Goal: Task Accomplishment & Management: Use online tool/utility

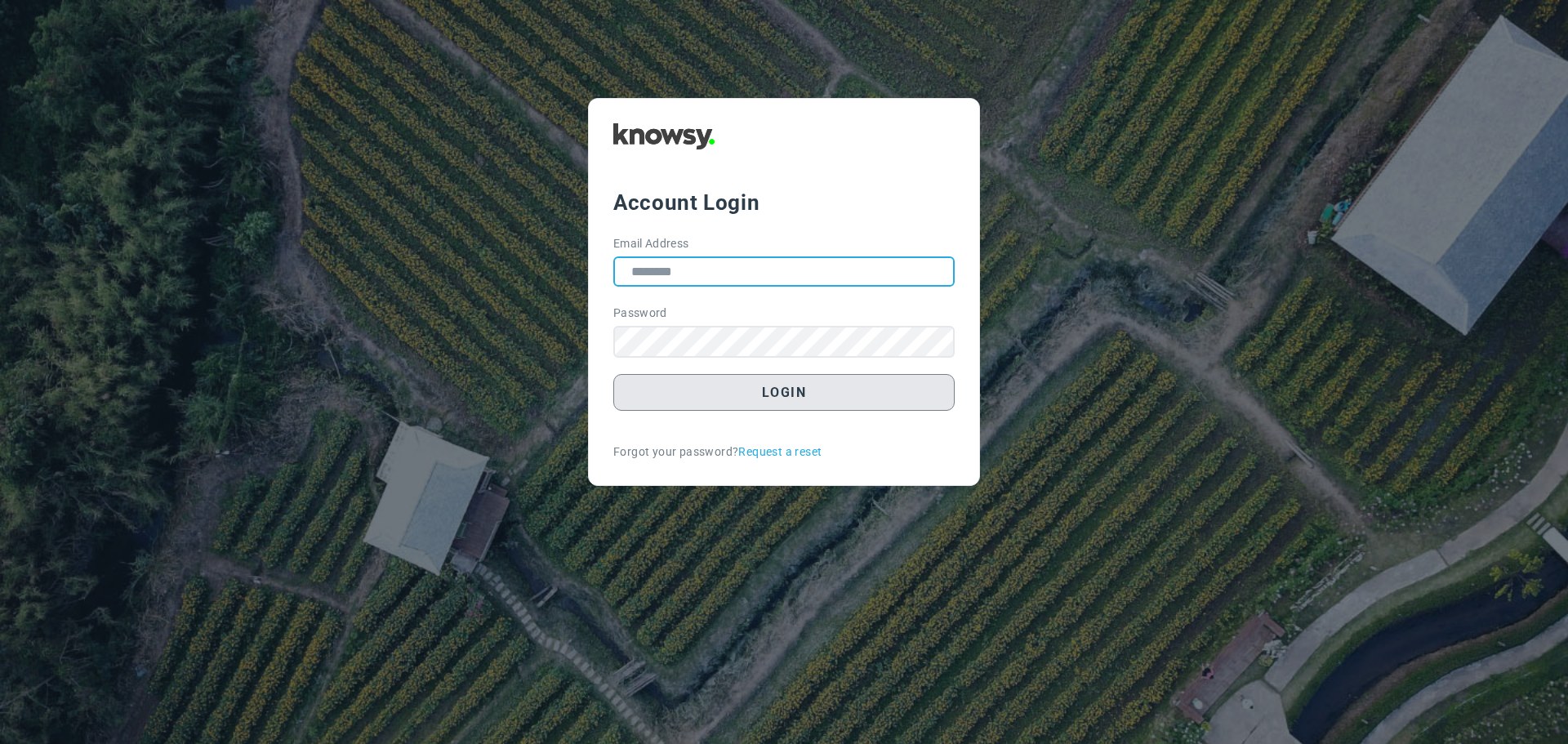
type input "**********"
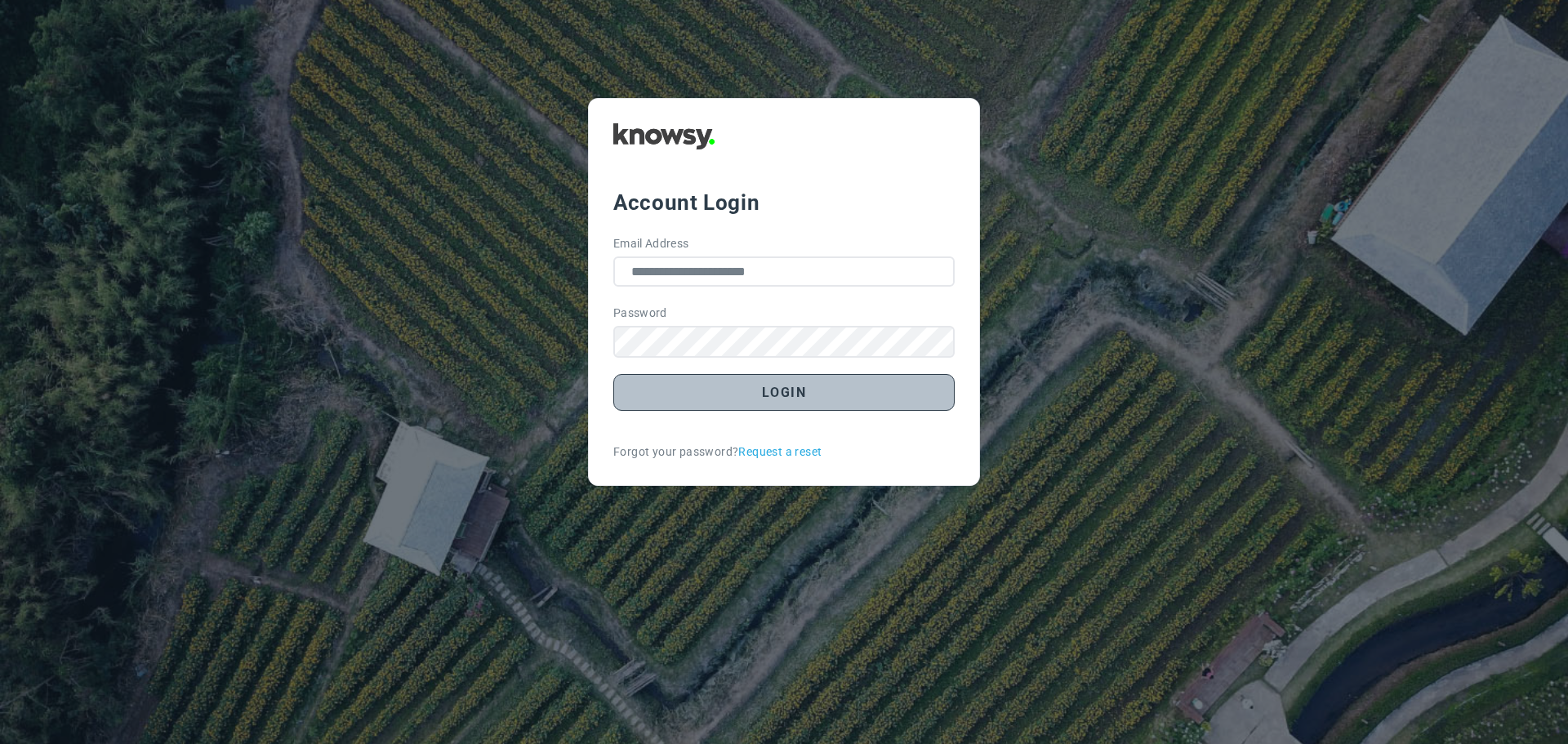
click at [792, 396] on button "Login" at bounding box center [784, 392] width 341 height 37
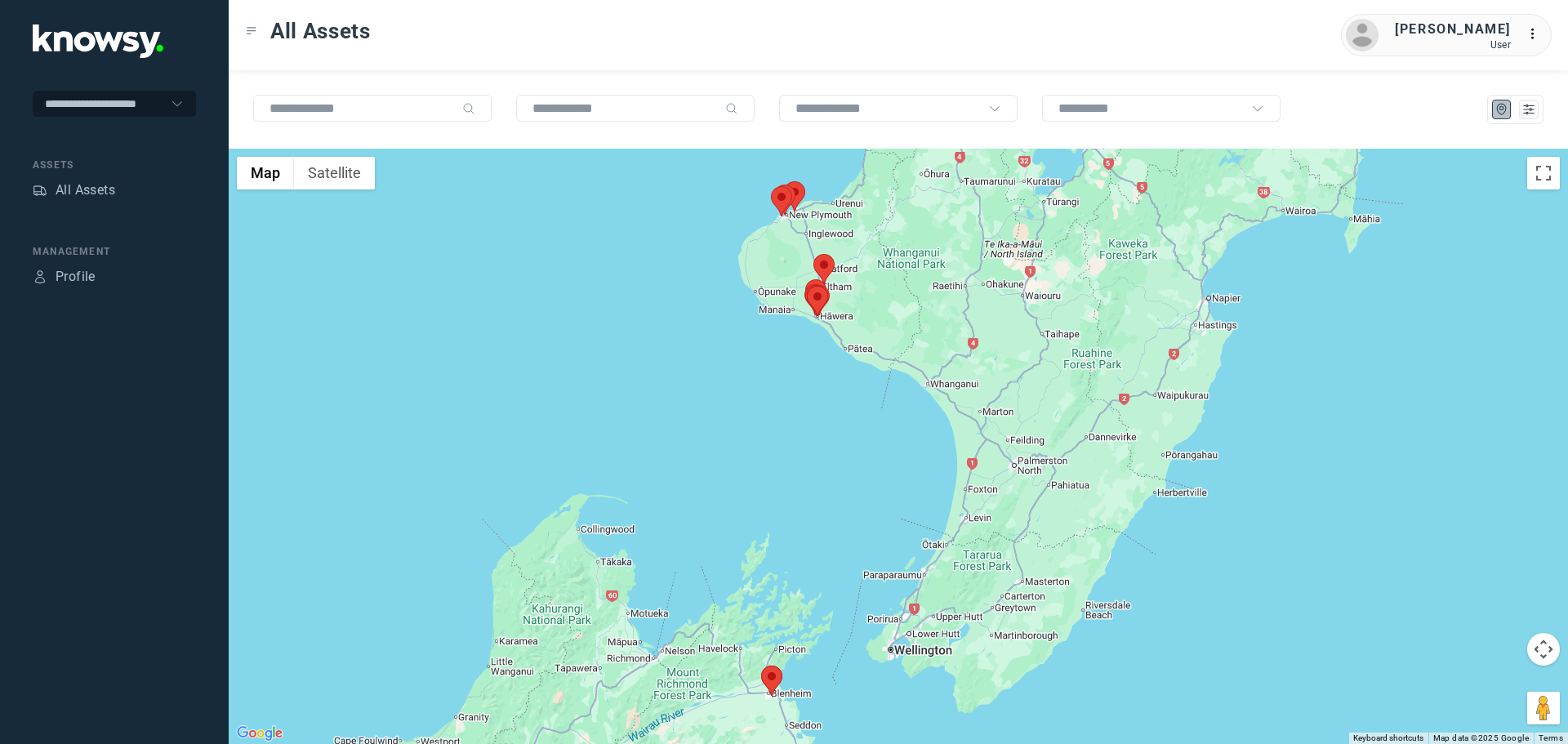
drag, startPoint x: 922, startPoint y: 280, endPoint x: 815, endPoint y: 284, distance: 107.1
click at [807, 286] on area at bounding box center [807, 286] width 0 height 0
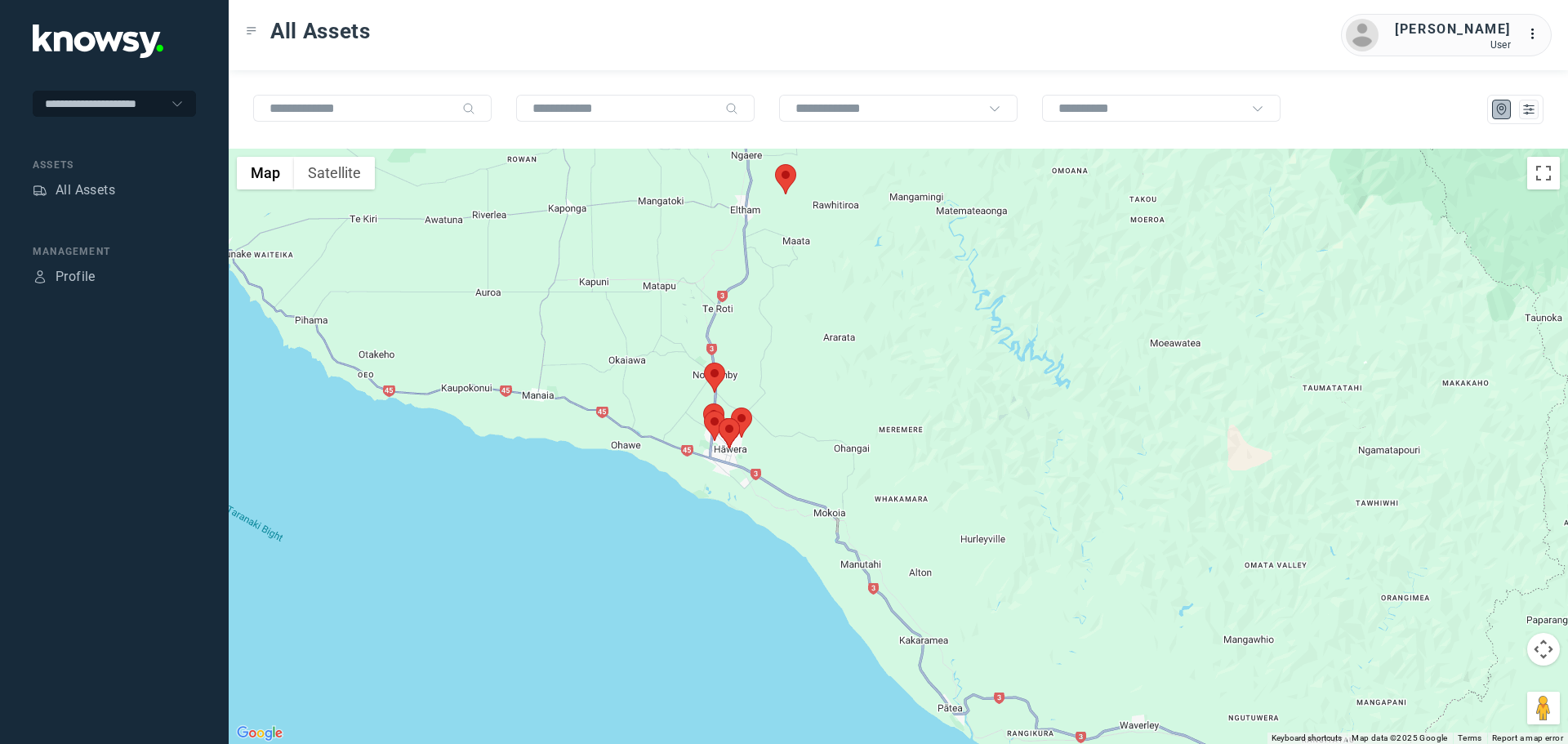
drag, startPoint x: 775, startPoint y: 433, endPoint x: 688, endPoint y: 394, distance: 95.3
click at [689, 394] on div at bounding box center [898, 446] width 1340 height 596
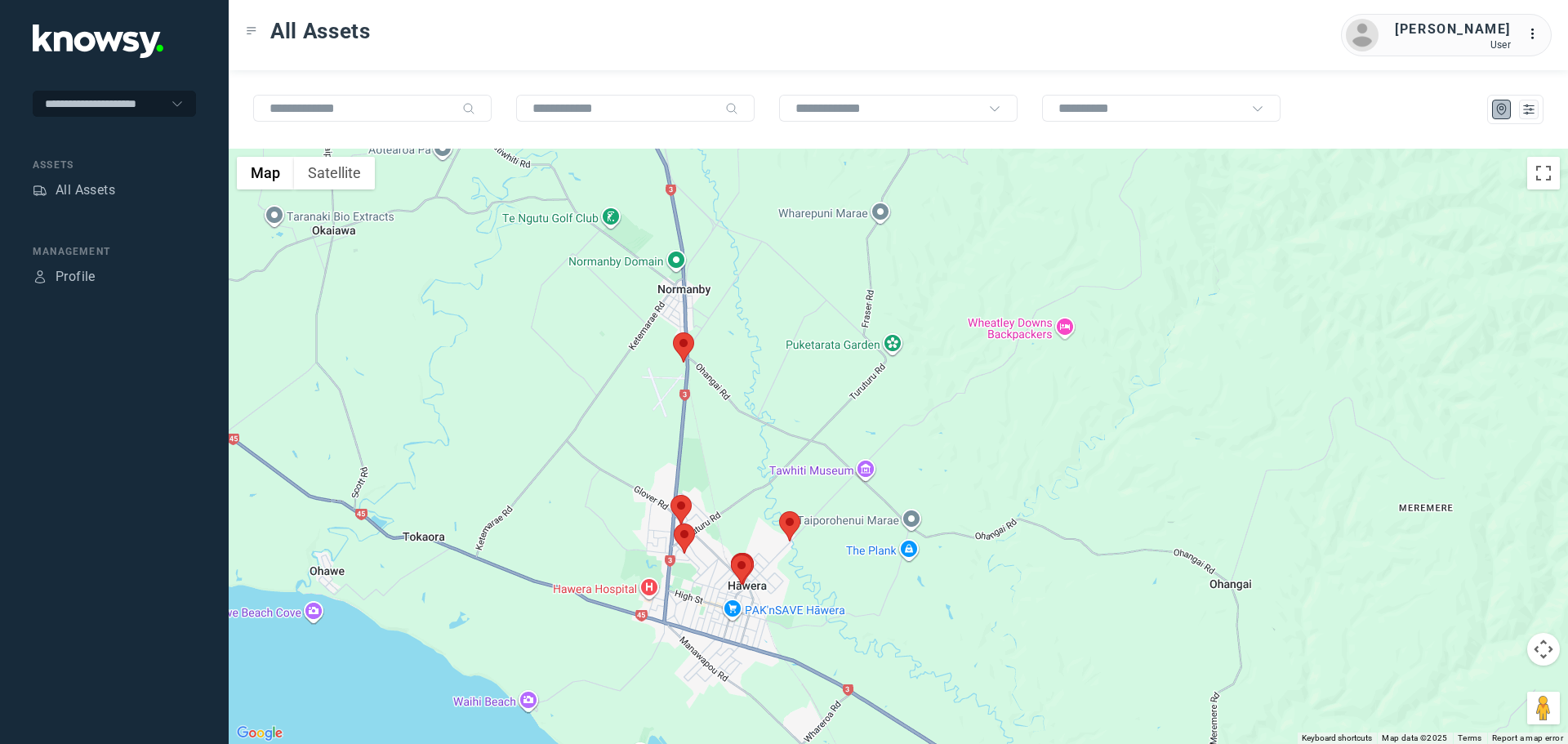
drag, startPoint x: 742, startPoint y: 426, endPoint x: 653, endPoint y: 407, distance: 91.0
click at [654, 407] on div at bounding box center [898, 446] width 1340 height 596
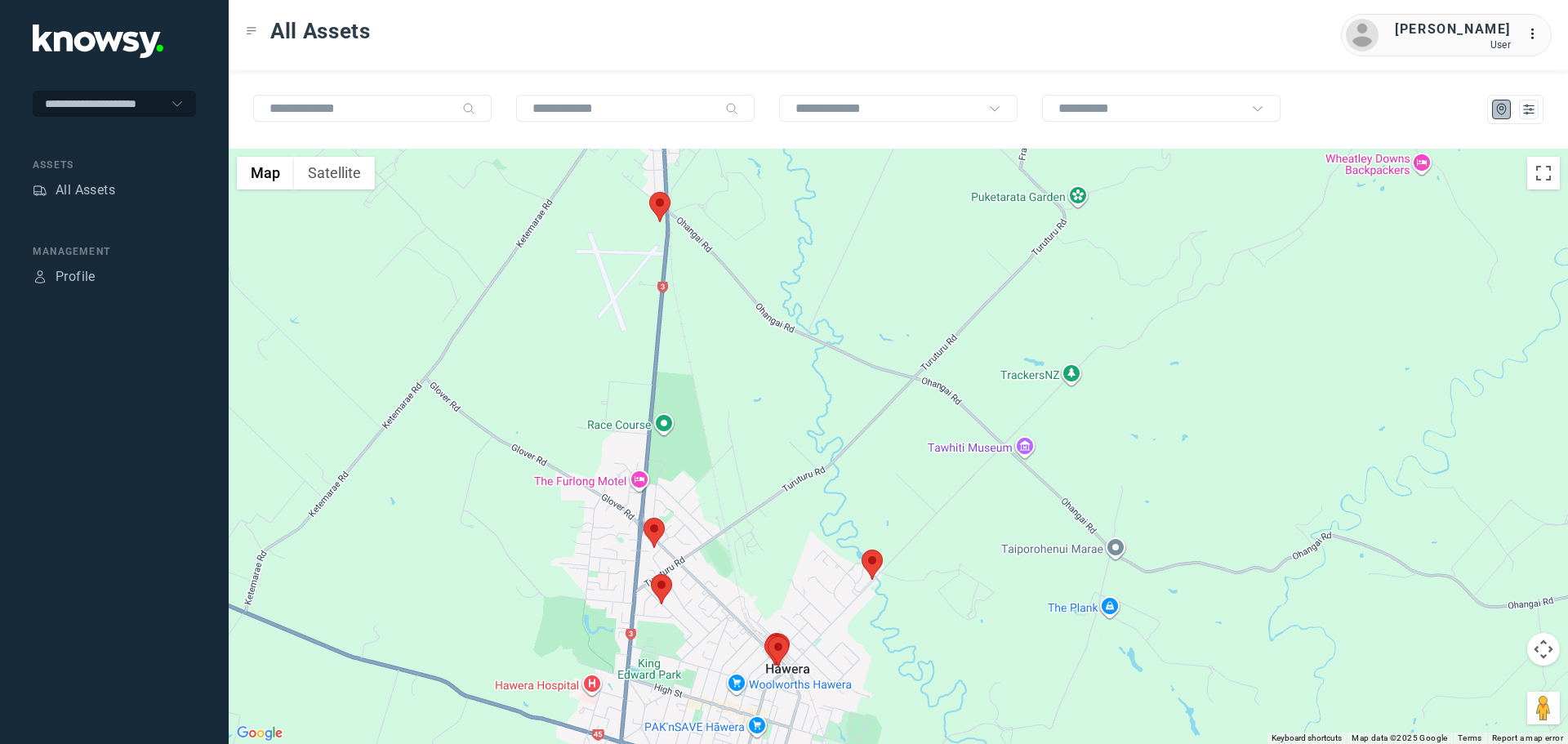
drag, startPoint x: 612, startPoint y: 471, endPoint x: 586, endPoint y: 375, distance: 99.5
click at [574, 436] on div at bounding box center [898, 446] width 1340 height 596
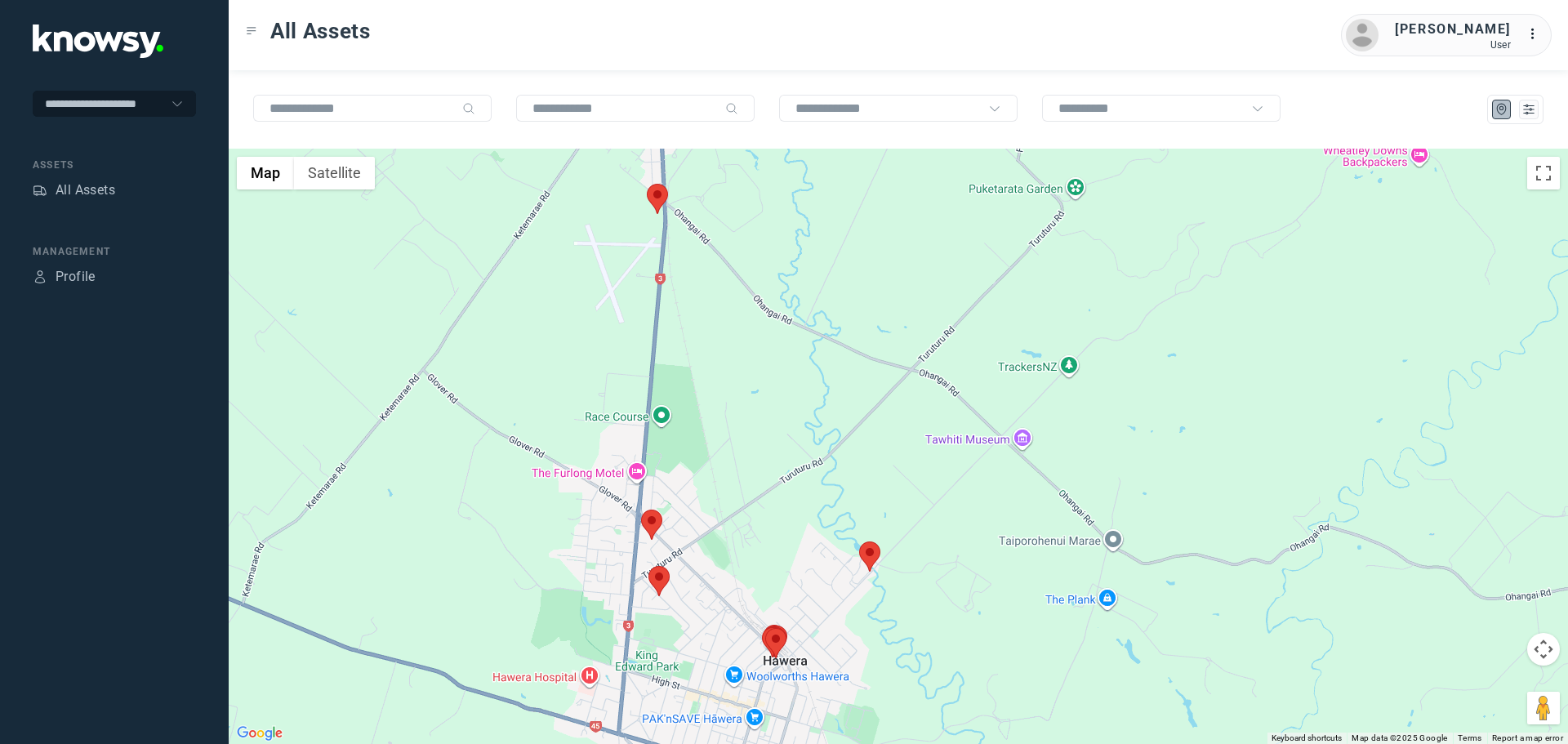
click at [647, 184] on area at bounding box center [647, 184] width 0 height 0
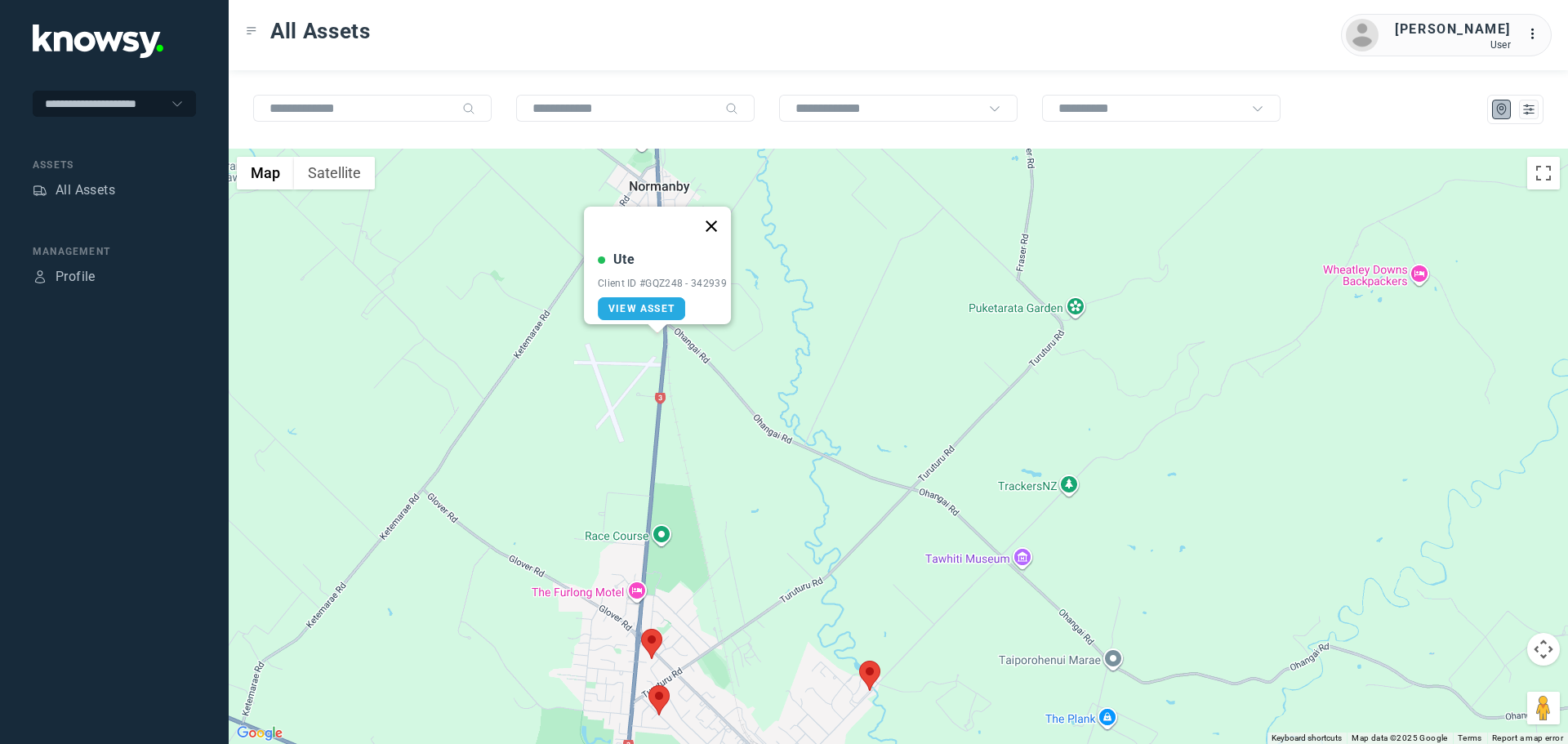
click at [720, 214] on button "Close" at bounding box center [712, 227] width 40 height 40
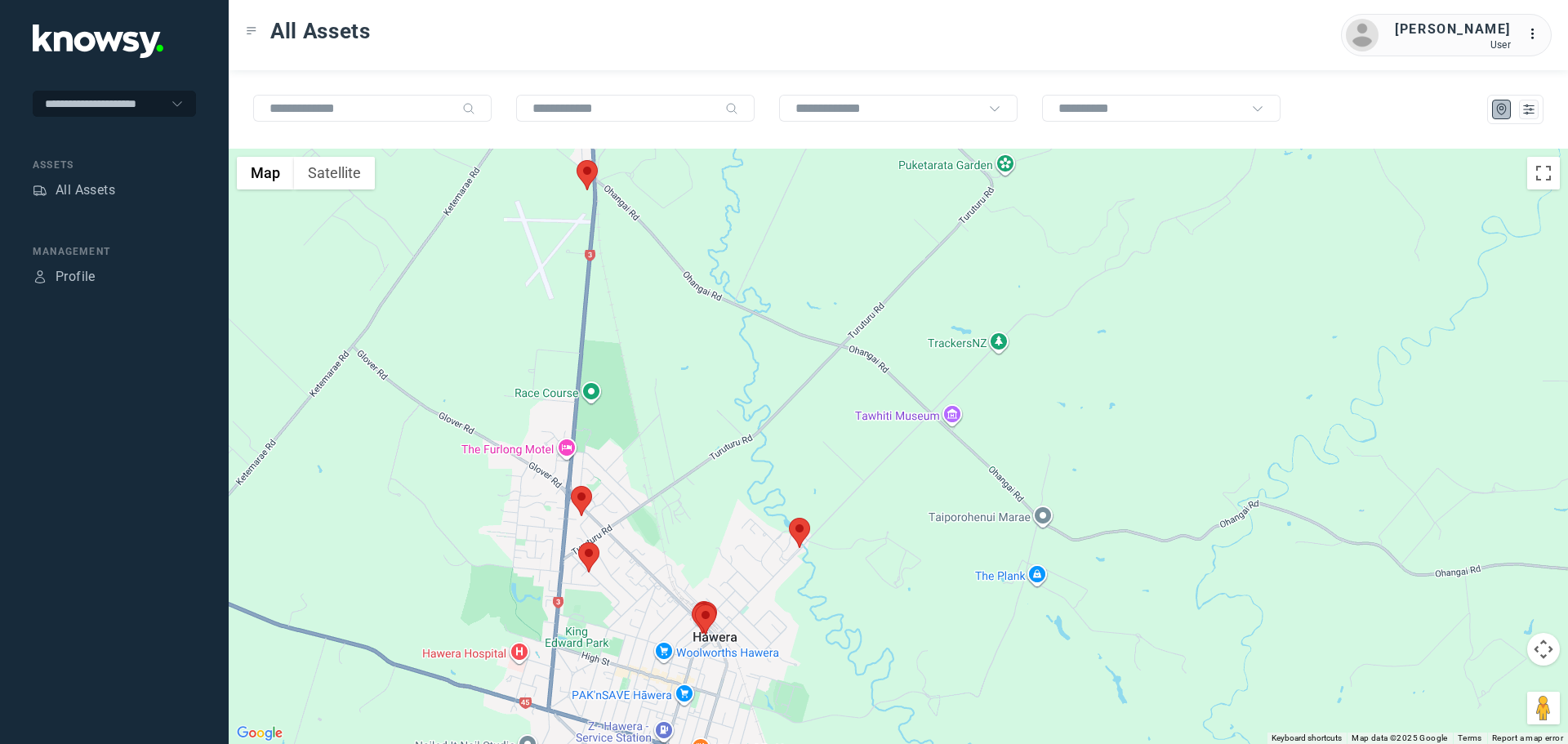
drag, startPoint x: 756, startPoint y: 483, endPoint x: 680, endPoint y: 333, distance: 168.2
click at [680, 333] on div at bounding box center [898, 446] width 1340 height 596
click at [789, 518] on area at bounding box center [789, 518] width 0 height 0
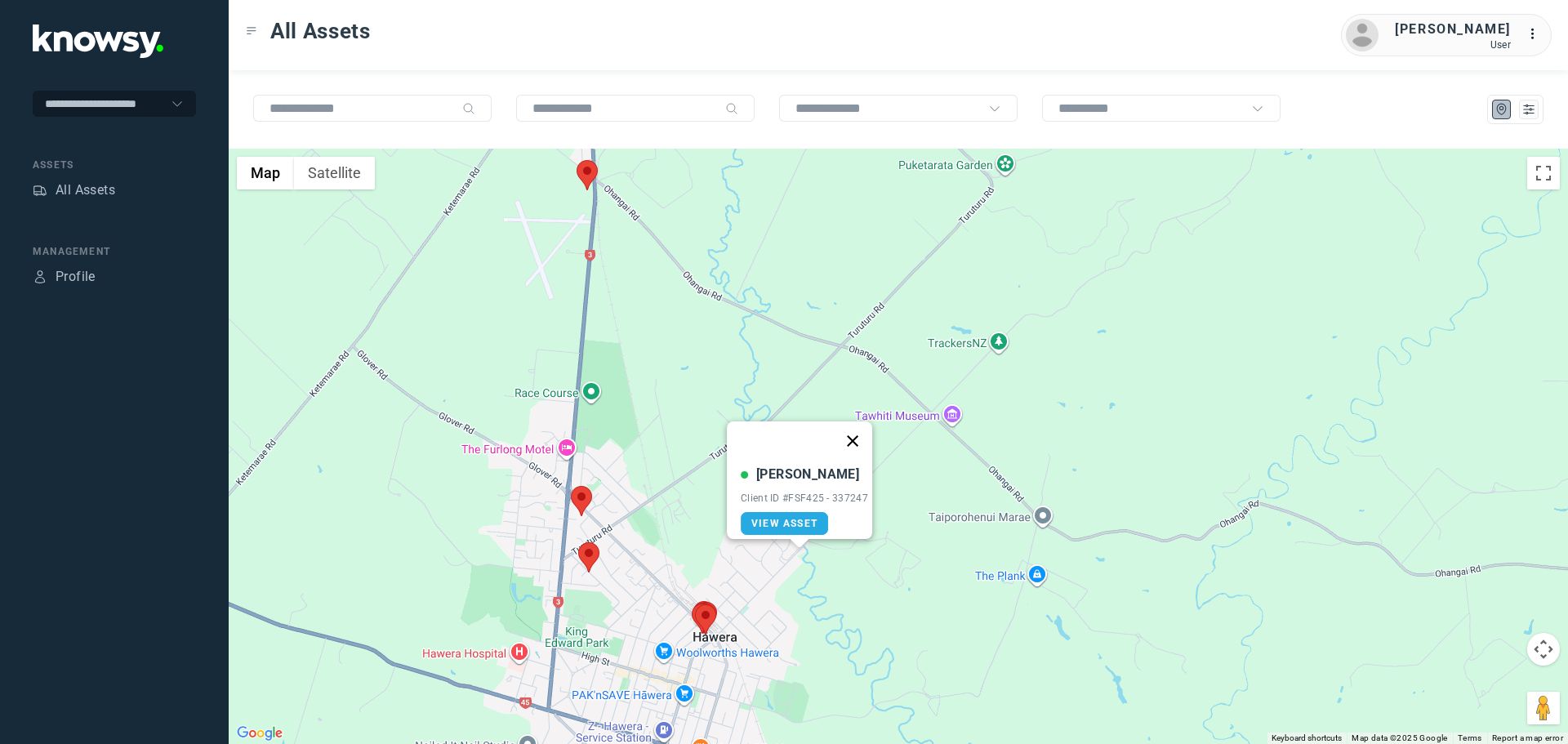
drag, startPoint x: 859, startPoint y: 430, endPoint x: 850, endPoint y: 438, distance: 12.0
click at [859, 430] on button "Close" at bounding box center [853, 441] width 40 height 40
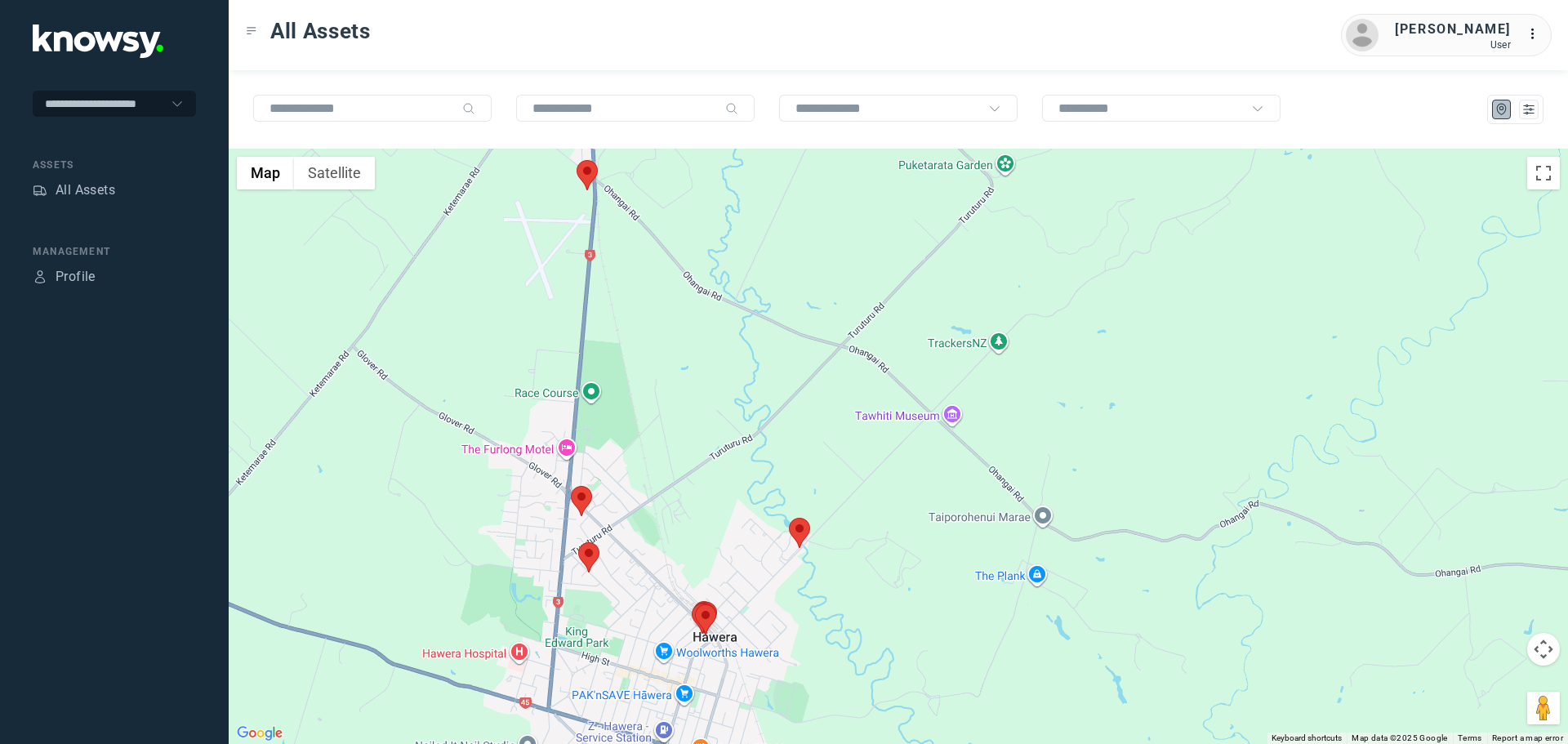
click at [577, 160] on area at bounding box center [577, 160] width 0 height 0
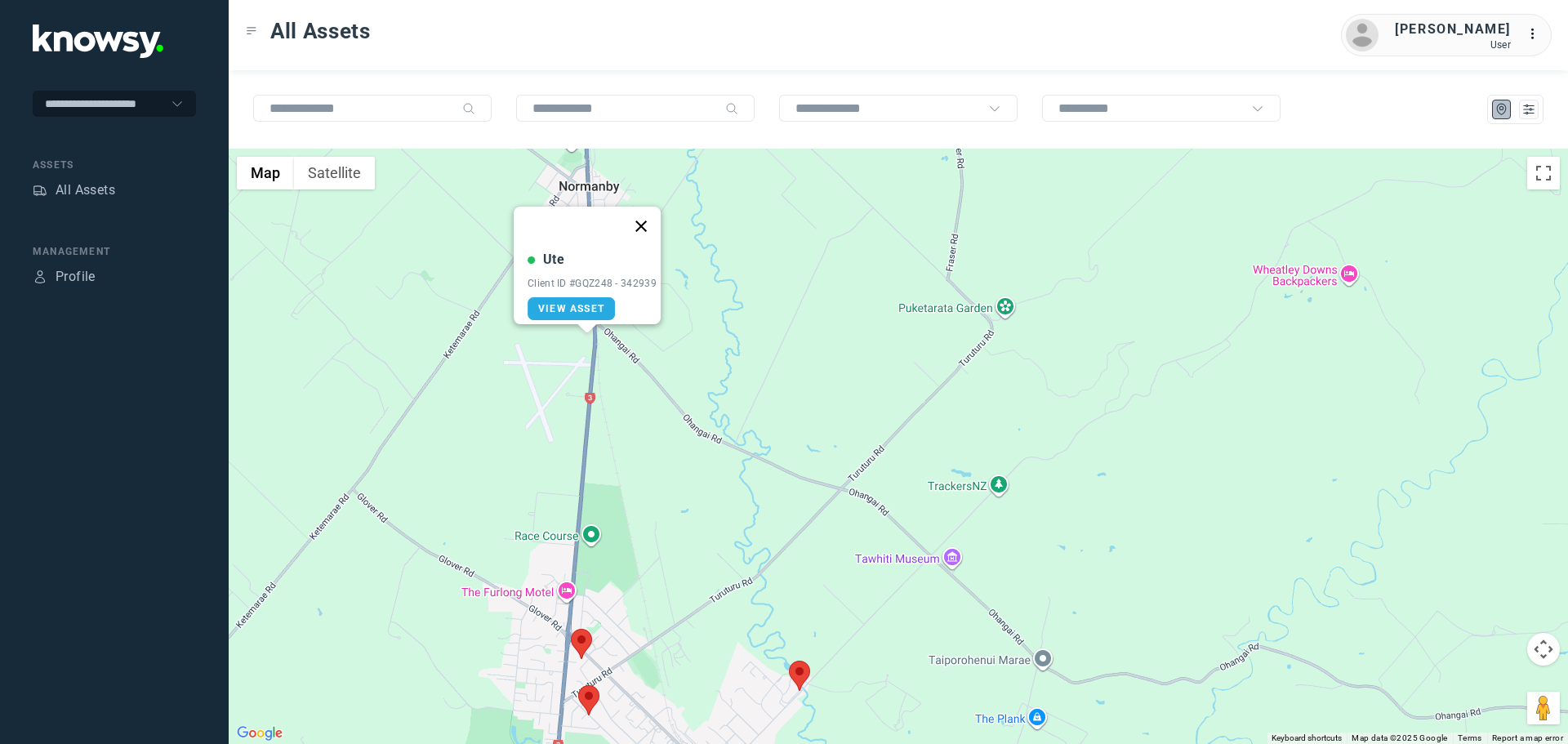
click at [651, 224] on button "Close" at bounding box center [641, 227] width 40 height 40
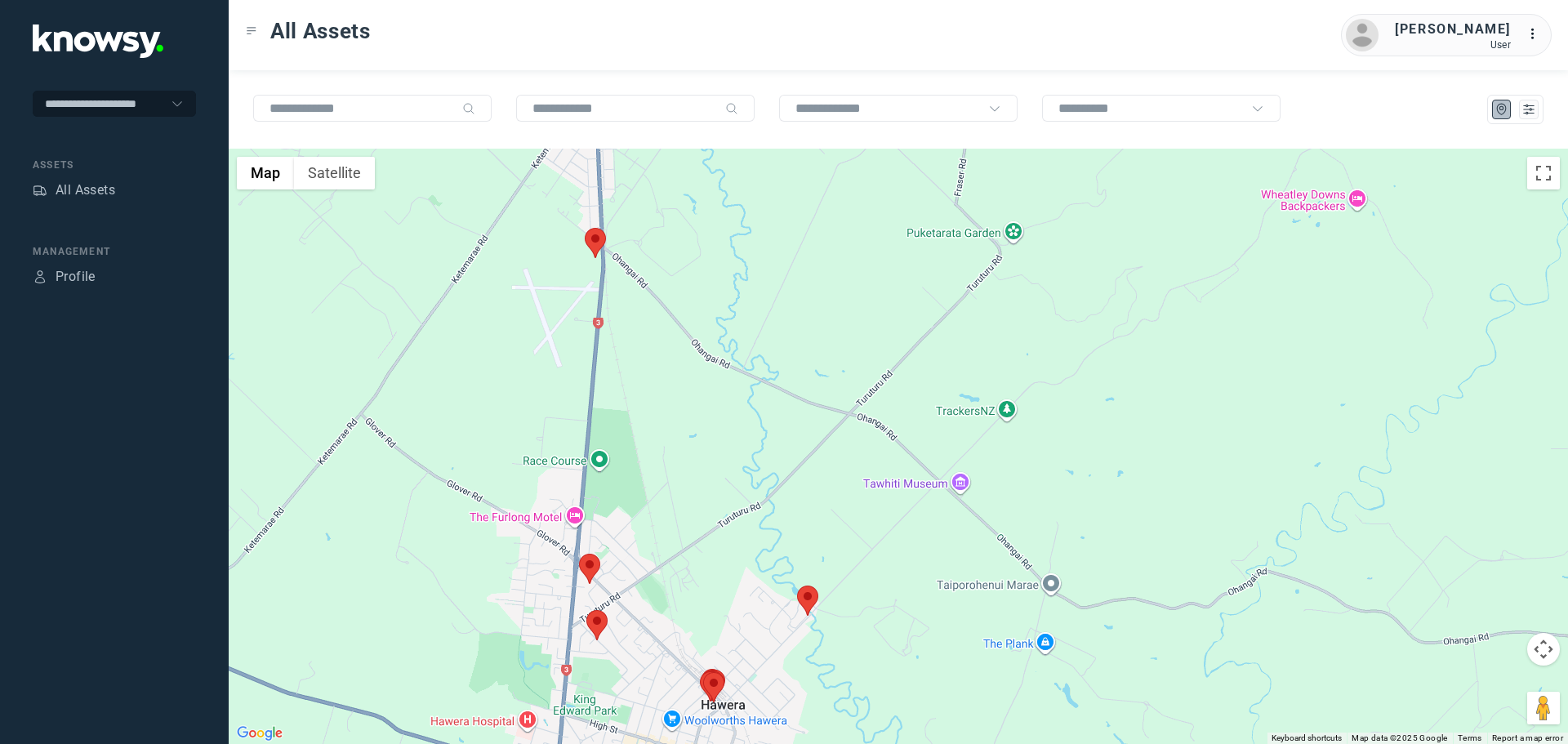
drag, startPoint x: 649, startPoint y: 518, endPoint x: 612, endPoint y: 327, distance: 194.6
click at [612, 327] on div at bounding box center [898, 446] width 1340 height 596
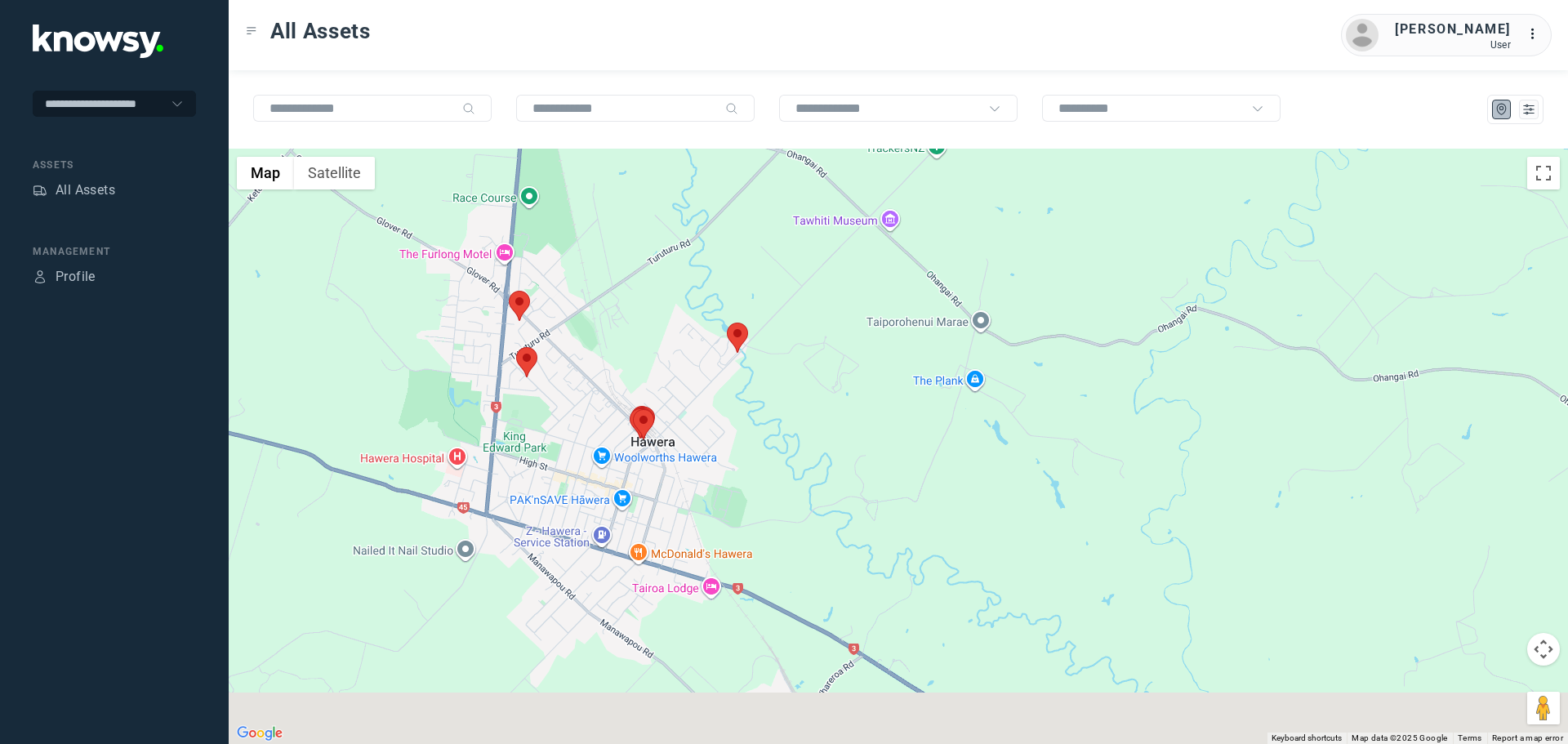
drag, startPoint x: 635, startPoint y: 459, endPoint x: 634, endPoint y: 418, distance: 41.0
click at [635, 418] on div at bounding box center [898, 446] width 1340 height 596
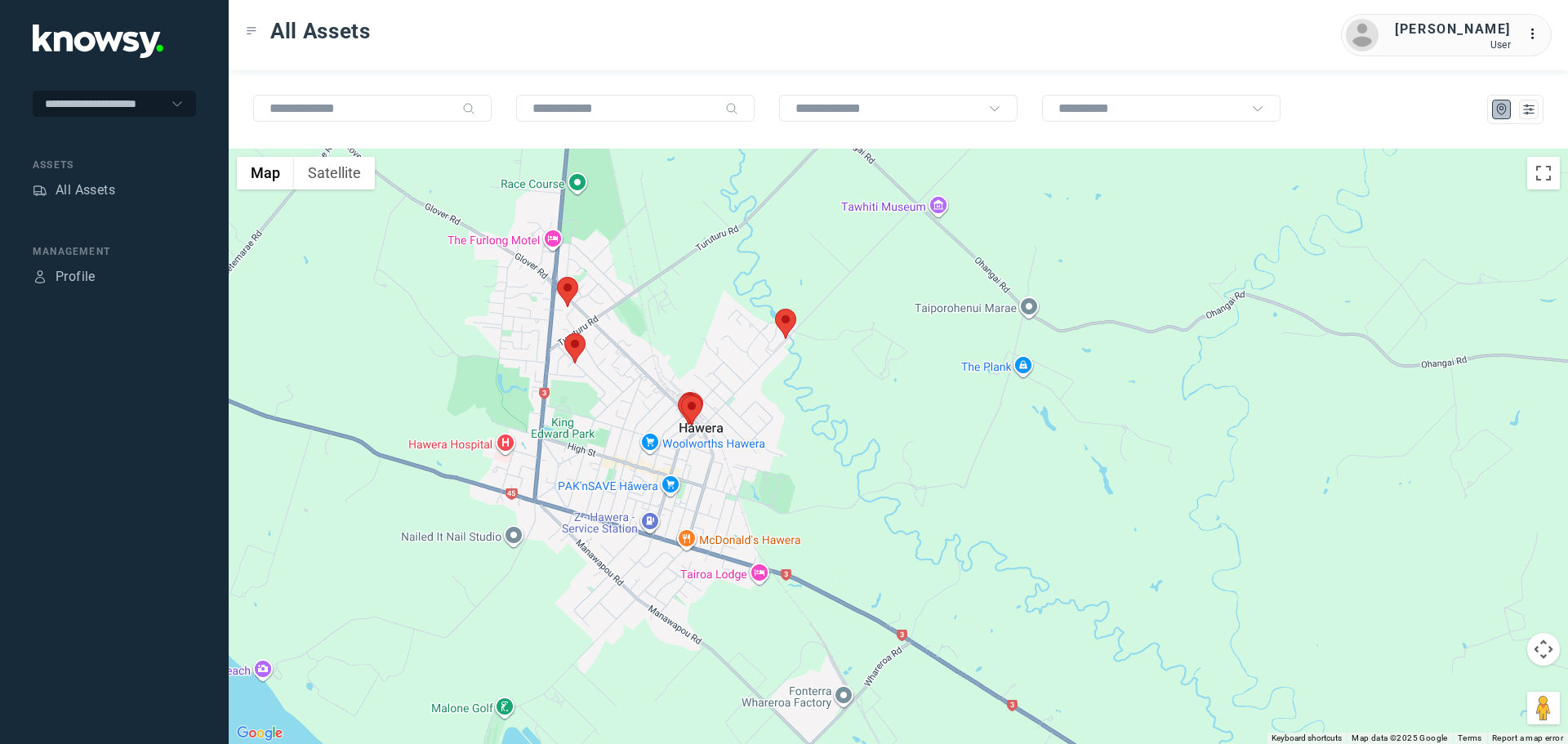
drag, startPoint x: 567, startPoint y: 332, endPoint x: 646, endPoint y: 383, distance: 94.0
click at [646, 383] on div at bounding box center [898, 446] width 1340 height 596
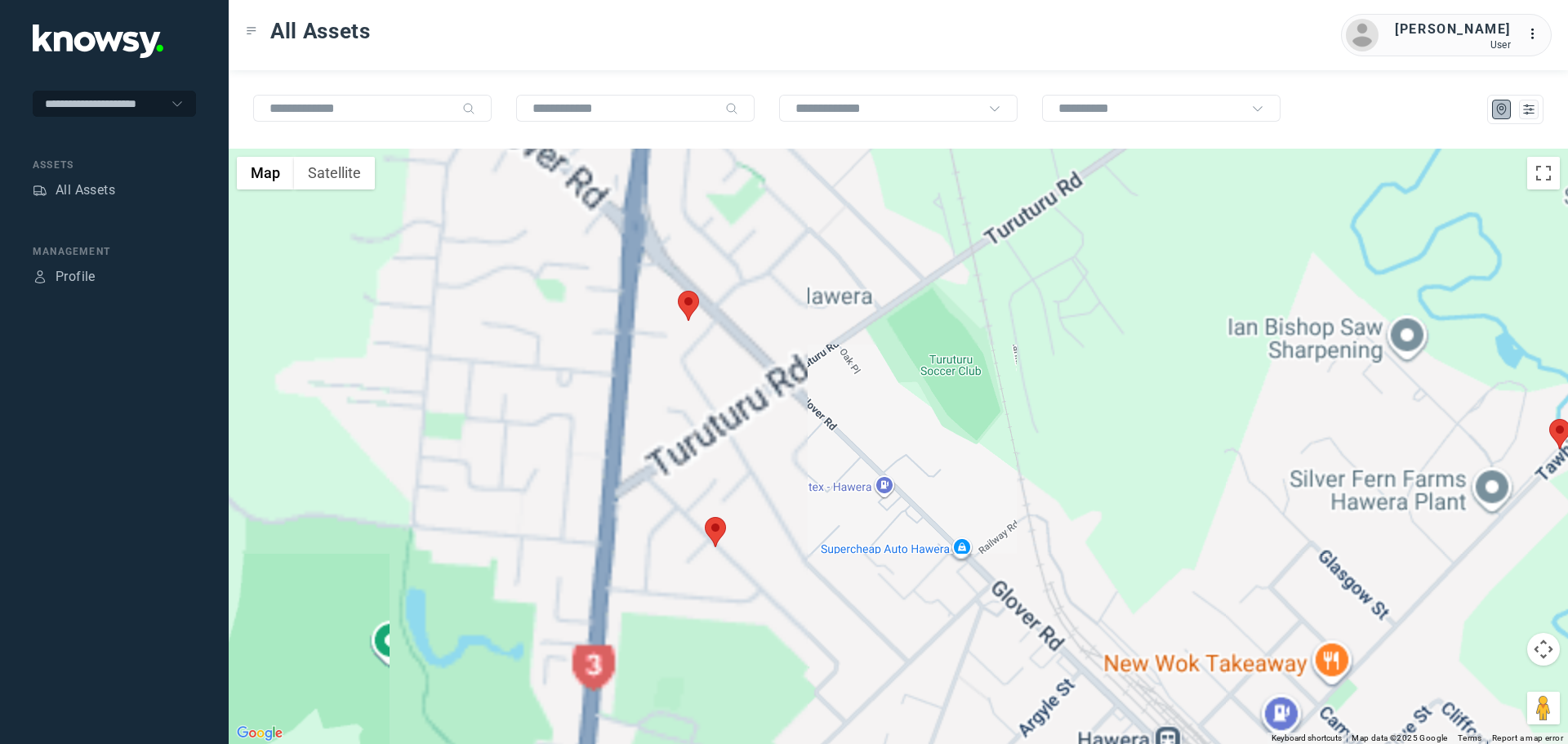
click at [704, 517] on area at bounding box center [704, 517] width 0 height 0
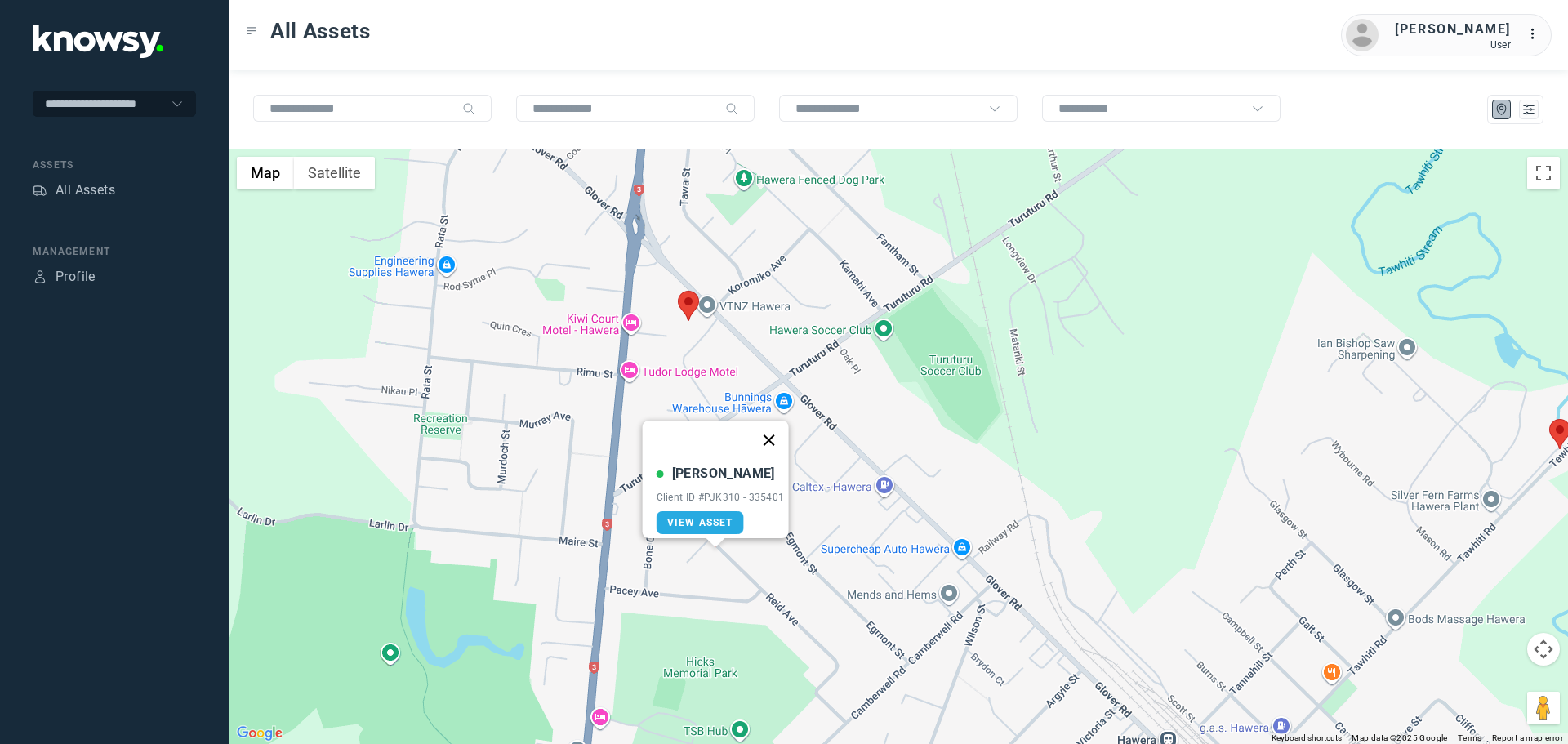
click at [772, 430] on button "Close" at bounding box center [769, 440] width 40 height 40
click at [678, 290] on area at bounding box center [678, 290] width 0 height 0
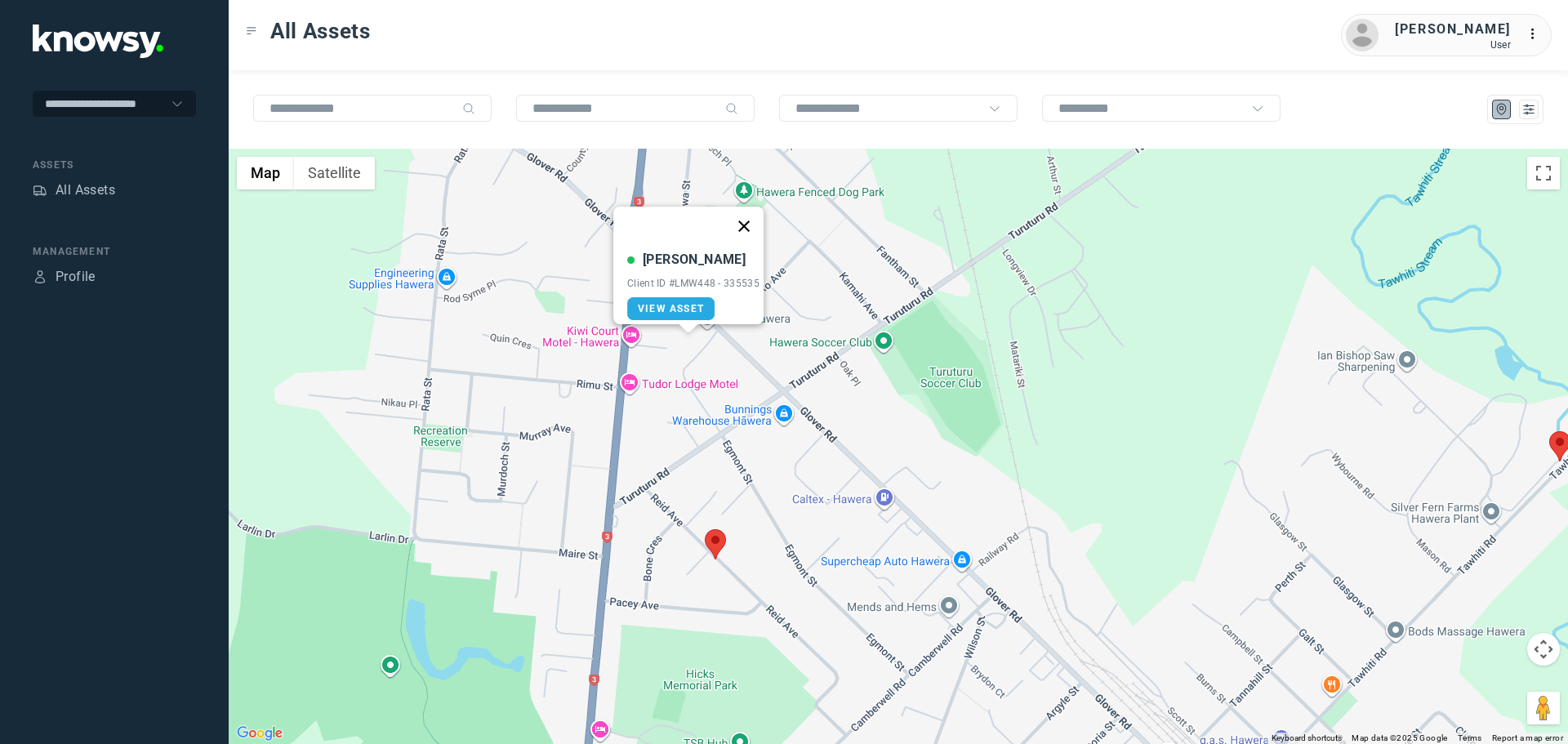
click at [754, 214] on button "Close" at bounding box center [744, 227] width 40 height 40
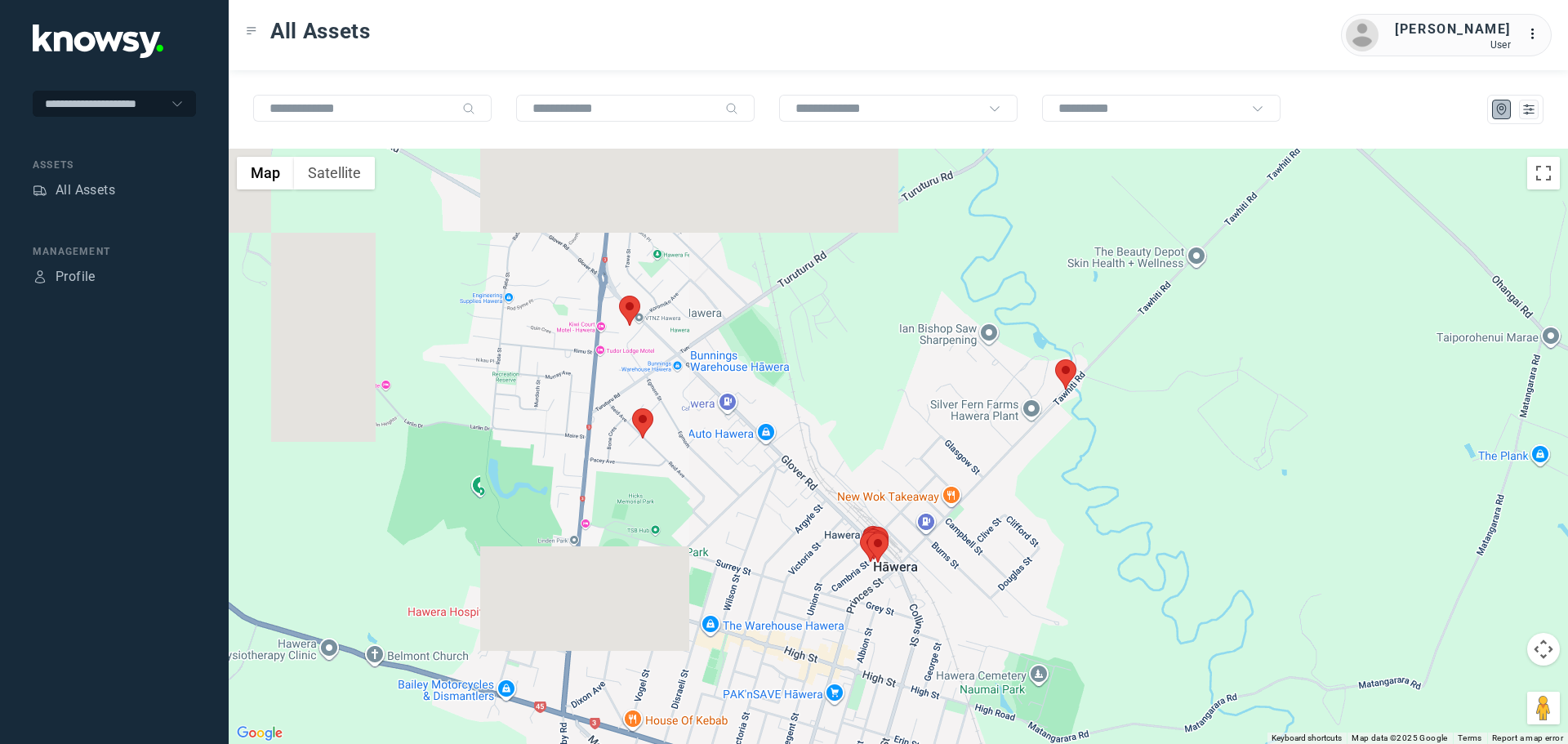
drag, startPoint x: 920, startPoint y: 603, endPoint x: 762, endPoint y: 459, distance: 213.8
click at [760, 451] on div at bounding box center [898, 446] width 1340 height 596
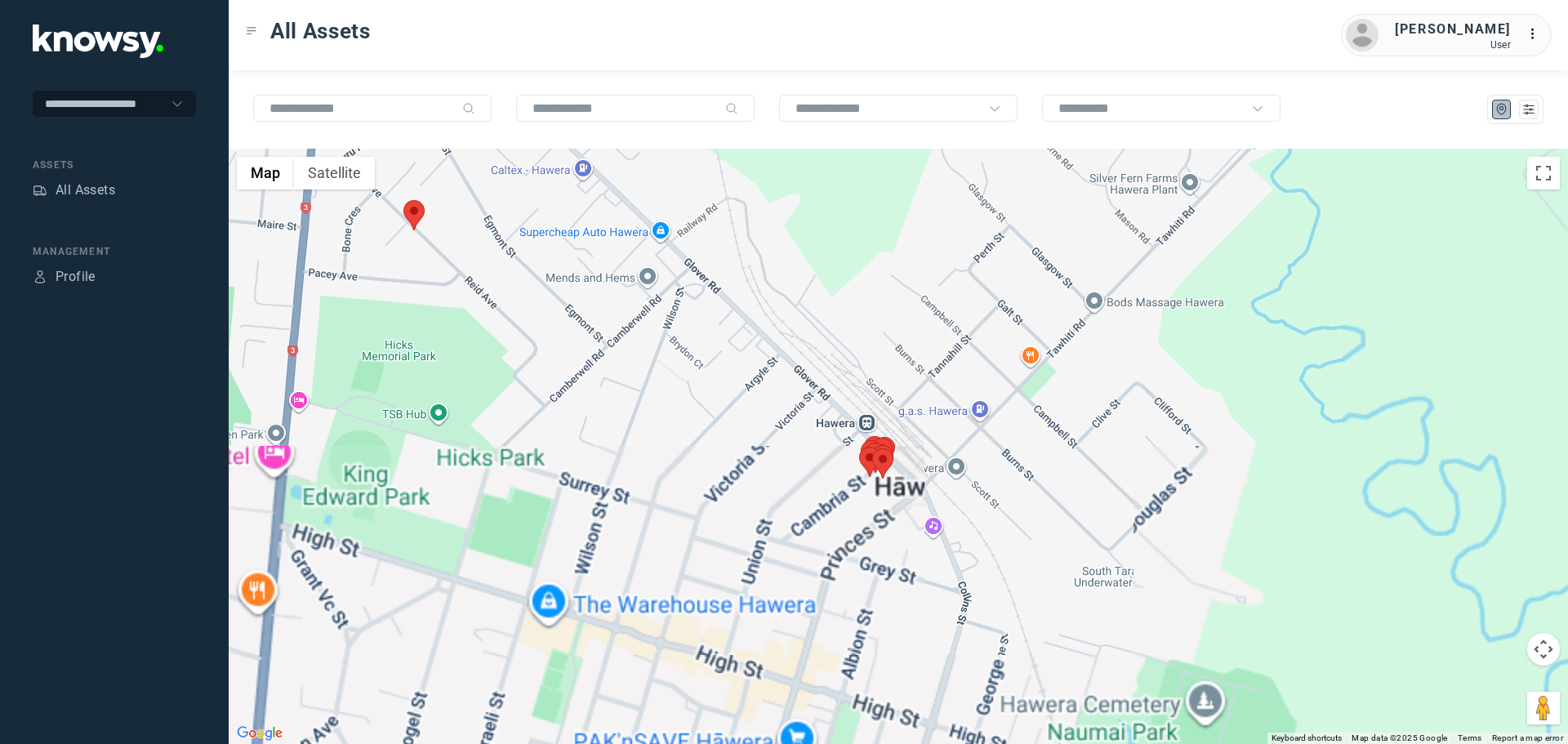
drag, startPoint x: 869, startPoint y: 516, endPoint x: 744, endPoint y: 515, distance: 125.0
click at [747, 517] on div at bounding box center [898, 446] width 1340 height 596
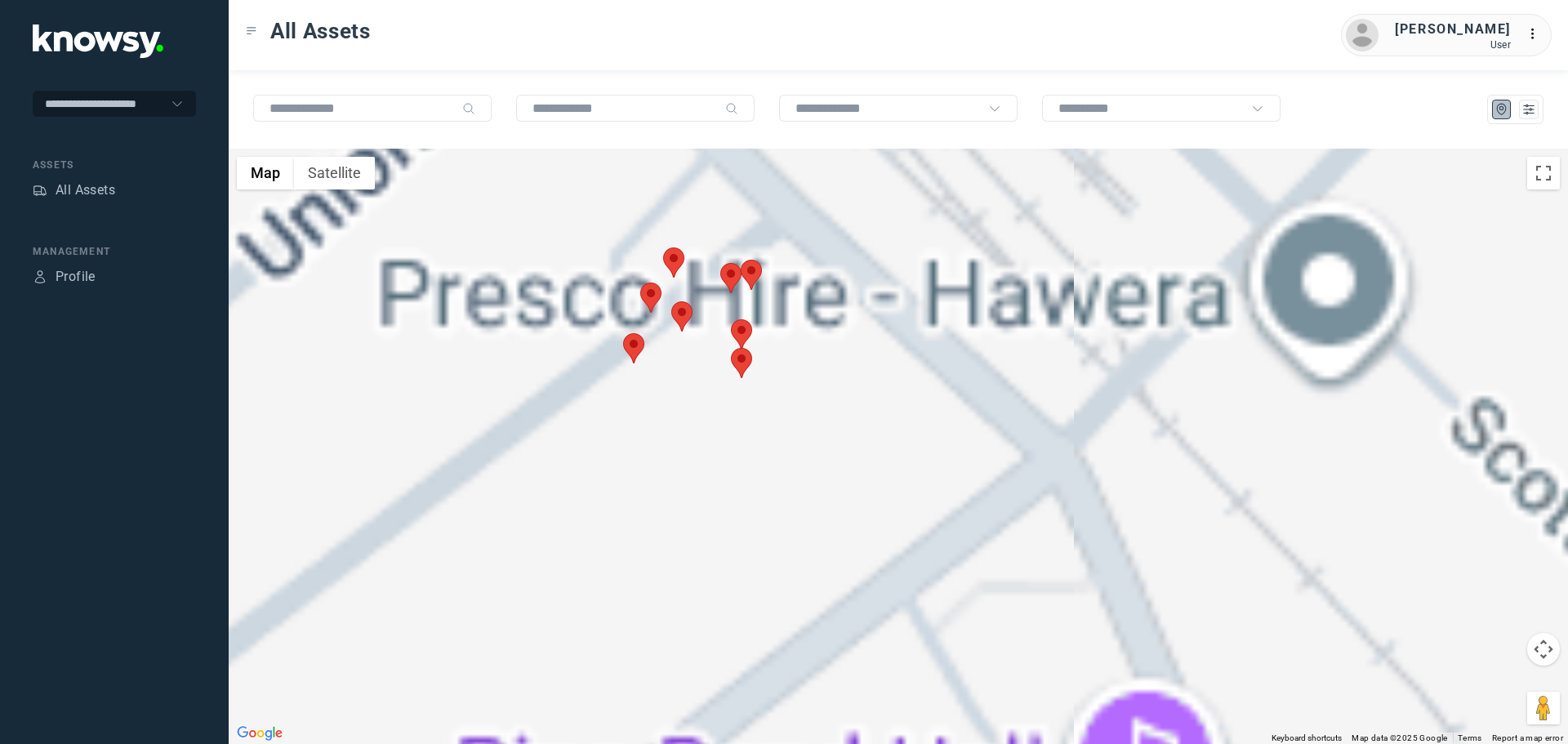
drag, startPoint x: 701, startPoint y: 420, endPoint x: 709, endPoint y: 511, distance: 91.4
click at [709, 511] on div at bounding box center [898, 446] width 1340 height 596
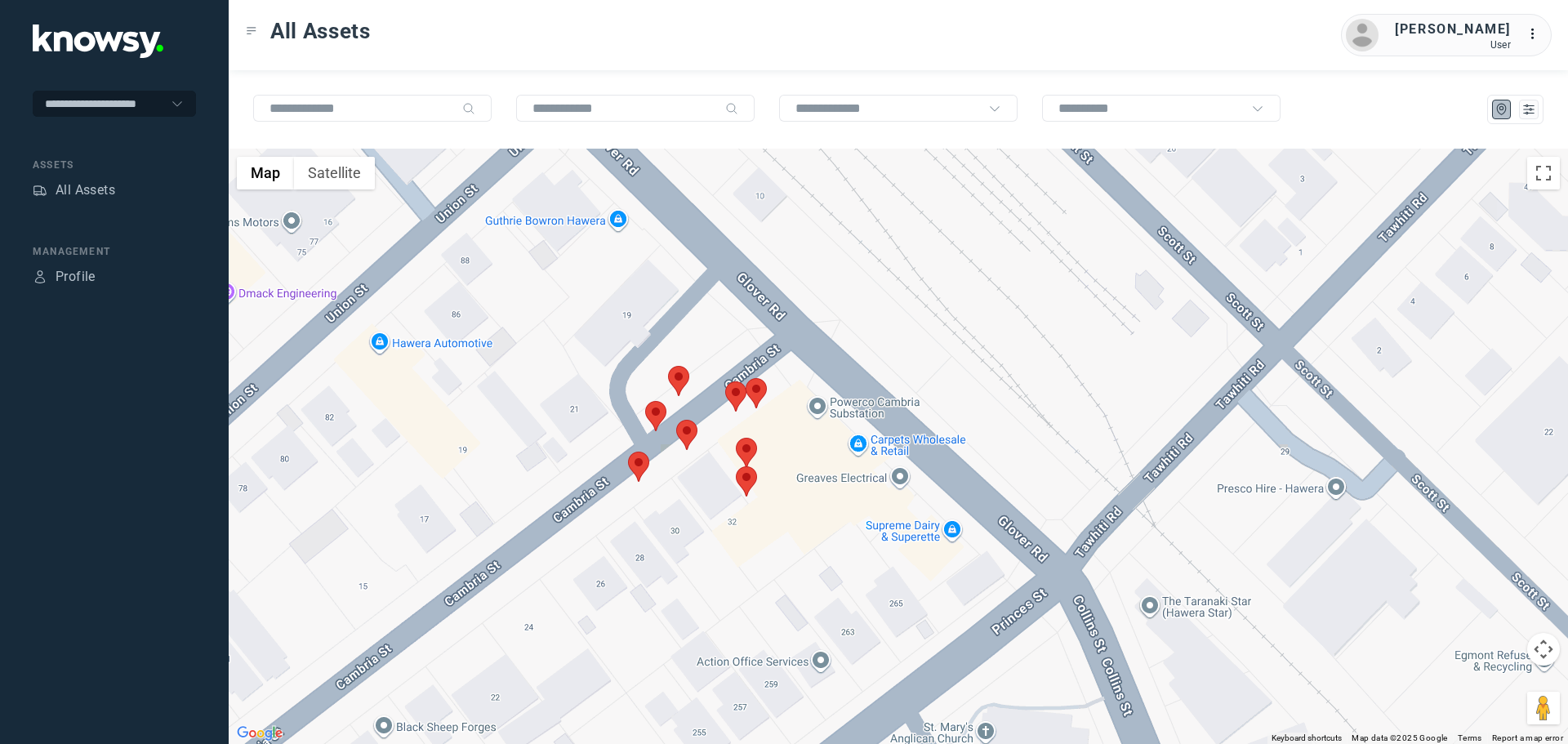
click at [676, 420] on area at bounding box center [676, 420] width 0 height 0
click at [748, 331] on button "Close" at bounding box center [741, 343] width 40 height 40
click at [645, 401] on area at bounding box center [645, 401] width 0 height 0
click at [713, 316] on button "Close" at bounding box center [709, 324] width 40 height 40
click at [668, 366] on area at bounding box center [668, 366] width 0 height 0
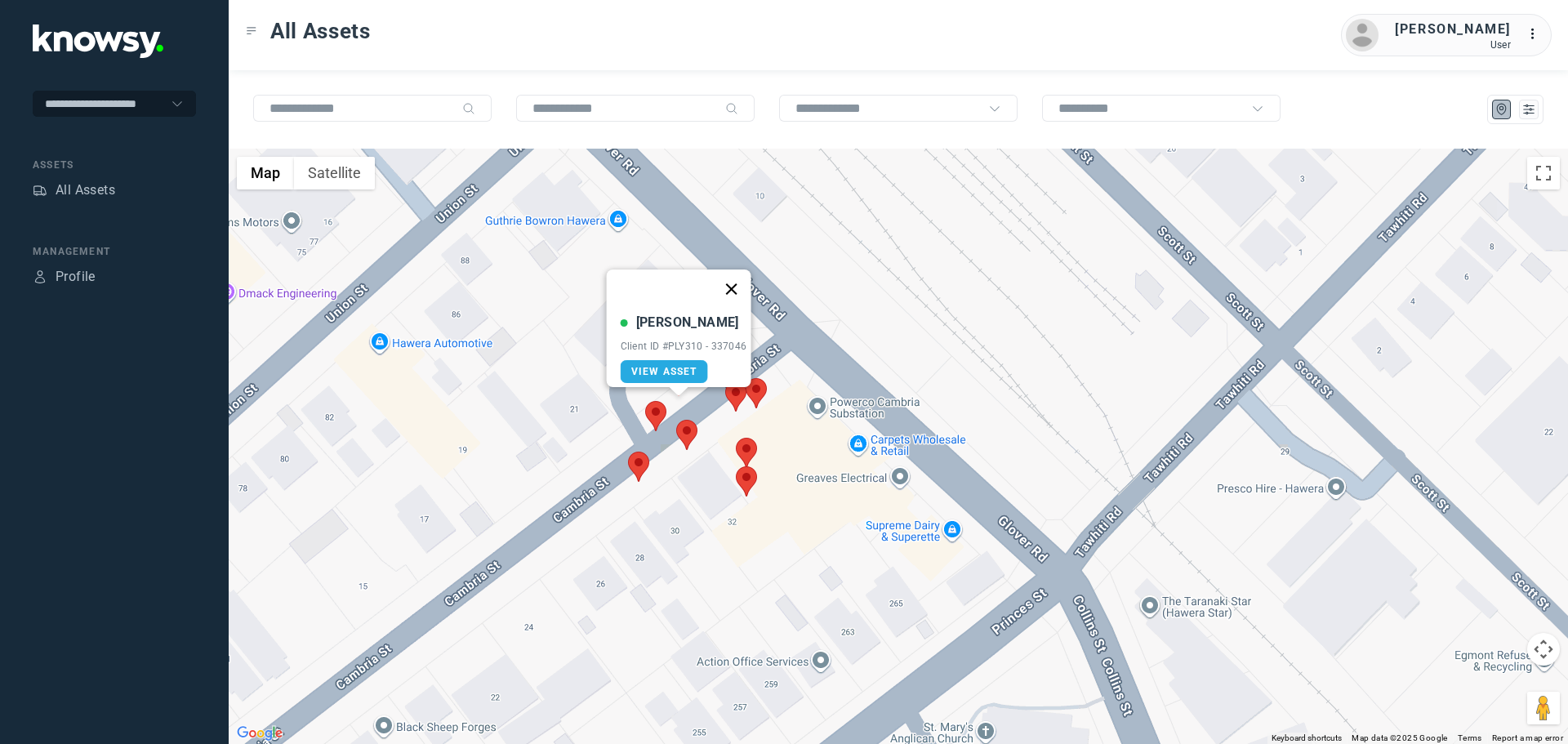
click at [733, 285] on button "Close" at bounding box center [731, 290] width 40 height 40
click at [725, 381] on area at bounding box center [725, 381] width 0 height 0
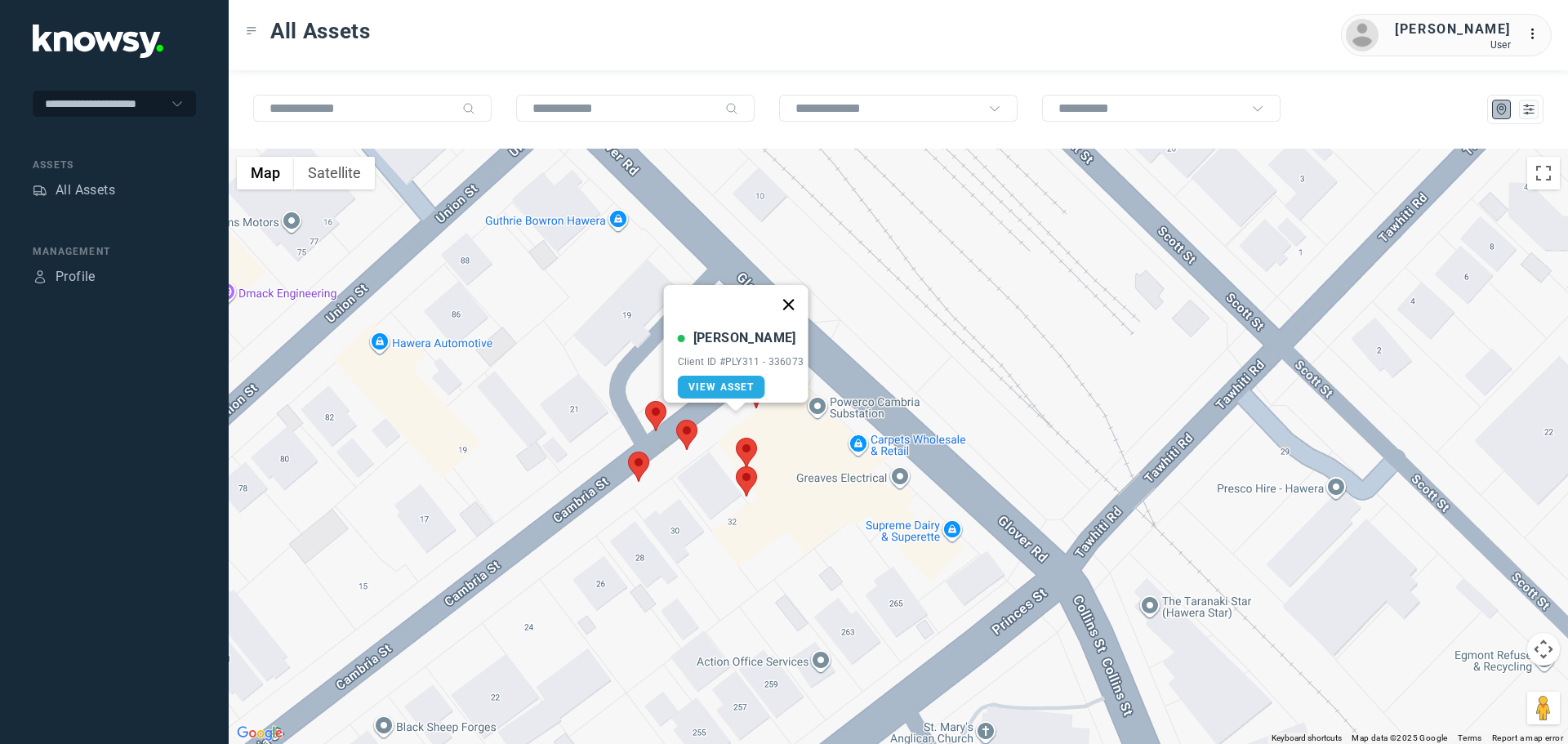
click at [794, 293] on button "Close" at bounding box center [789, 305] width 40 height 40
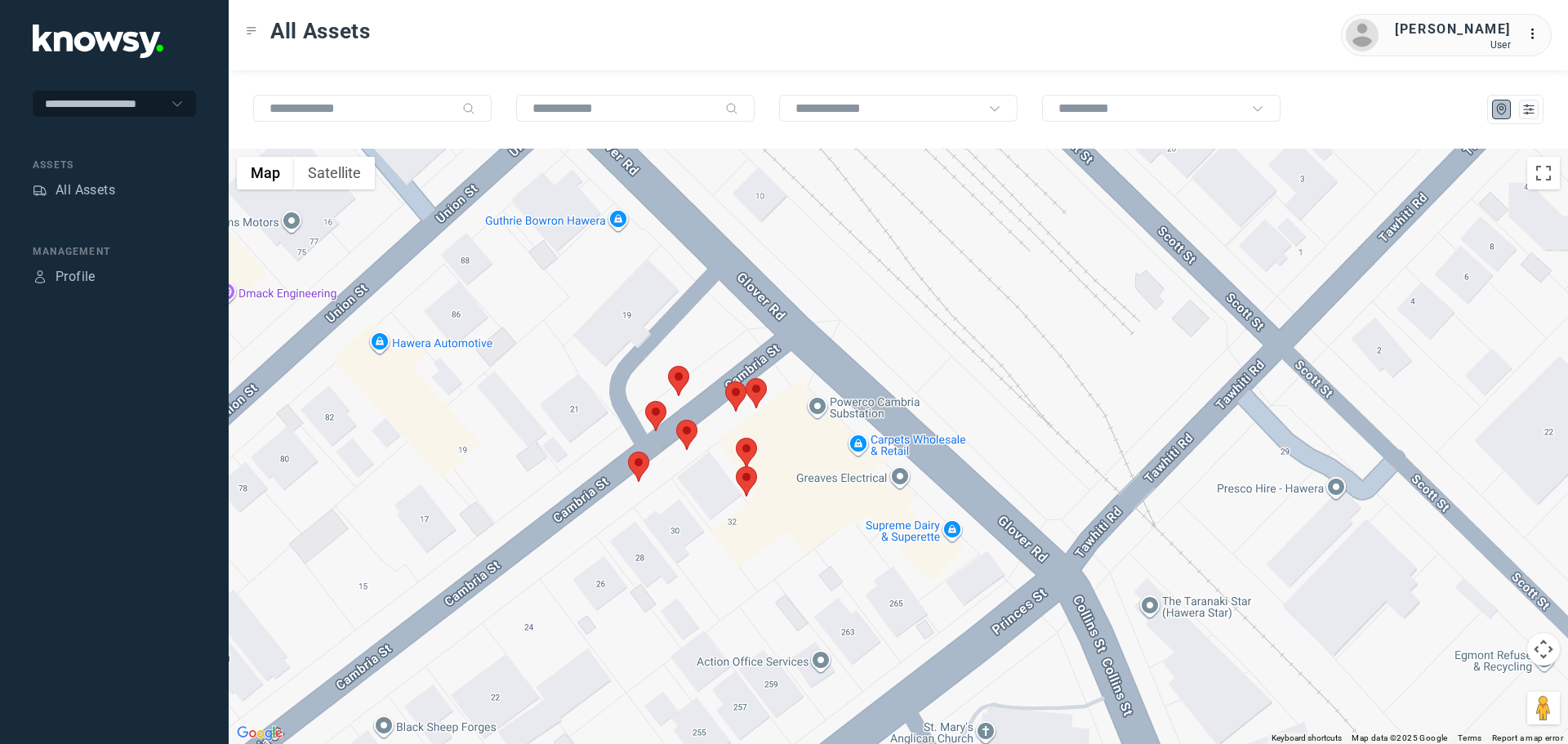
click at [746, 378] on area at bounding box center [746, 378] width 0 height 0
click at [814, 294] on button "Close" at bounding box center [809, 302] width 40 height 40
click at [736, 438] on area at bounding box center [736, 438] width 0 height 0
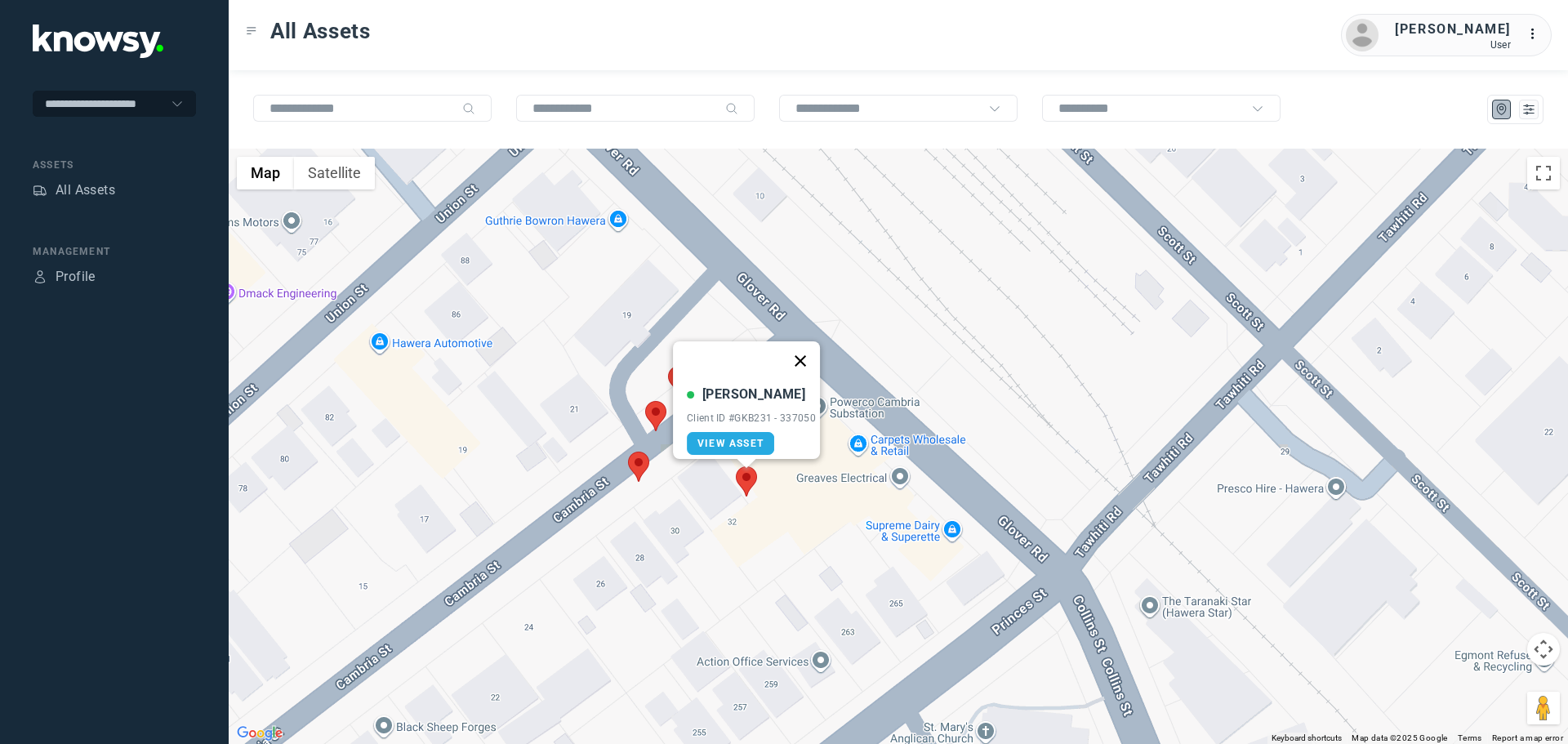
click at [806, 352] on button "Close" at bounding box center [801, 361] width 40 height 40
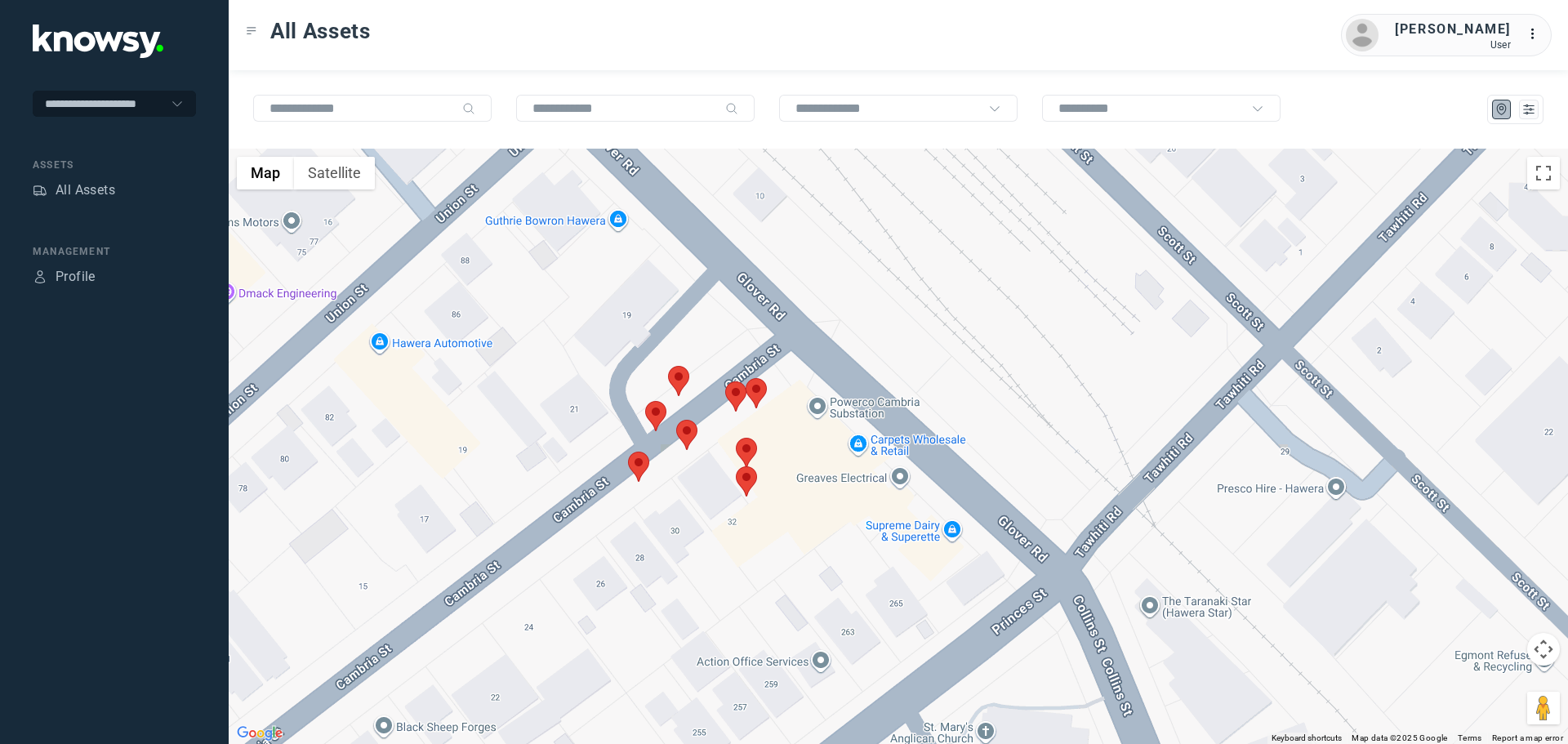
click at [736, 466] on area at bounding box center [736, 466] width 0 height 0
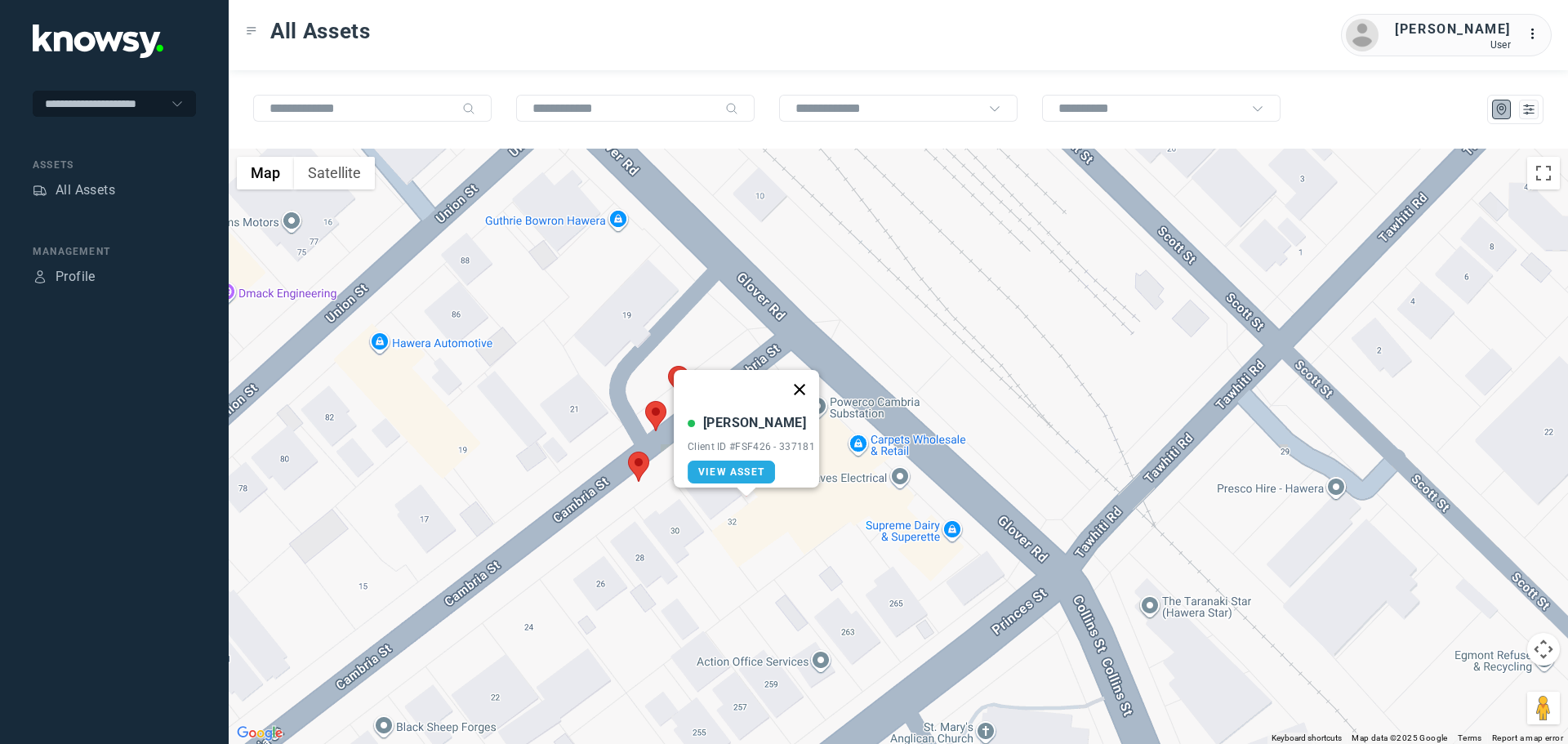
click at [807, 380] on button "Close" at bounding box center [800, 390] width 40 height 40
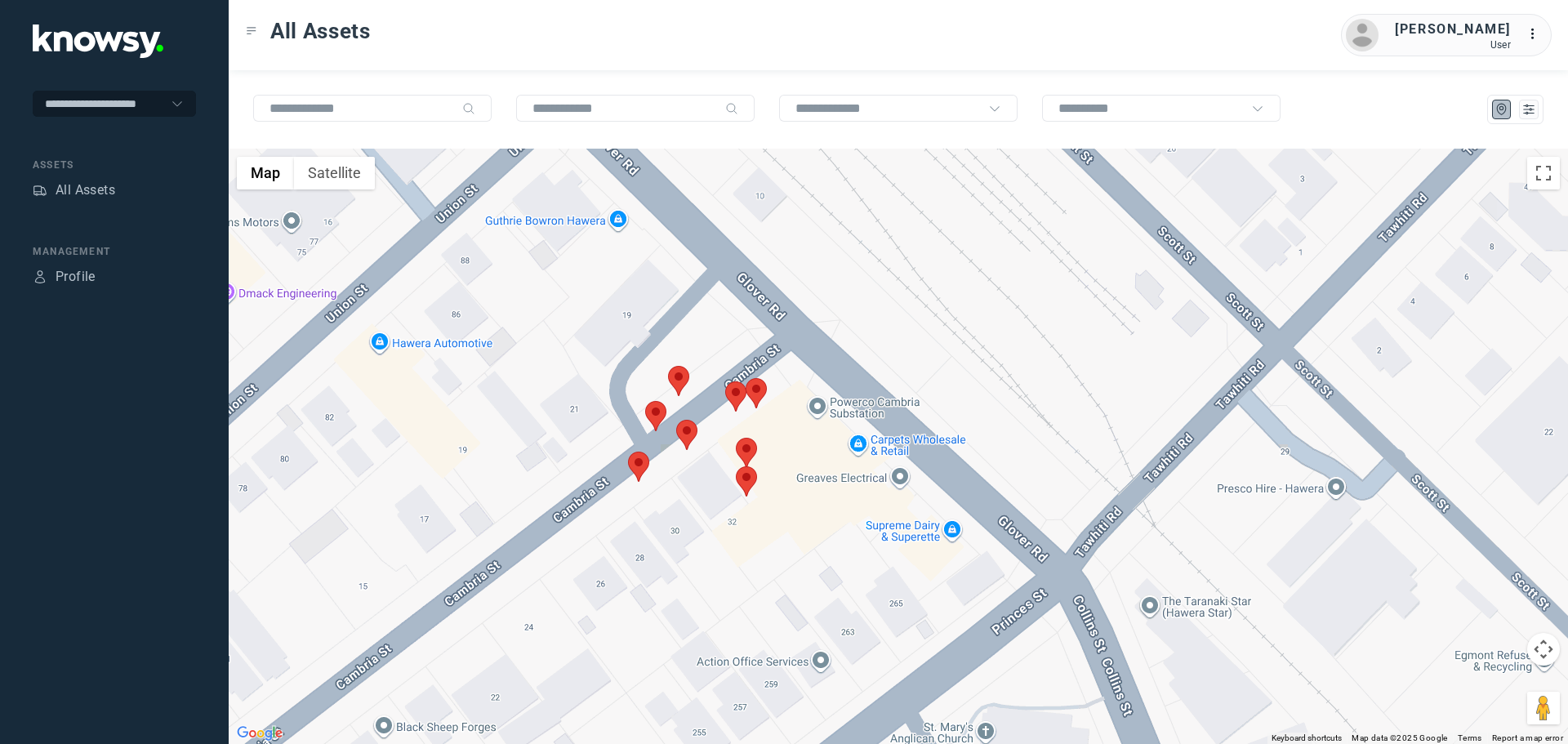
click at [628, 452] on area at bounding box center [628, 452] width 0 height 0
click at [697, 364] on button "Close" at bounding box center [692, 375] width 40 height 40
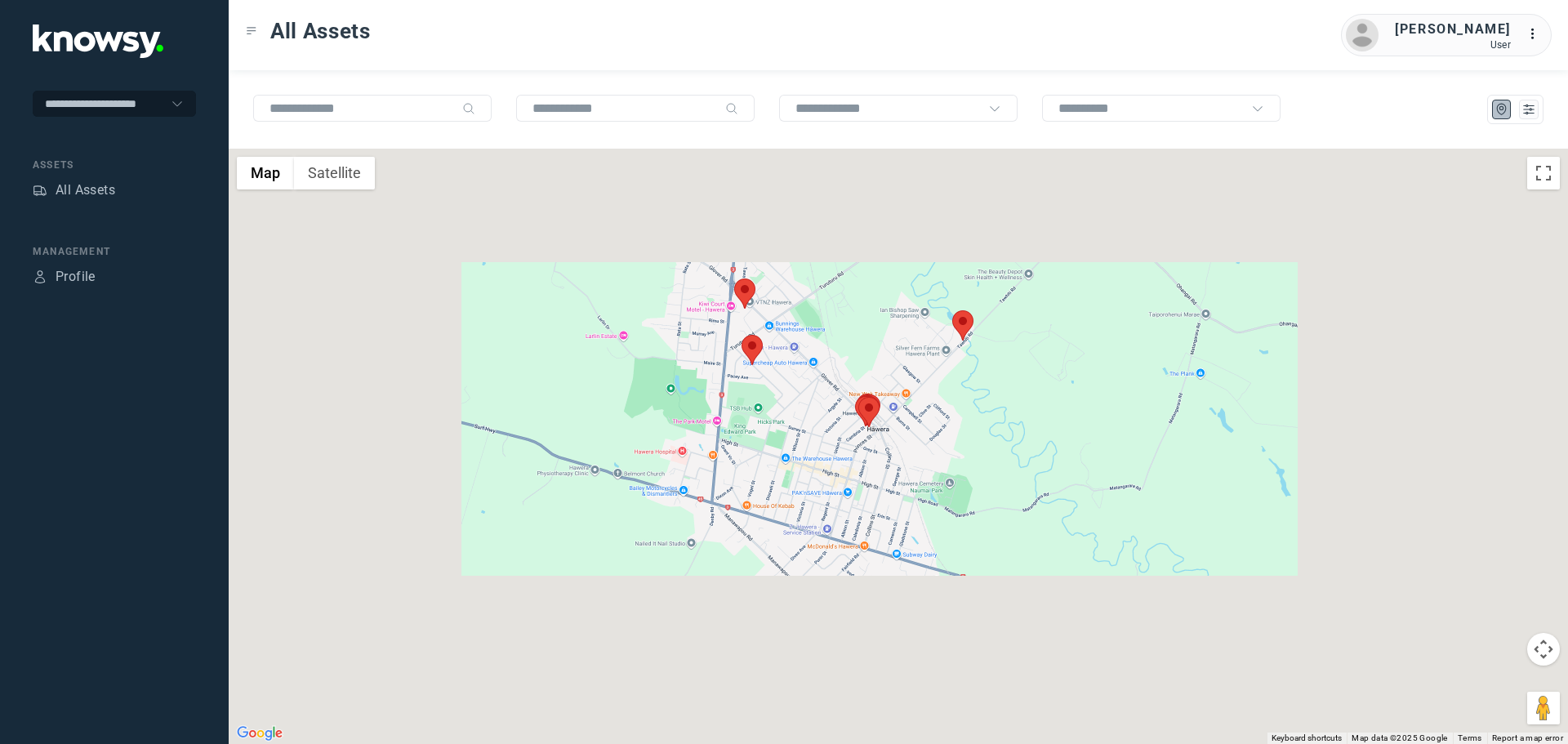
drag, startPoint x: 926, startPoint y: 343, endPoint x: 875, endPoint y: 438, distance: 107.8
click at [875, 439] on div at bounding box center [898, 446] width 1340 height 596
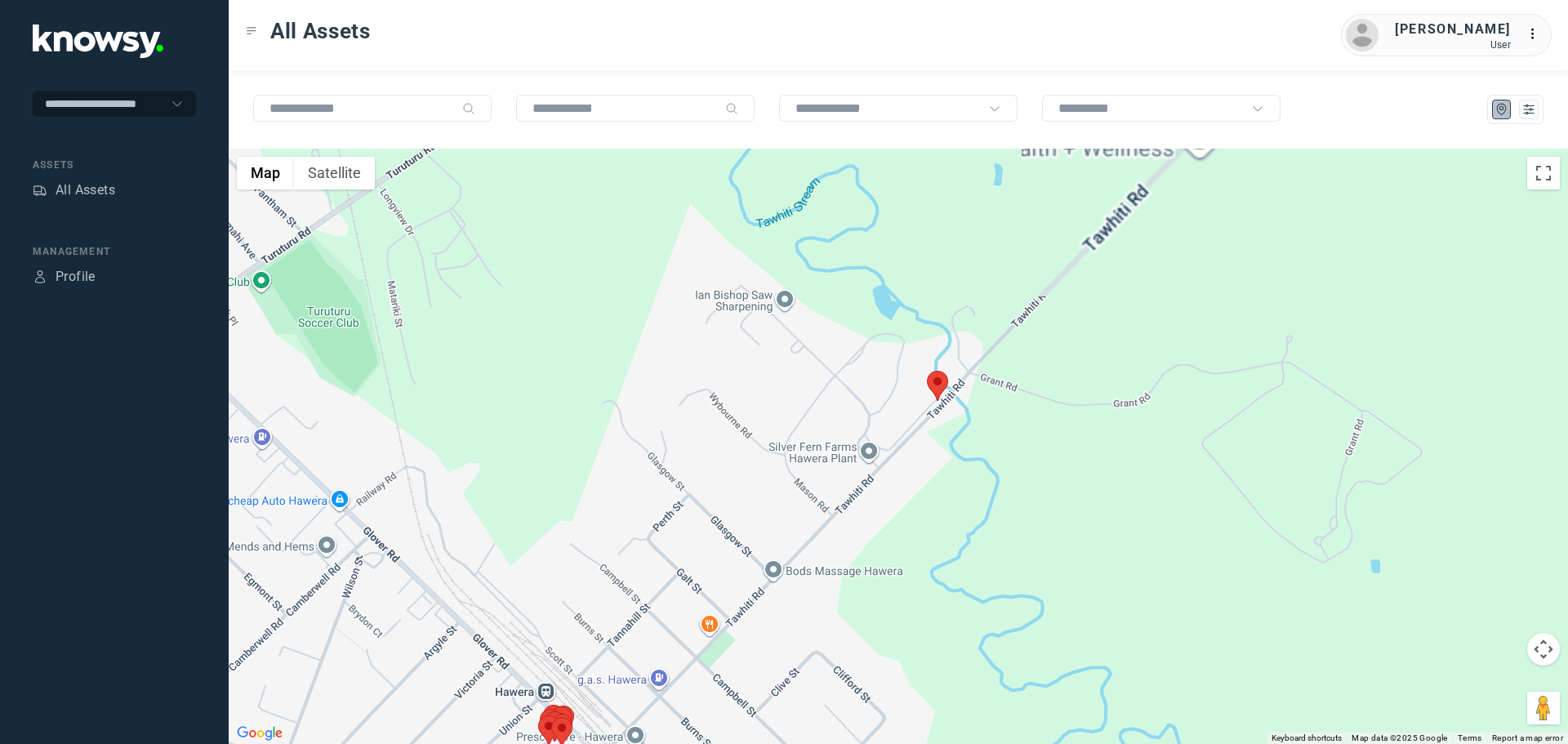
click at [927, 371] on area at bounding box center [927, 371] width 0 height 0
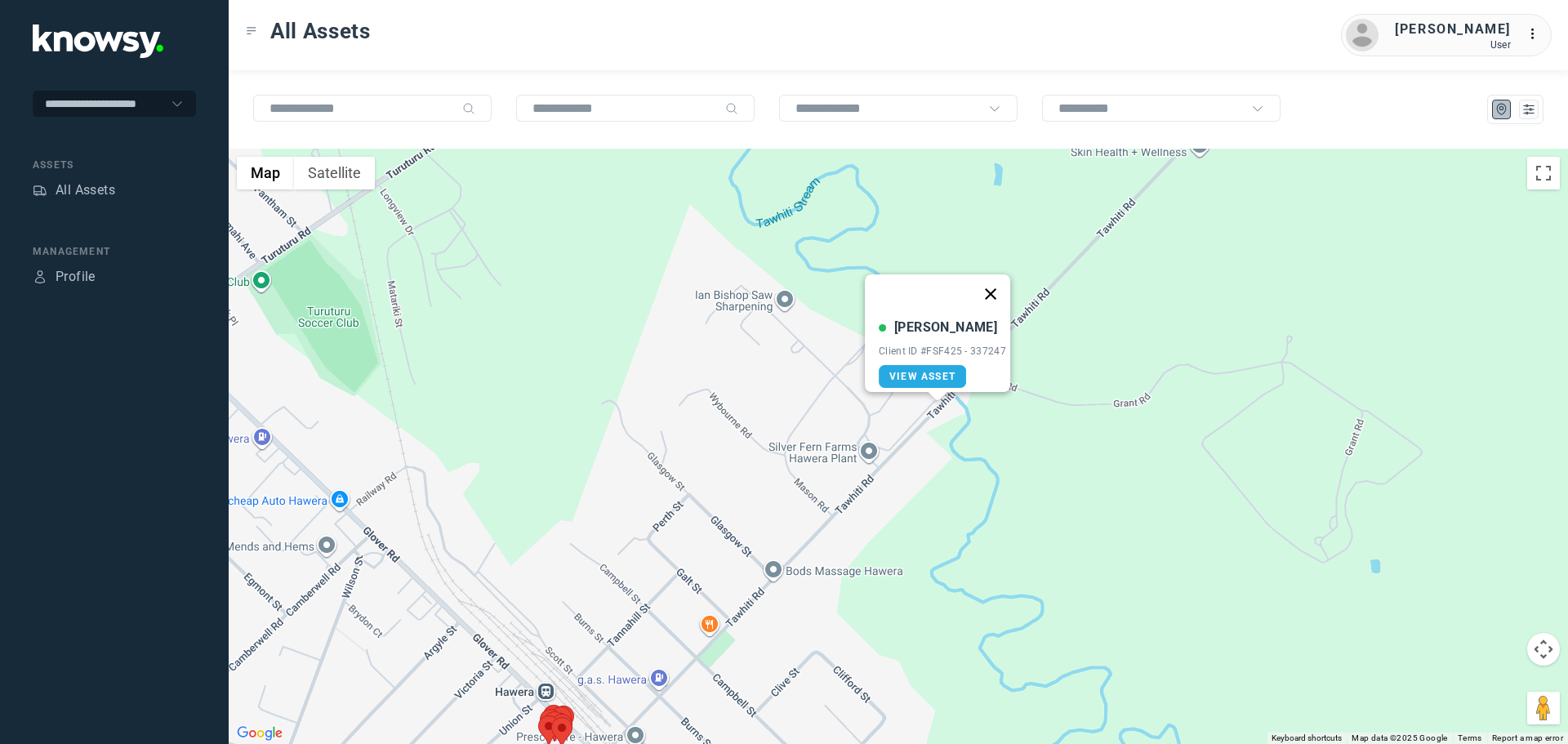
click at [1001, 286] on button "Close" at bounding box center [991, 294] width 40 height 40
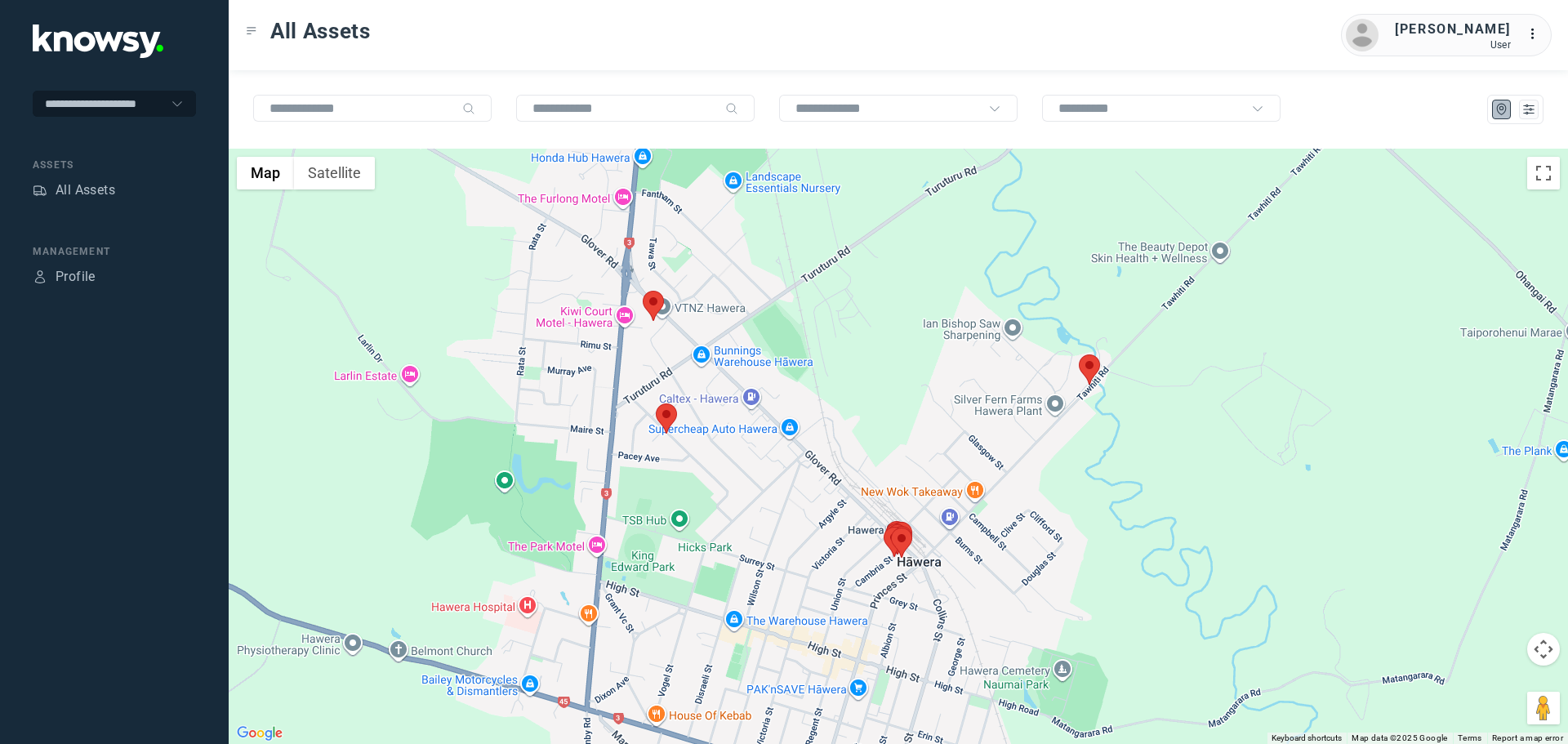
drag, startPoint x: 599, startPoint y: 534, endPoint x: 817, endPoint y: 496, distance: 221.3
click at [810, 498] on div at bounding box center [898, 446] width 1340 height 596
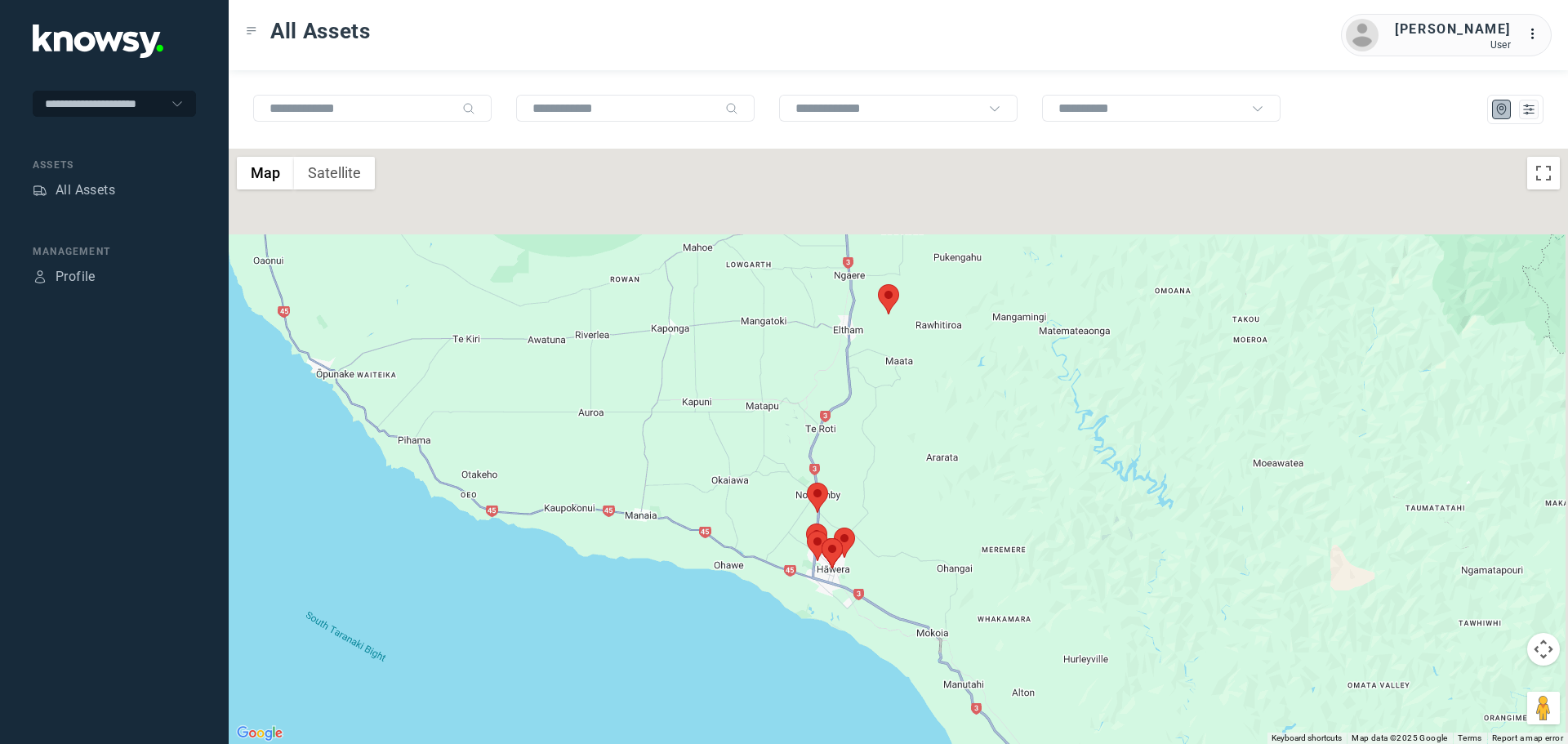
drag, startPoint x: 841, startPoint y: 331, endPoint x: 819, endPoint y: 478, distance: 148.6
click at [826, 504] on div at bounding box center [898, 446] width 1340 height 596
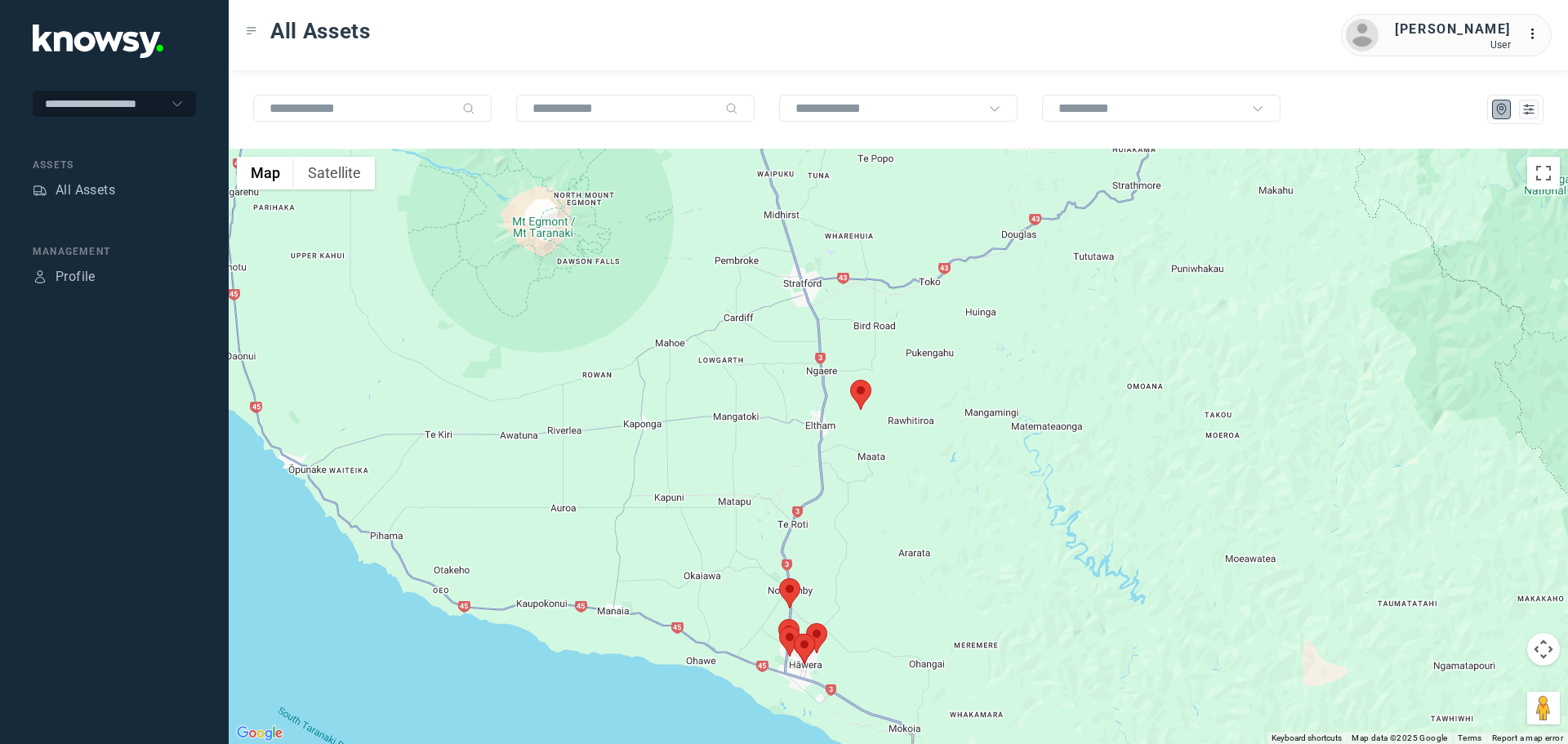
click at [850, 379] on area at bounding box center [850, 379] width 0 height 0
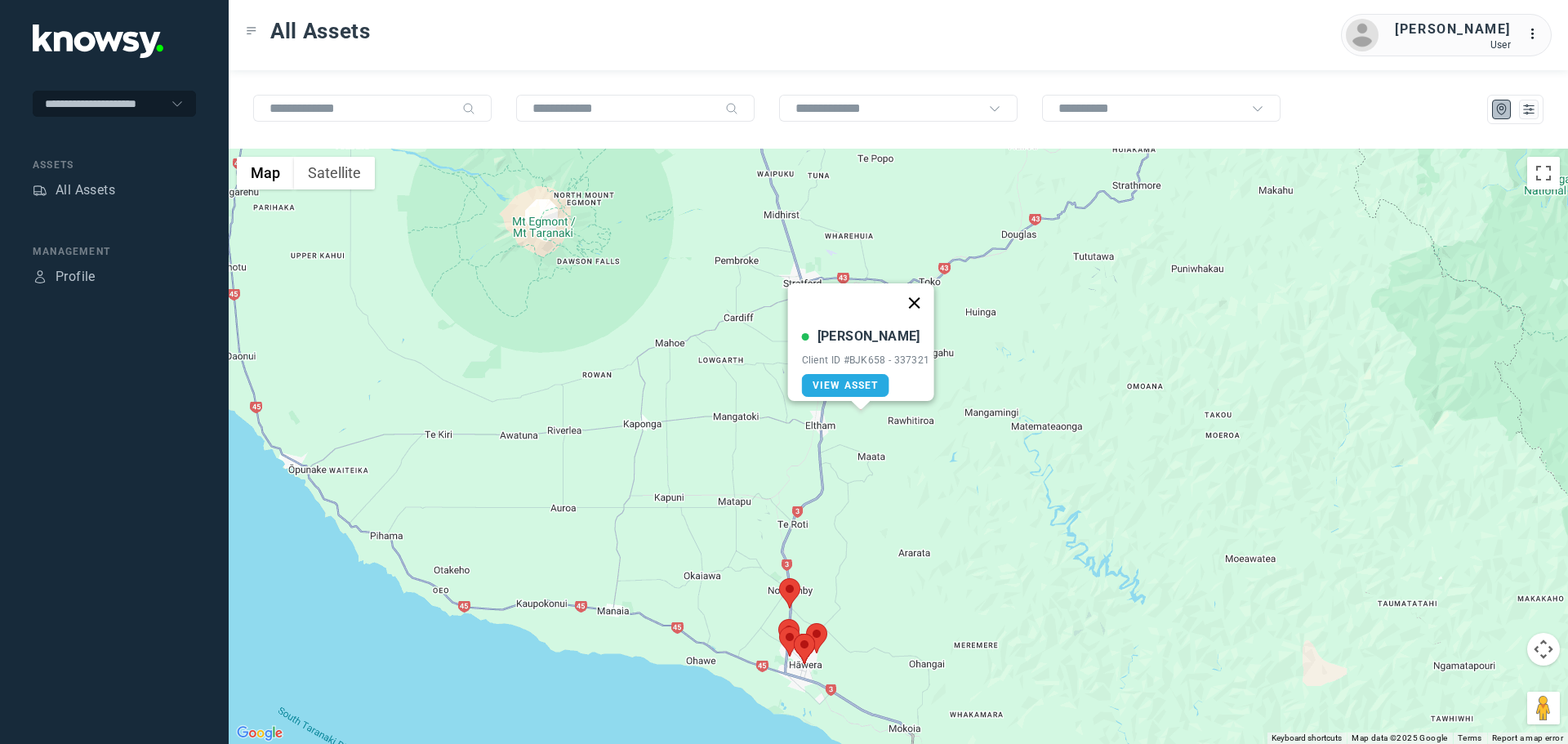
click at [920, 292] on button "Close" at bounding box center [914, 304] width 40 height 40
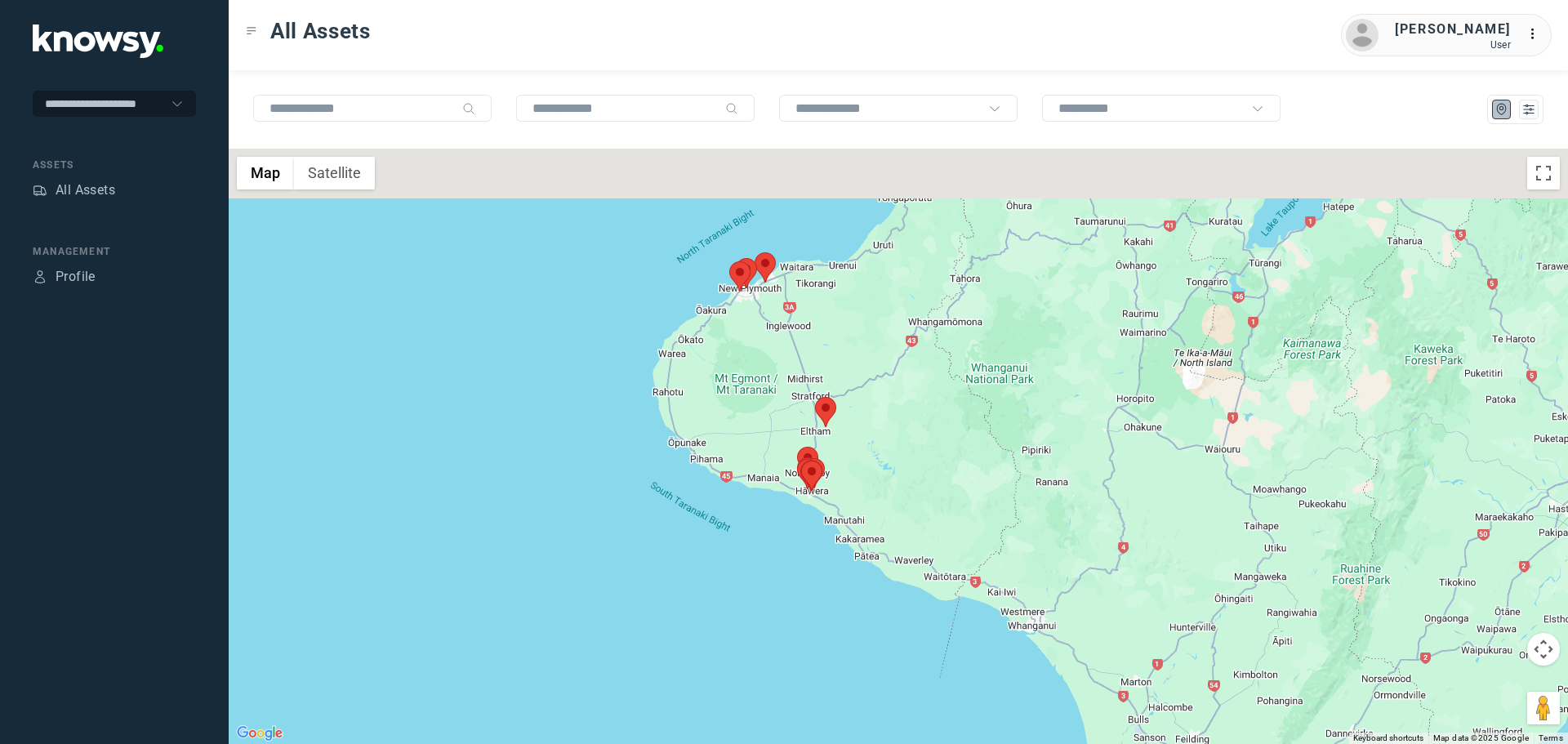
drag, startPoint x: 794, startPoint y: 348, endPoint x: 812, endPoint y: 412, distance: 66.5
click at [812, 412] on div at bounding box center [898, 446] width 1340 height 596
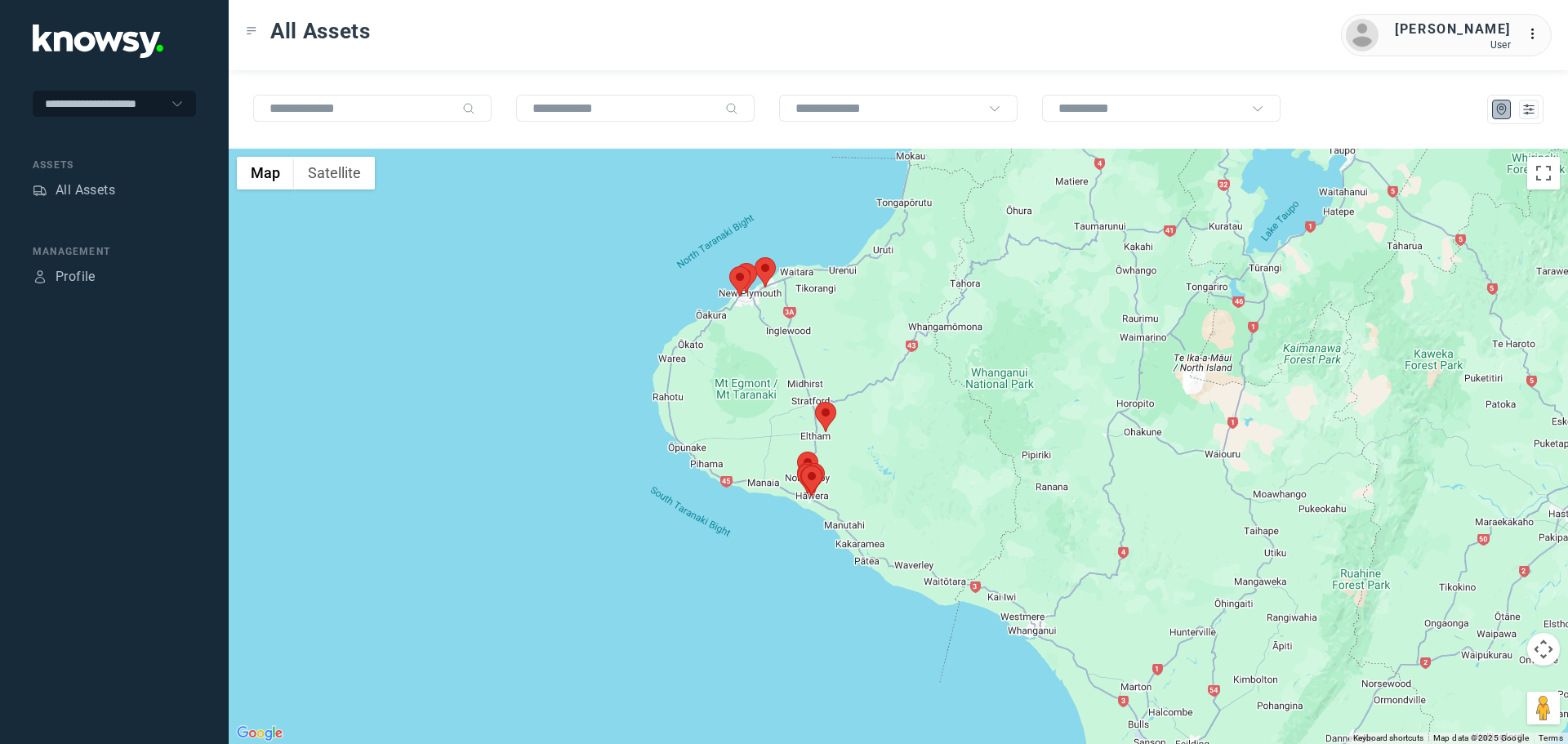
drag, startPoint x: 769, startPoint y: 341, endPoint x: 775, endPoint y: 387, distance: 46.4
click at [775, 387] on div at bounding box center [898, 446] width 1340 height 596
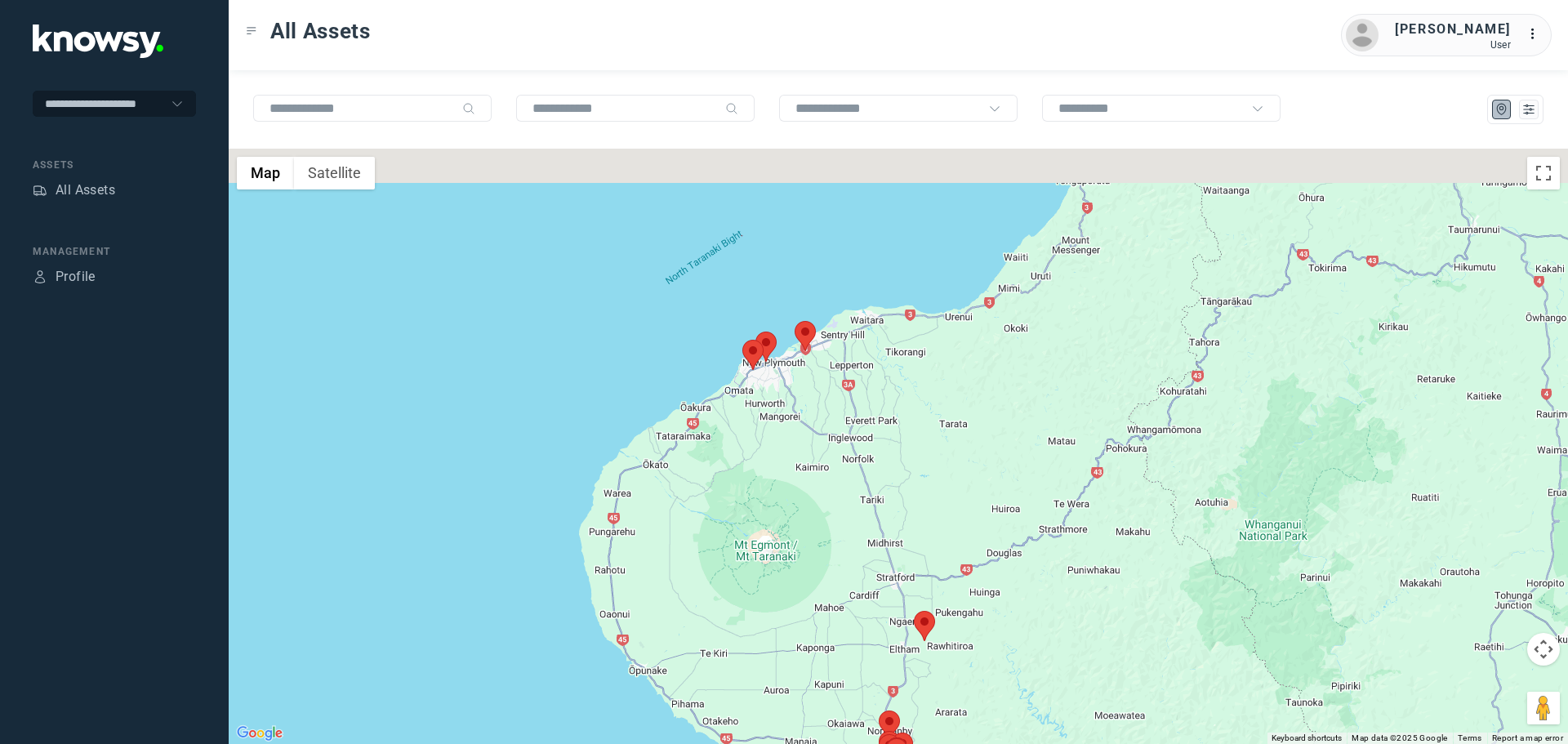
drag, startPoint x: 744, startPoint y: 355, endPoint x: 822, endPoint y: 434, distance: 111.0
click at [822, 434] on div at bounding box center [898, 446] width 1340 height 596
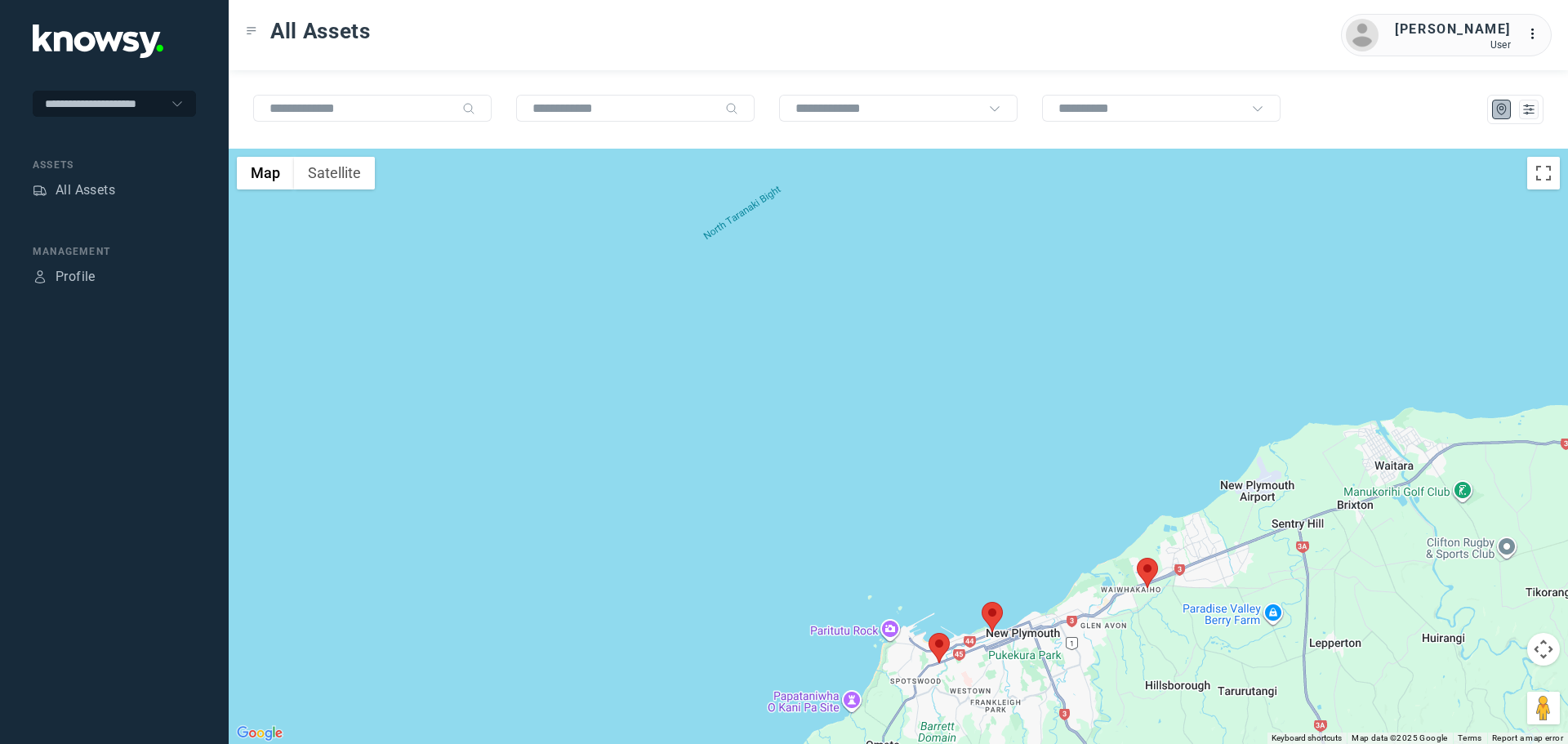
drag, startPoint x: 1158, startPoint y: 615, endPoint x: 996, endPoint y: 531, distance: 182.5
click at [997, 535] on div at bounding box center [898, 446] width 1340 height 596
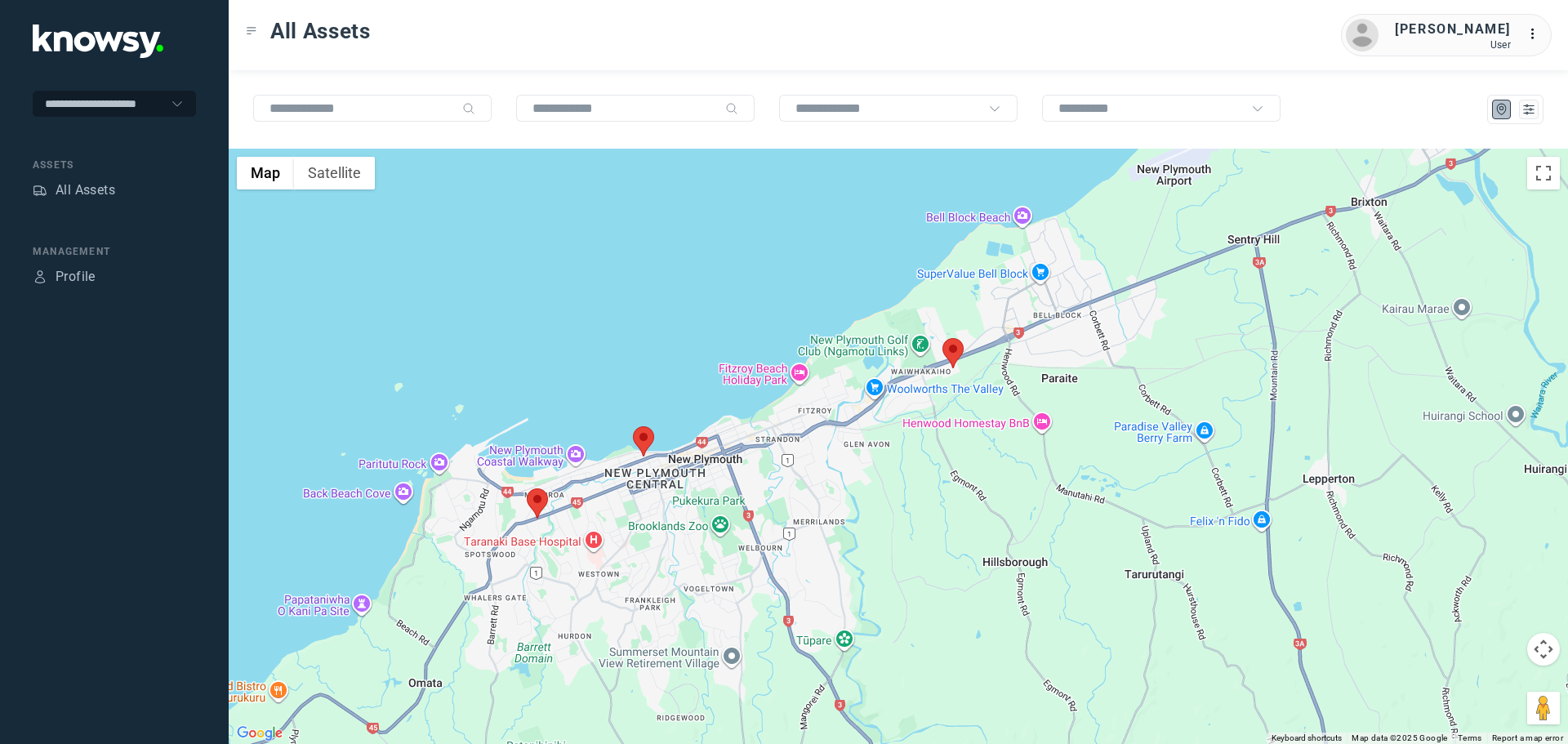
click at [943, 338] on area at bounding box center [943, 338] width 0 height 0
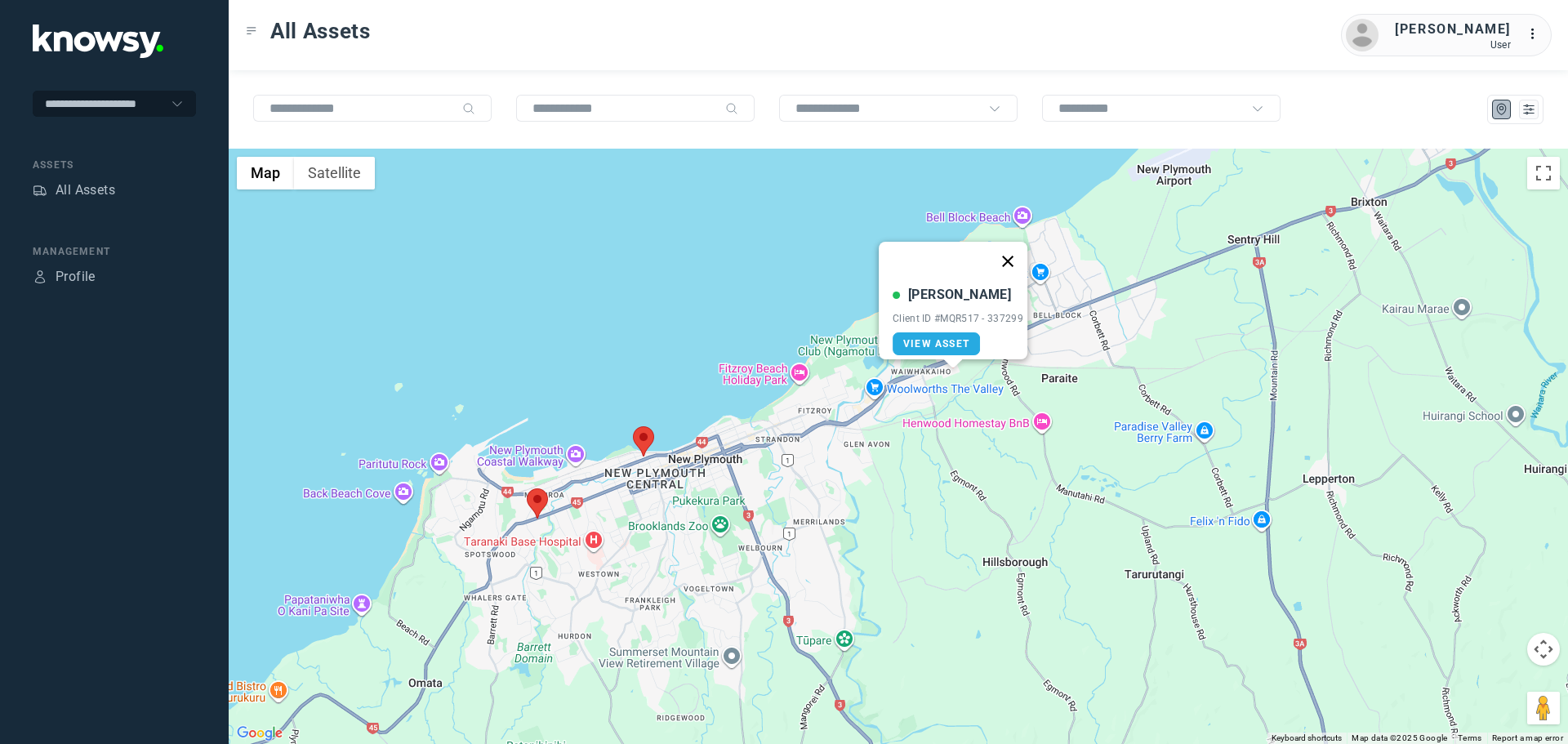
click at [1011, 248] on button "Close" at bounding box center [1008, 261] width 40 height 40
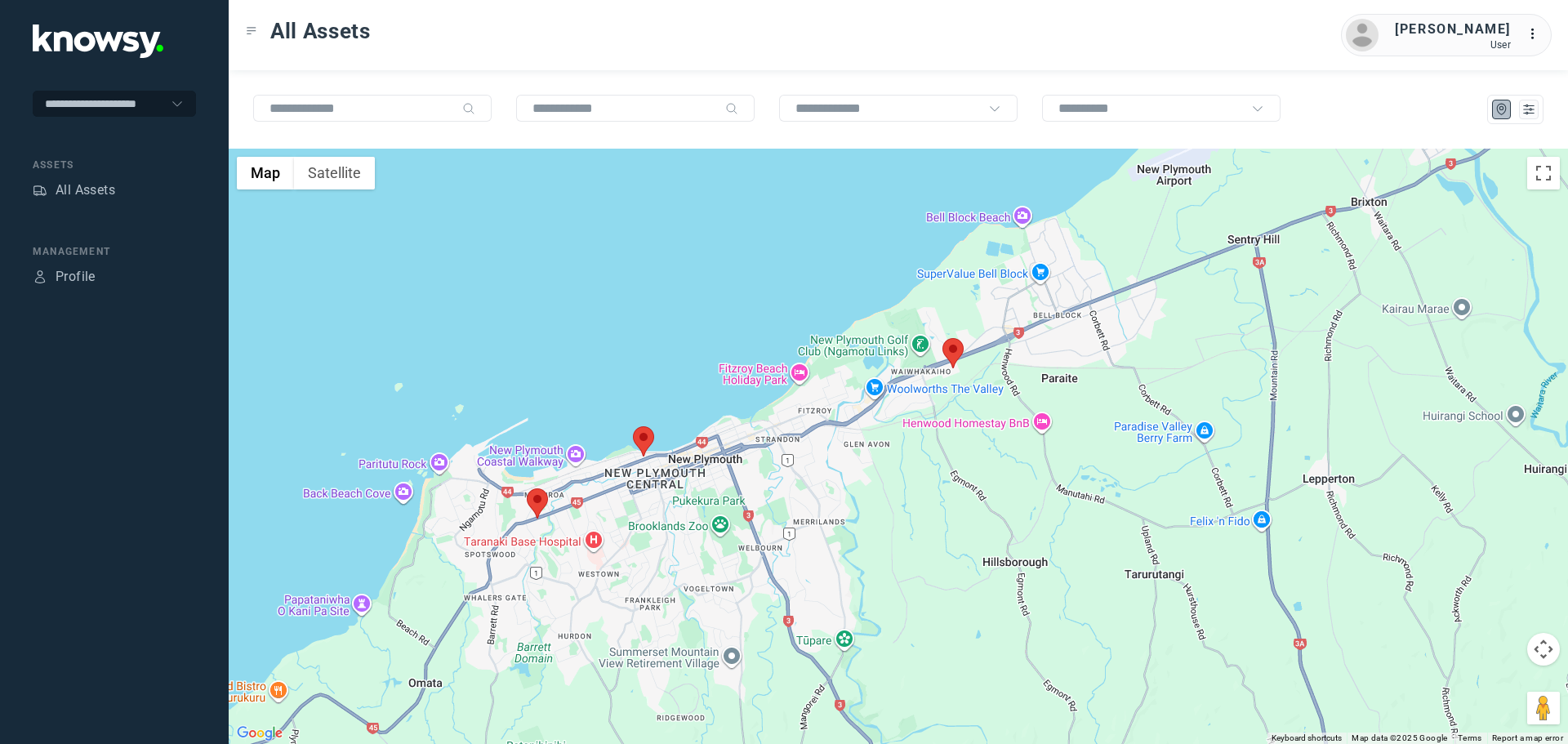
click at [633, 426] on area at bounding box center [633, 426] width 0 height 0
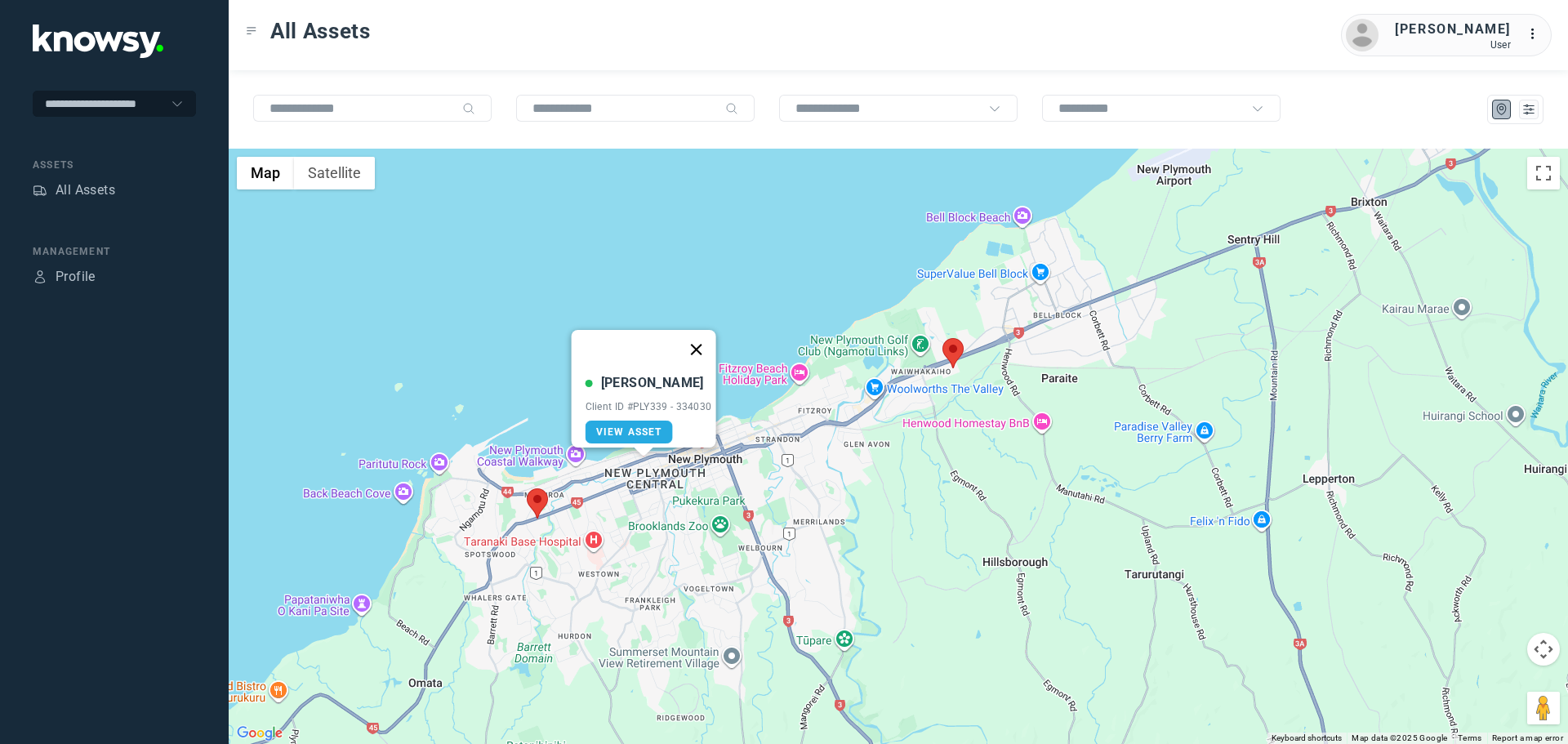
click at [706, 339] on button "Close" at bounding box center [696, 350] width 40 height 40
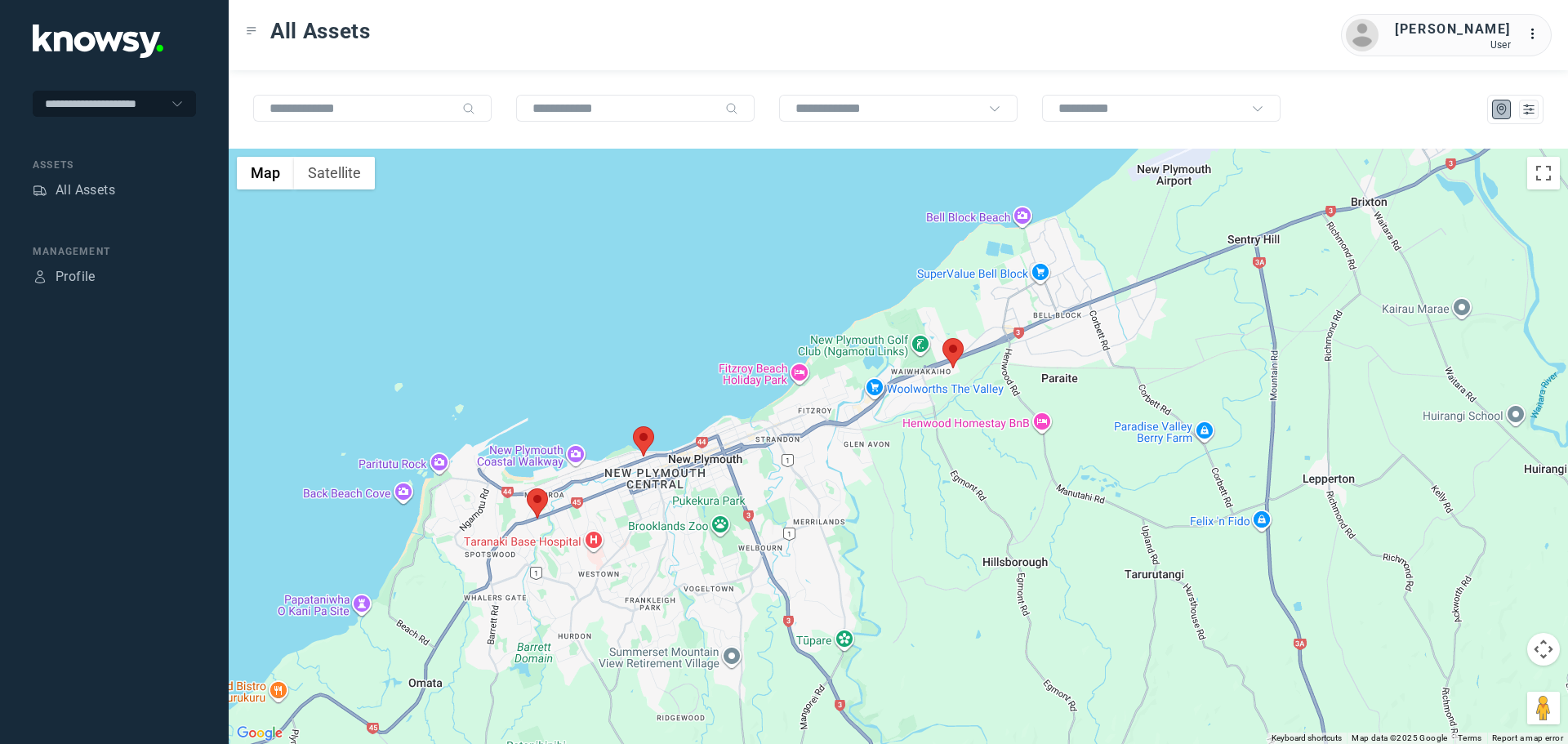
click at [527, 488] on area at bounding box center [527, 488] width 0 height 0
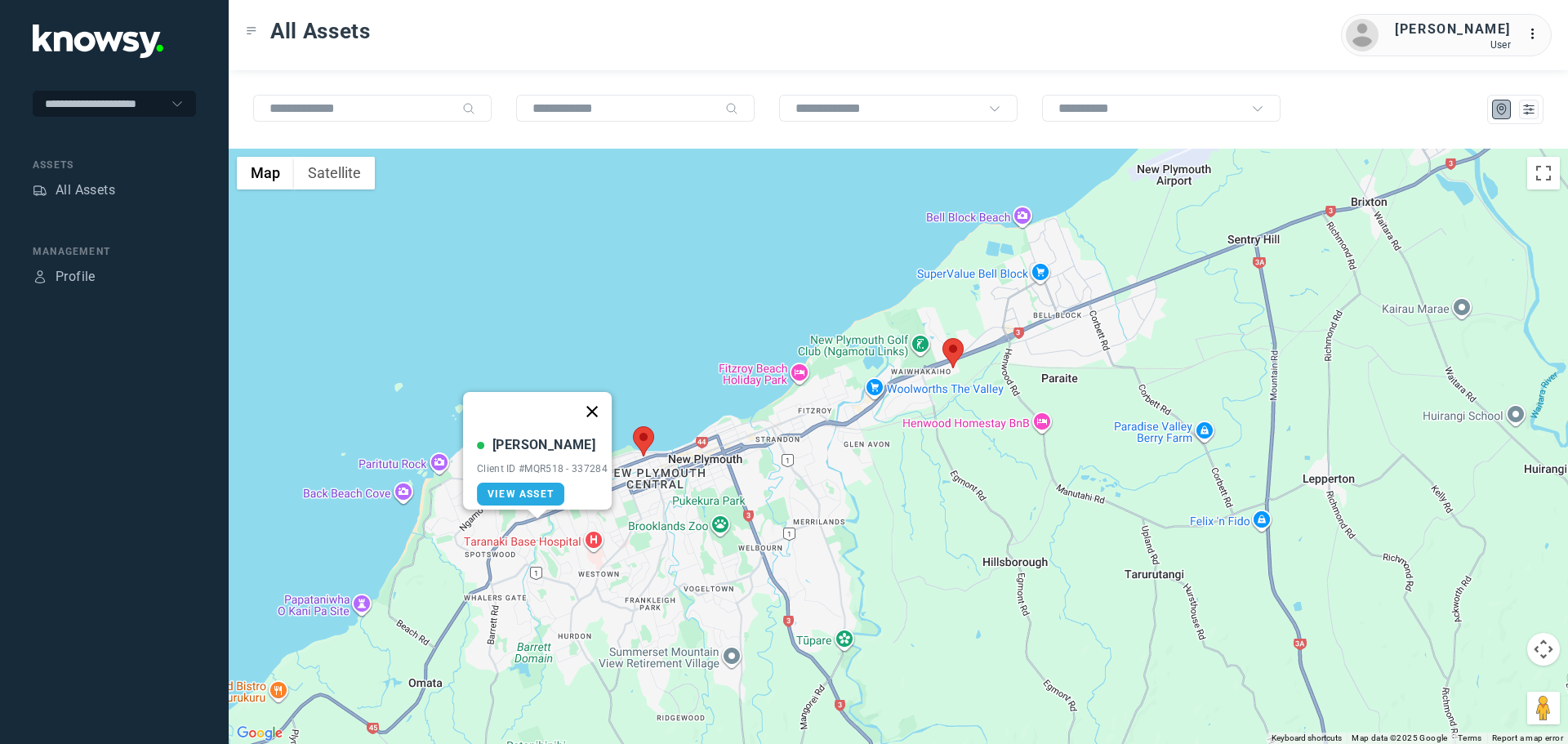
click at [599, 405] on button "Close" at bounding box center [592, 412] width 40 height 40
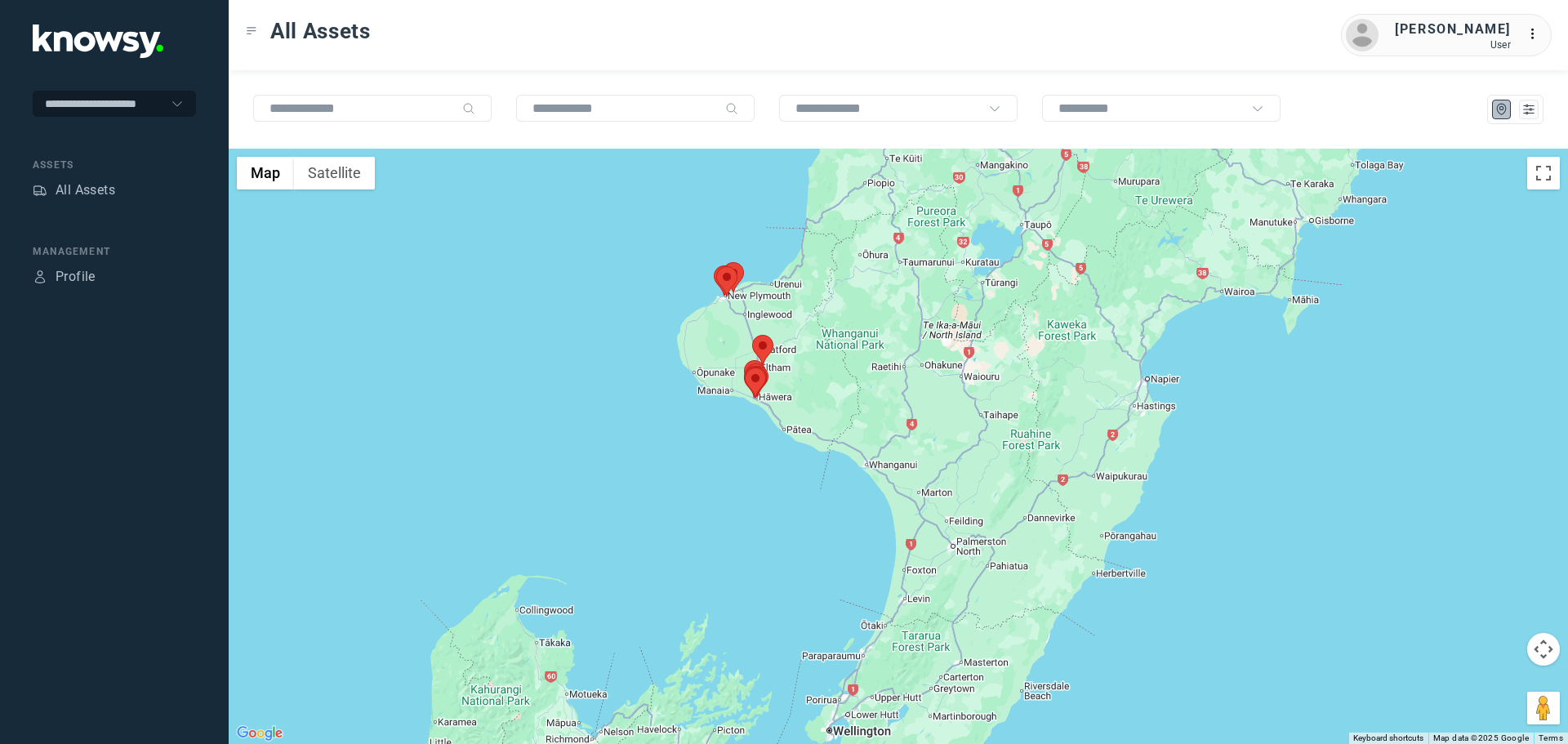
drag, startPoint x: 937, startPoint y: 289, endPoint x: 748, endPoint y: 377, distance: 208.5
click at [760, 377] on div at bounding box center [898, 446] width 1340 height 596
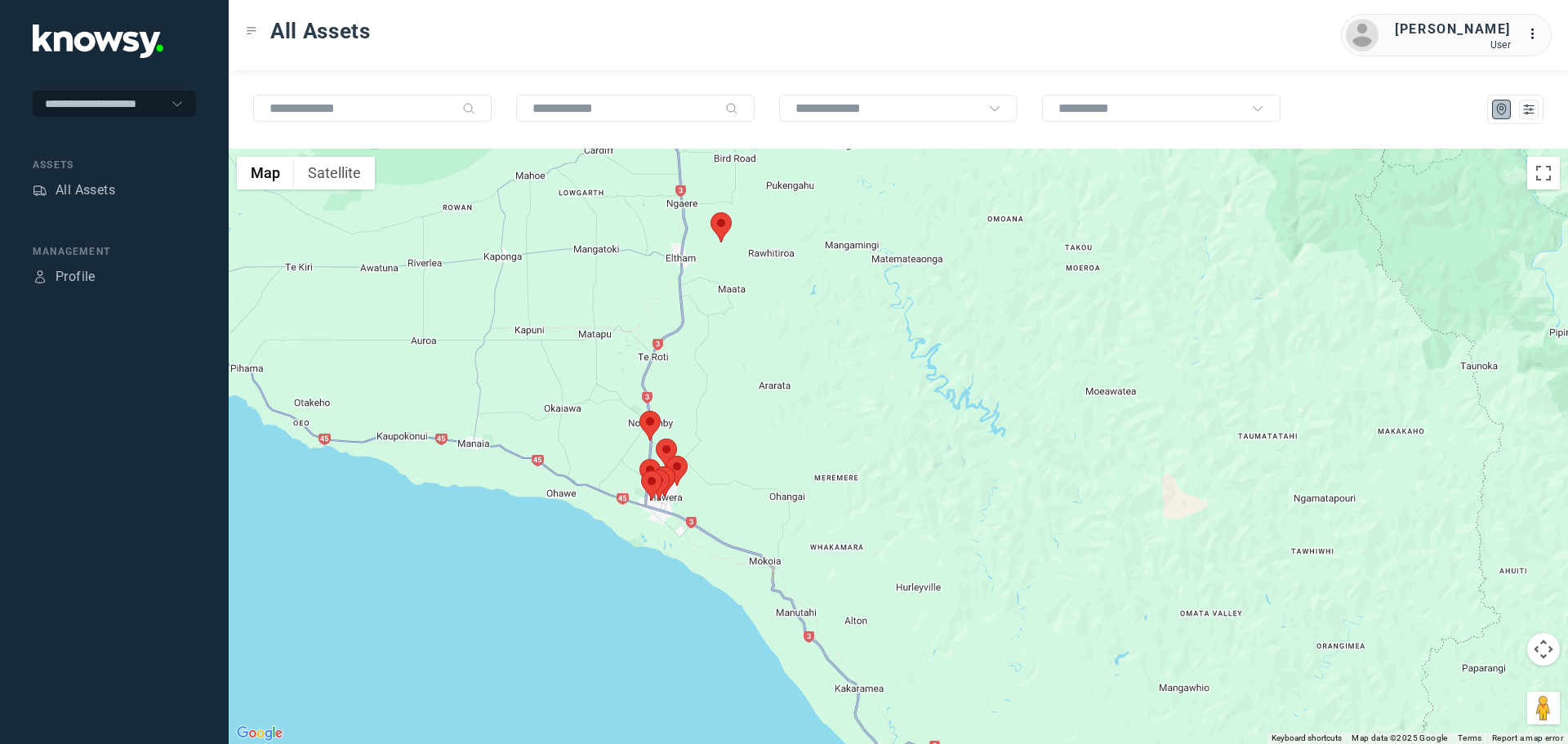
drag, startPoint x: 849, startPoint y: 350, endPoint x: 712, endPoint y: 426, distance: 156.7
click at [713, 427] on div at bounding box center [898, 446] width 1340 height 596
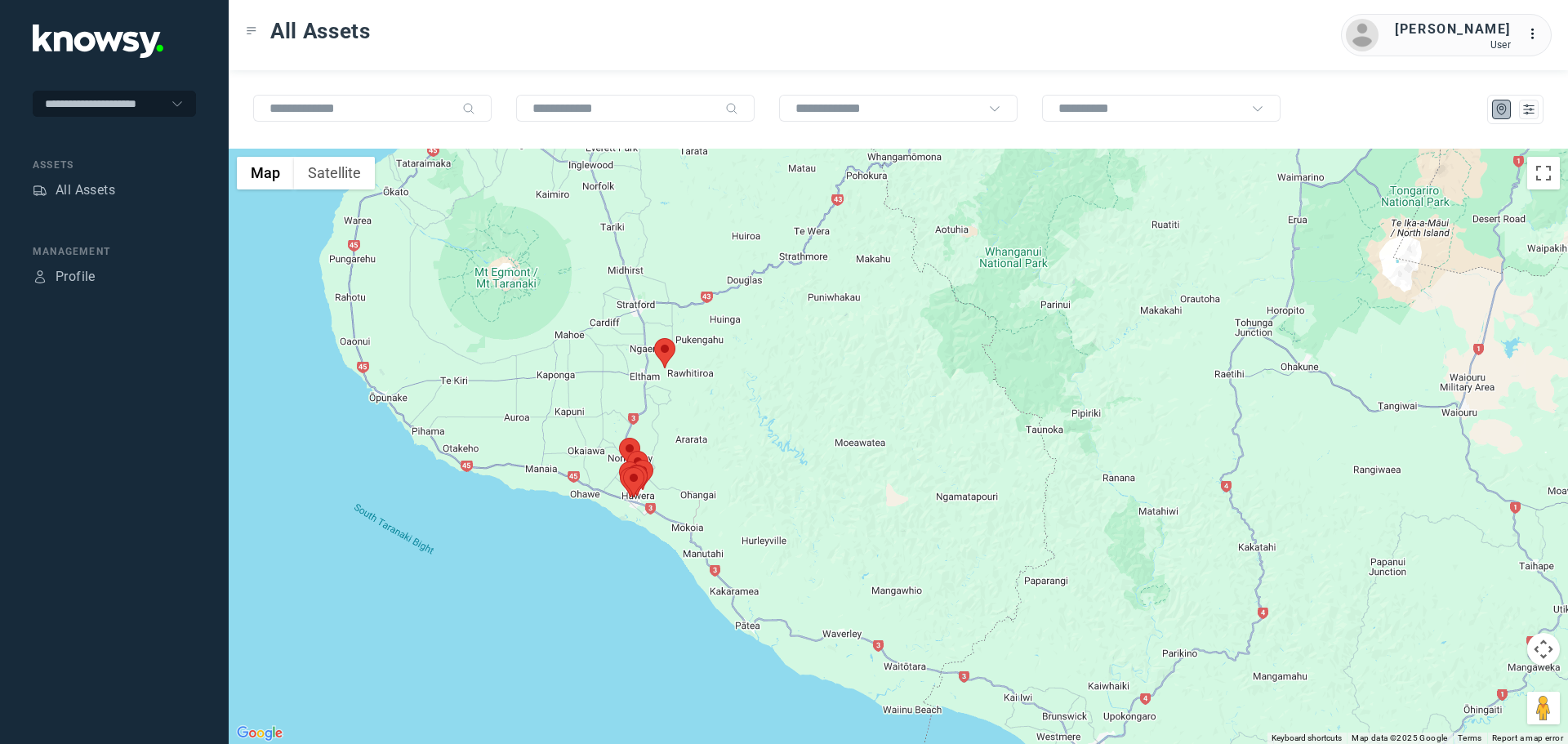
drag, startPoint x: 699, startPoint y: 392, endPoint x: 688, endPoint y: 410, distance: 21.1
click at [689, 411] on div at bounding box center [898, 446] width 1340 height 596
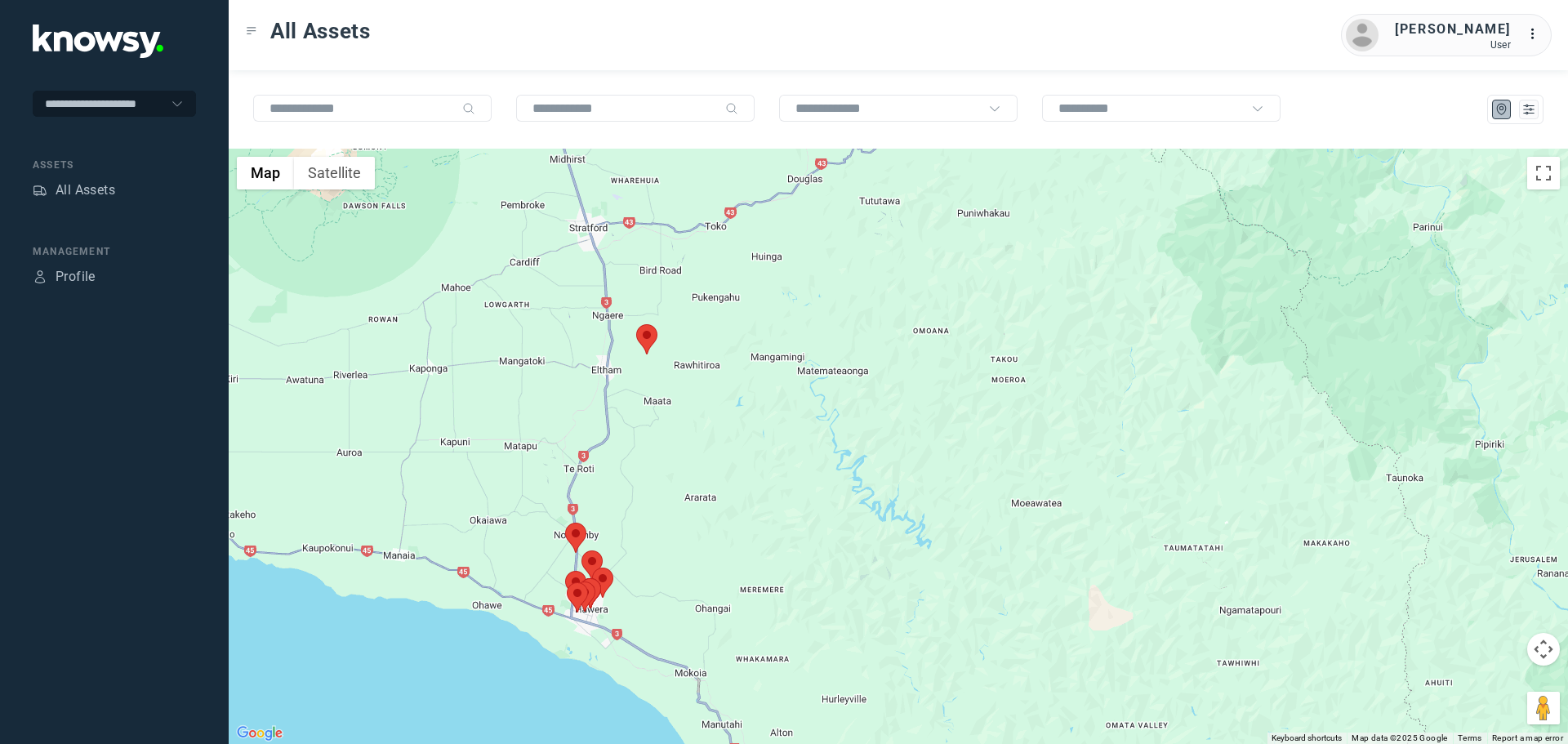
drag, startPoint x: 600, startPoint y: 532, endPoint x: 576, endPoint y: 469, distance: 67.4
click at [576, 469] on div at bounding box center [898, 446] width 1340 height 596
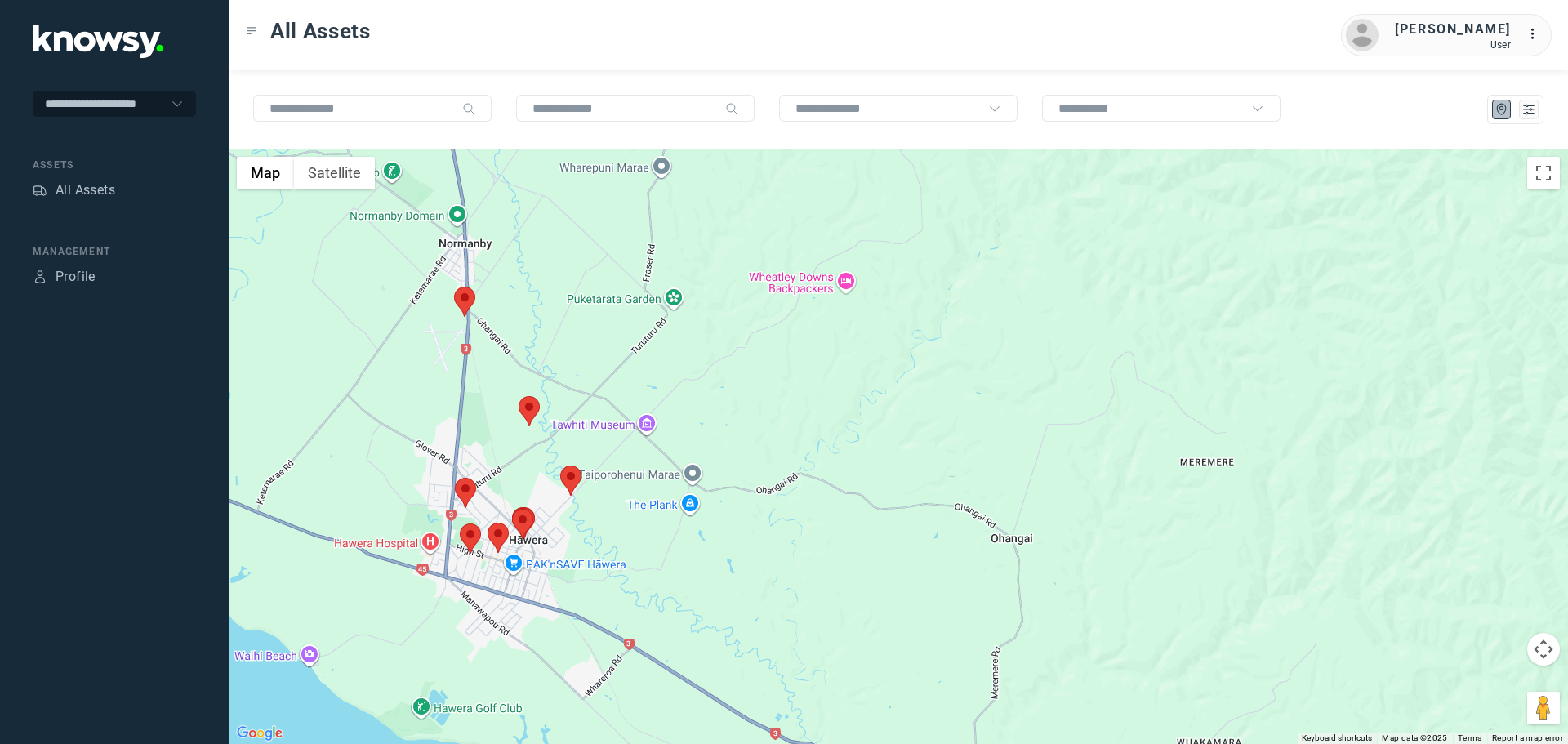
drag, startPoint x: 557, startPoint y: 596, endPoint x: 529, endPoint y: 482, distance: 117.4
click at [530, 482] on div at bounding box center [898, 446] width 1340 height 596
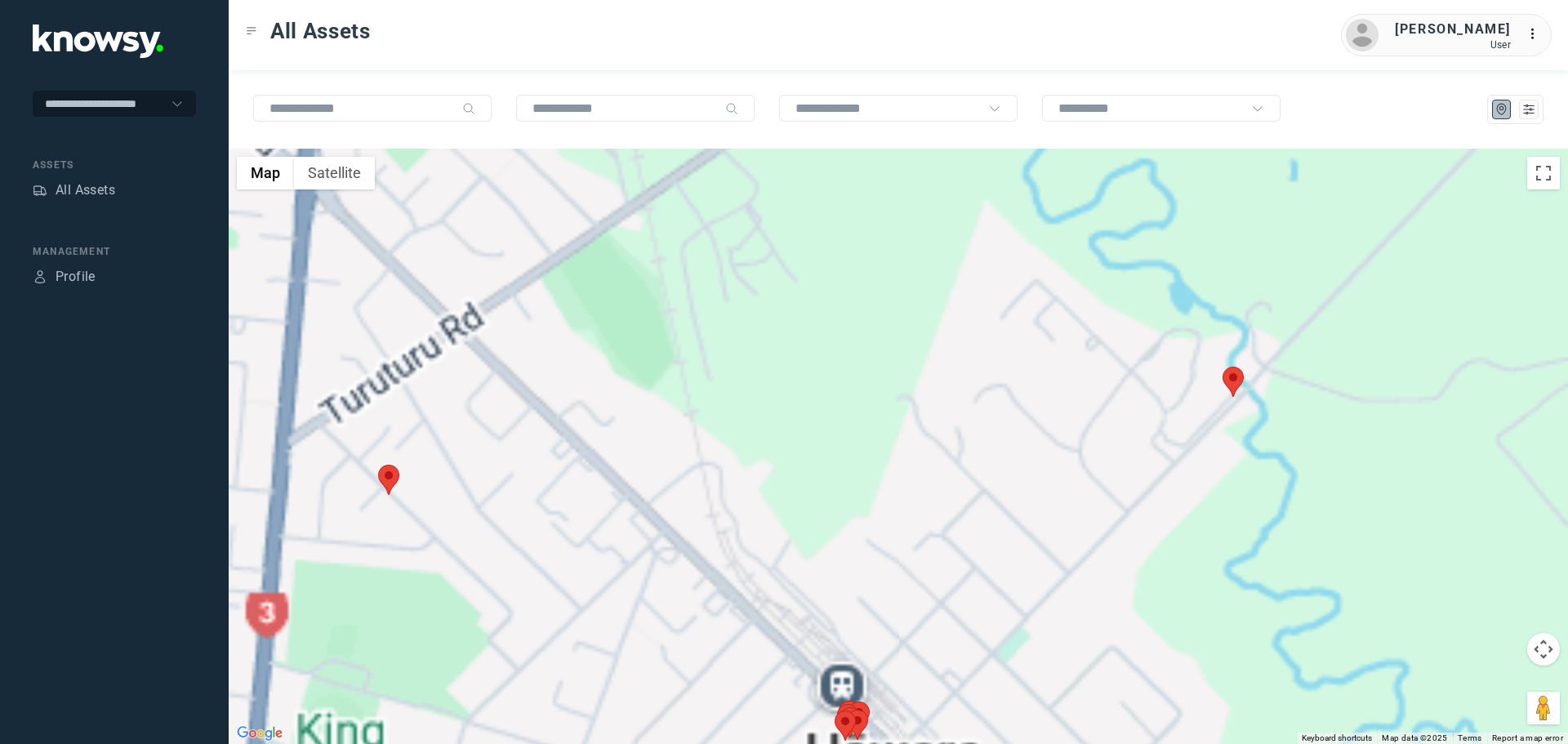
click at [378, 464] on area at bounding box center [378, 464] width 0 height 0
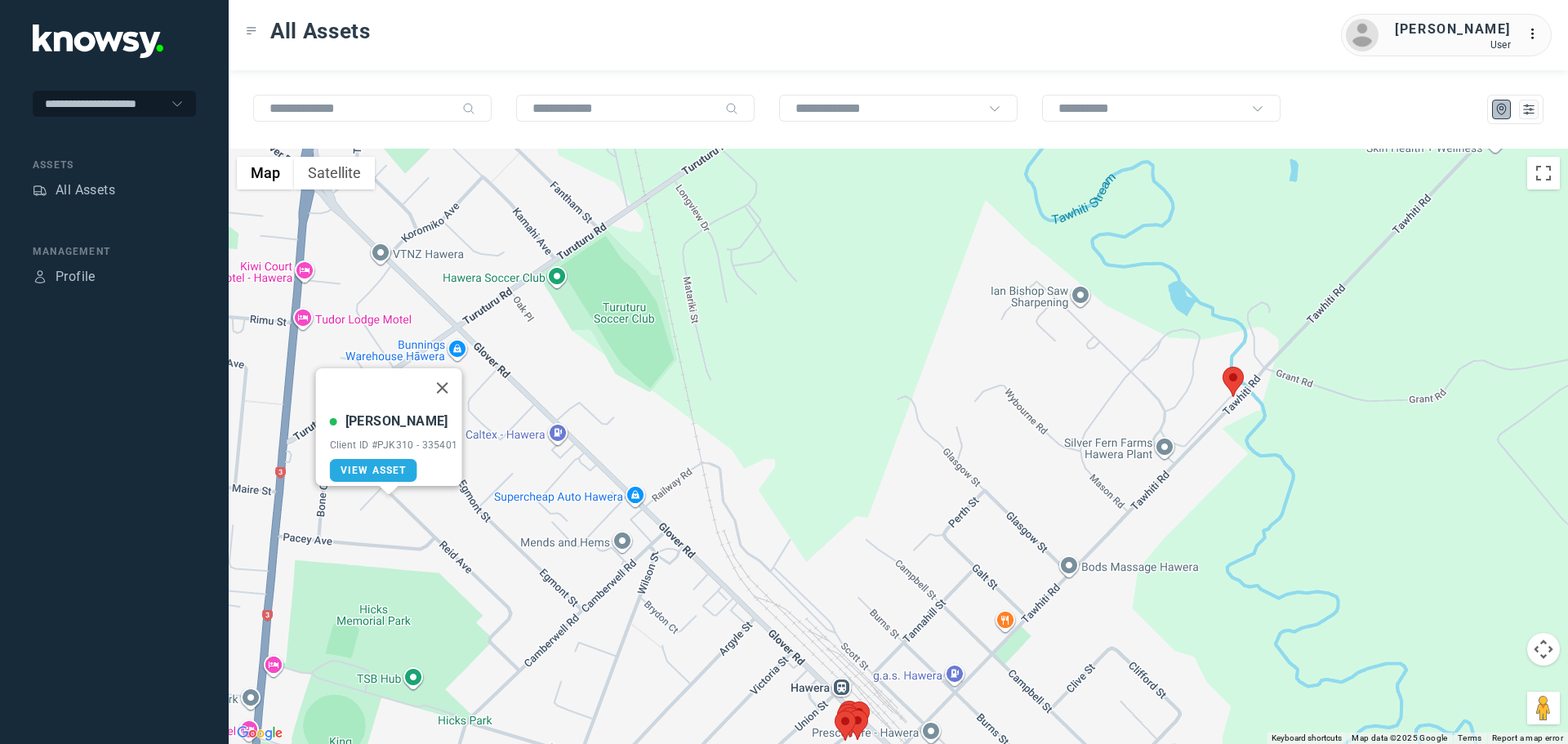
click at [444, 377] on button "Close" at bounding box center [442, 388] width 40 height 40
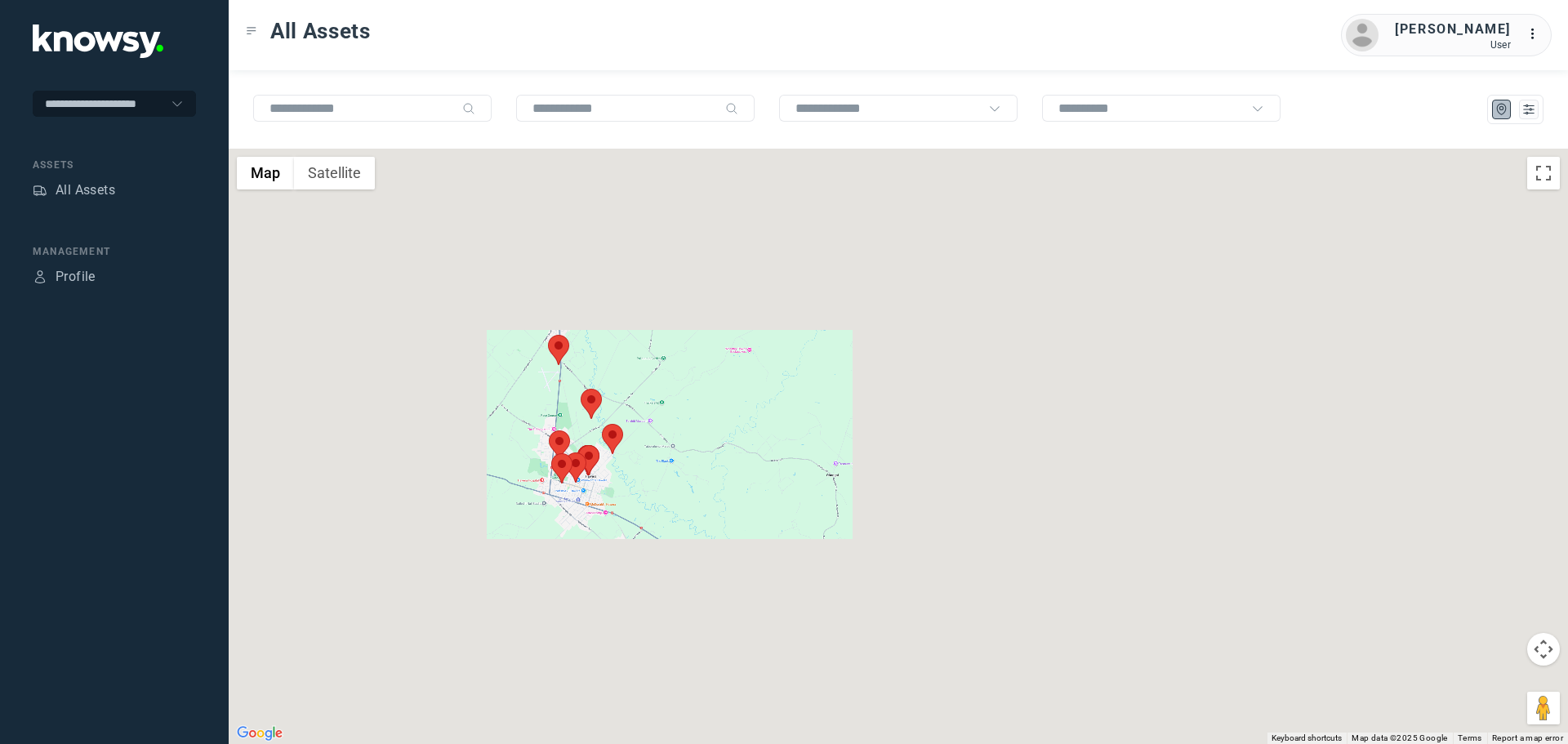
drag, startPoint x: 549, startPoint y: 255, endPoint x: 568, endPoint y: 363, distance: 109.7
click at [568, 363] on img at bounding box center [558, 350] width 21 height 31
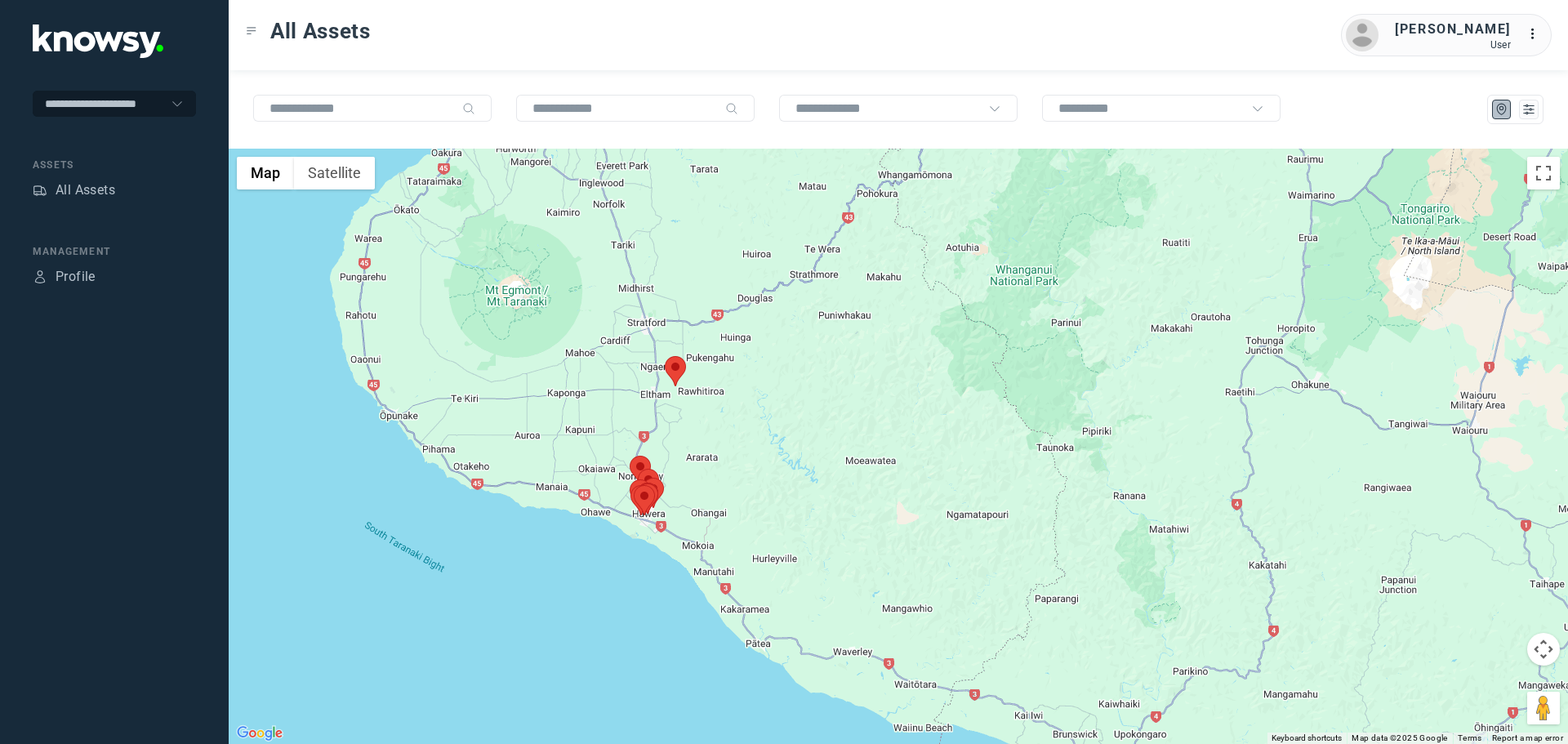
drag, startPoint x: 679, startPoint y: 266, endPoint x: 708, endPoint y: 412, distance: 148.9
click at [708, 412] on div at bounding box center [898, 446] width 1340 height 596
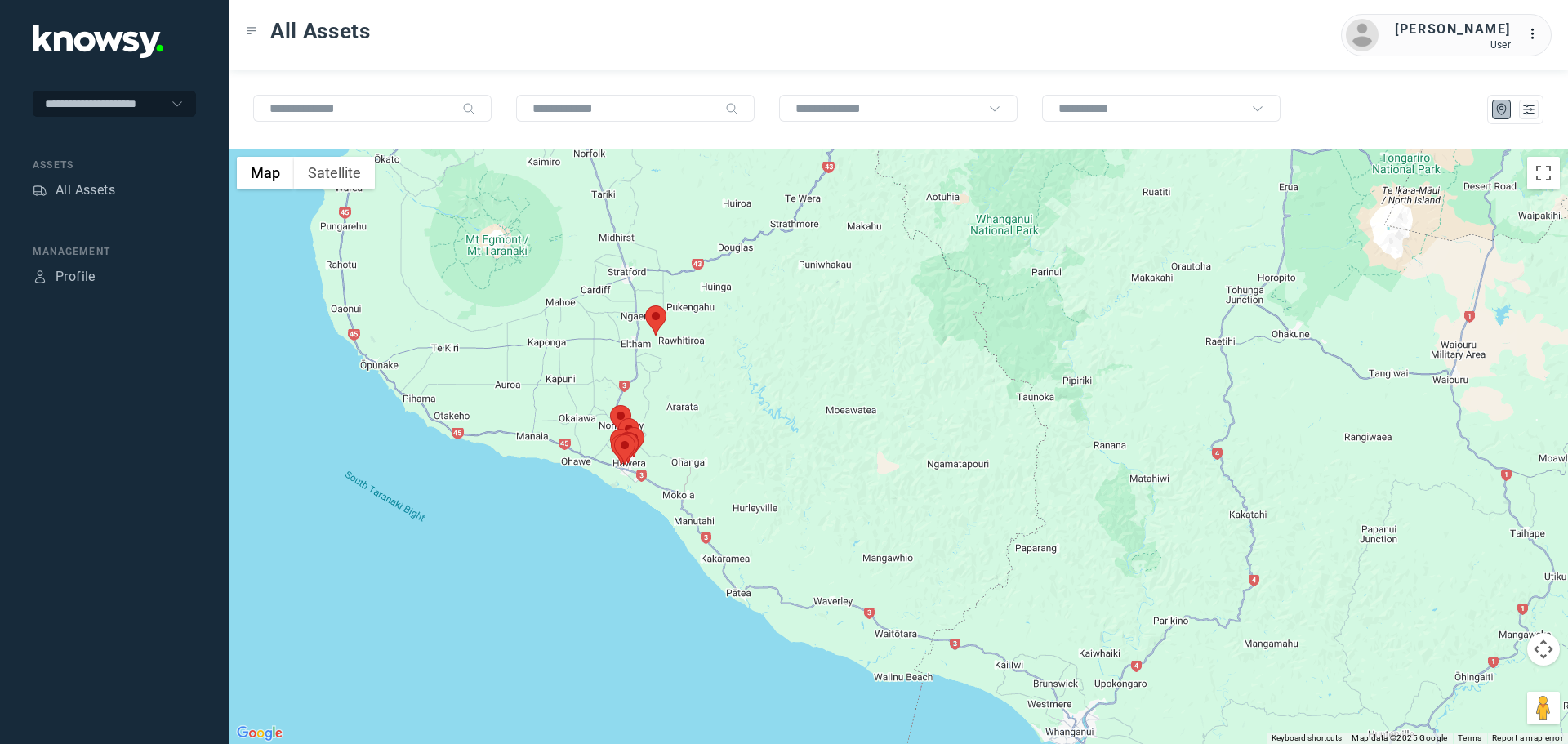
drag, startPoint x: 716, startPoint y: 462, endPoint x: 605, endPoint y: 313, distance: 185.8
click at [615, 309] on div at bounding box center [898, 446] width 1340 height 596
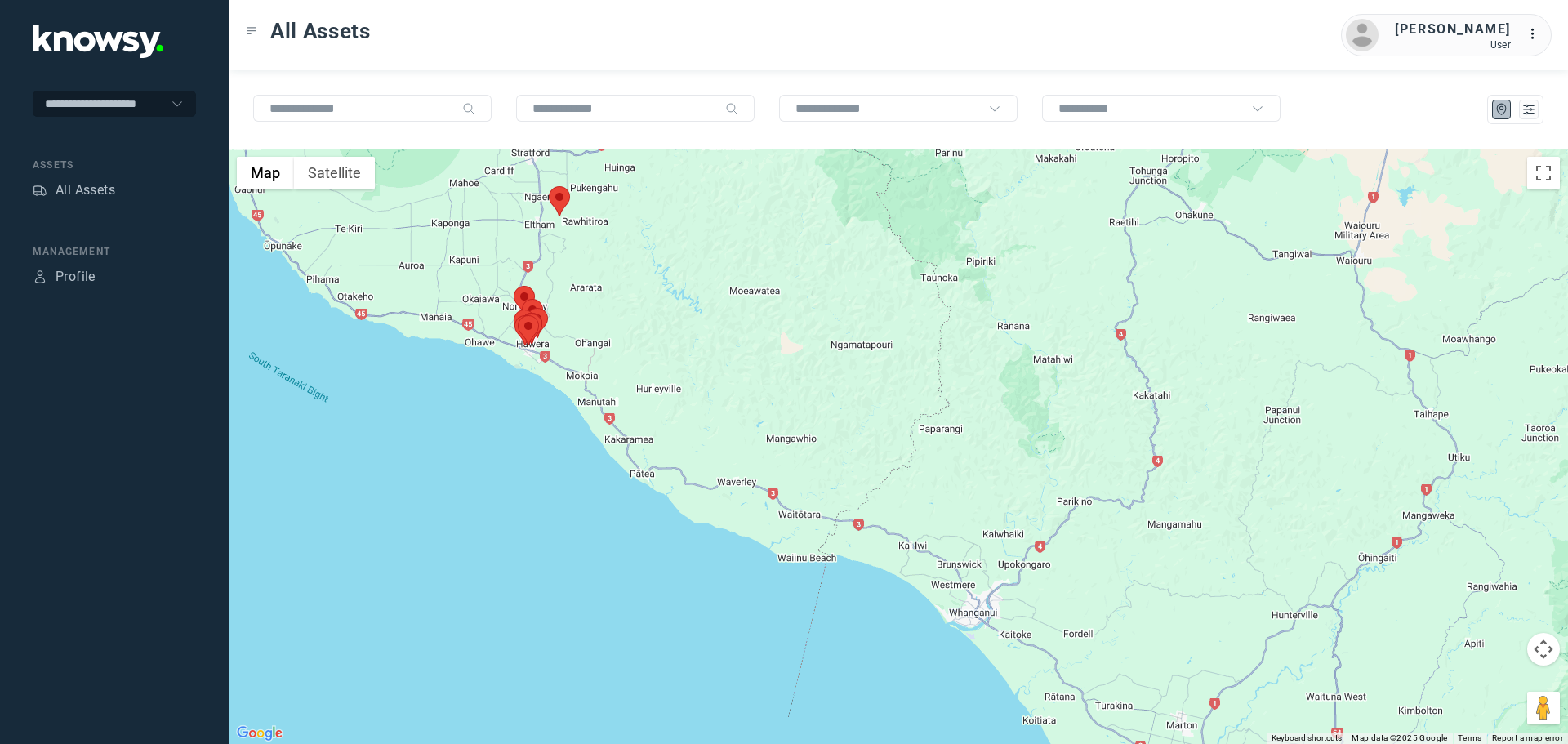
drag, startPoint x: 473, startPoint y: 288, endPoint x: 520, endPoint y: 341, distance: 70.8
click at [520, 341] on img at bounding box center [529, 330] width 21 height 31
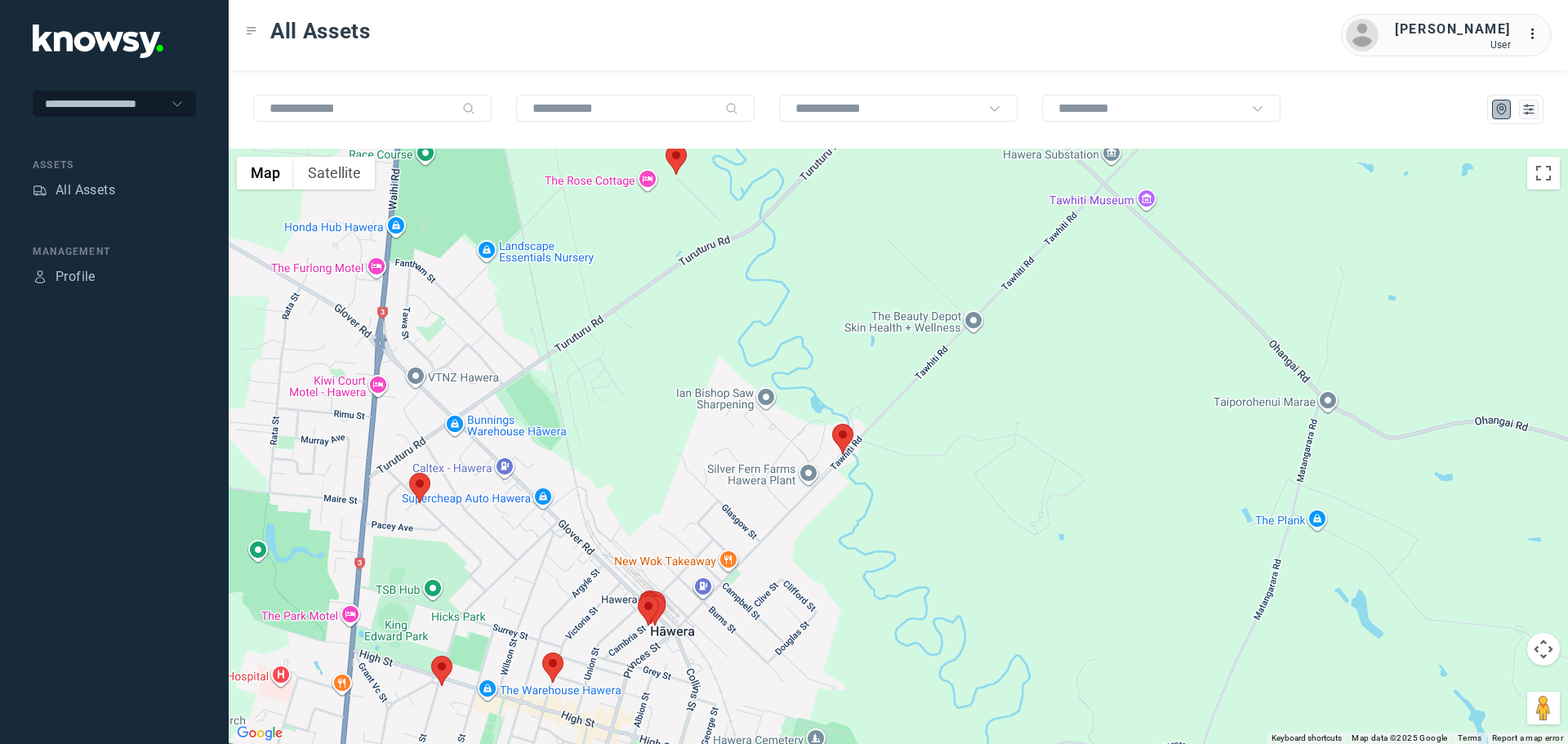
drag, startPoint x: 604, startPoint y: 476, endPoint x: 624, endPoint y: 336, distance: 141.4
click at [624, 336] on div at bounding box center [898, 446] width 1340 height 596
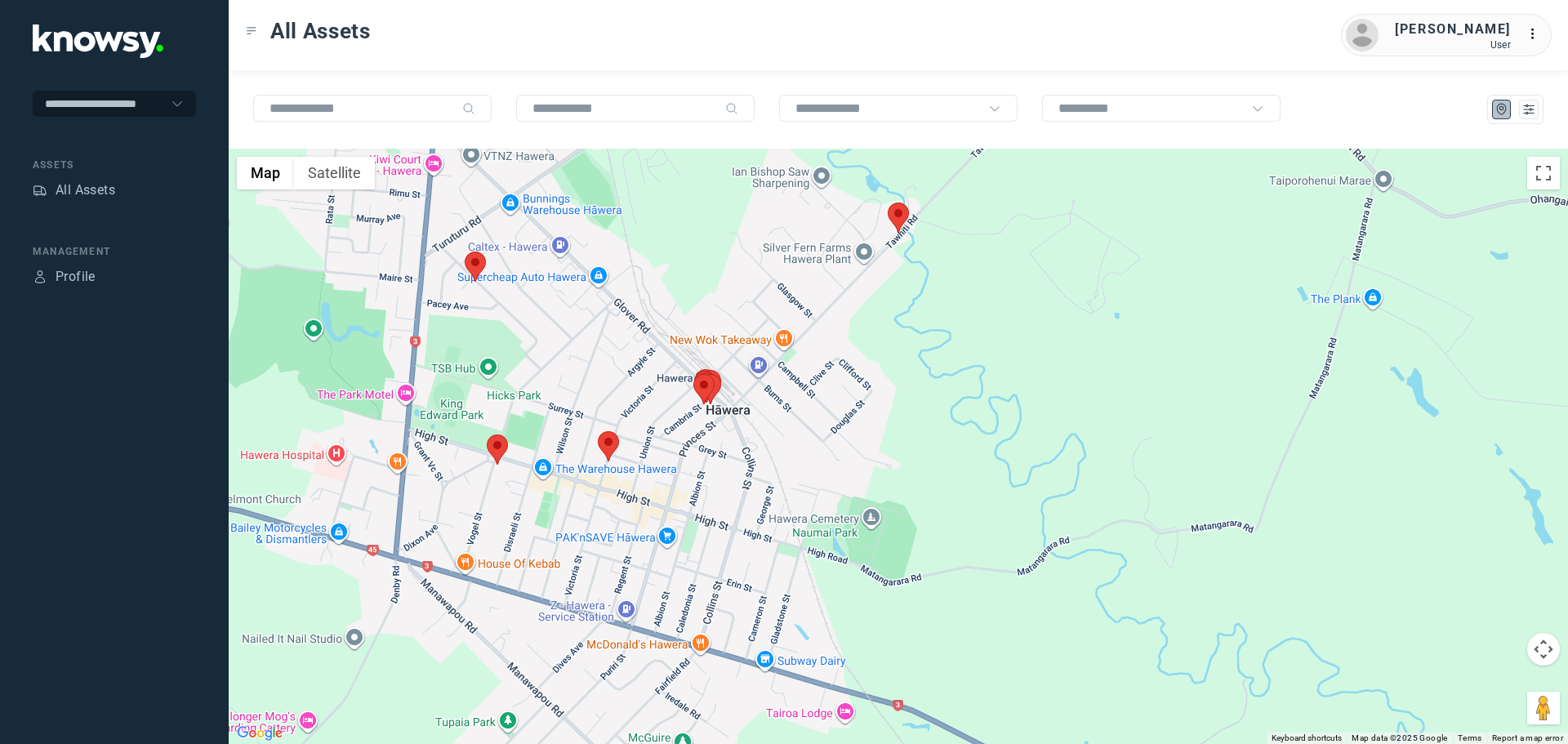
click at [487, 435] on area at bounding box center [487, 435] width 0 height 0
click at [553, 339] on button "Close" at bounding box center [553, 358] width 40 height 40
click at [487, 435] on area at bounding box center [487, 435] width 0 height 0
click at [566, 345] on button "Close" at bounding box center [553, 358] width 40 height 40
click at [598, 431] on area at bounding box center [598, 431] width 0 height 0
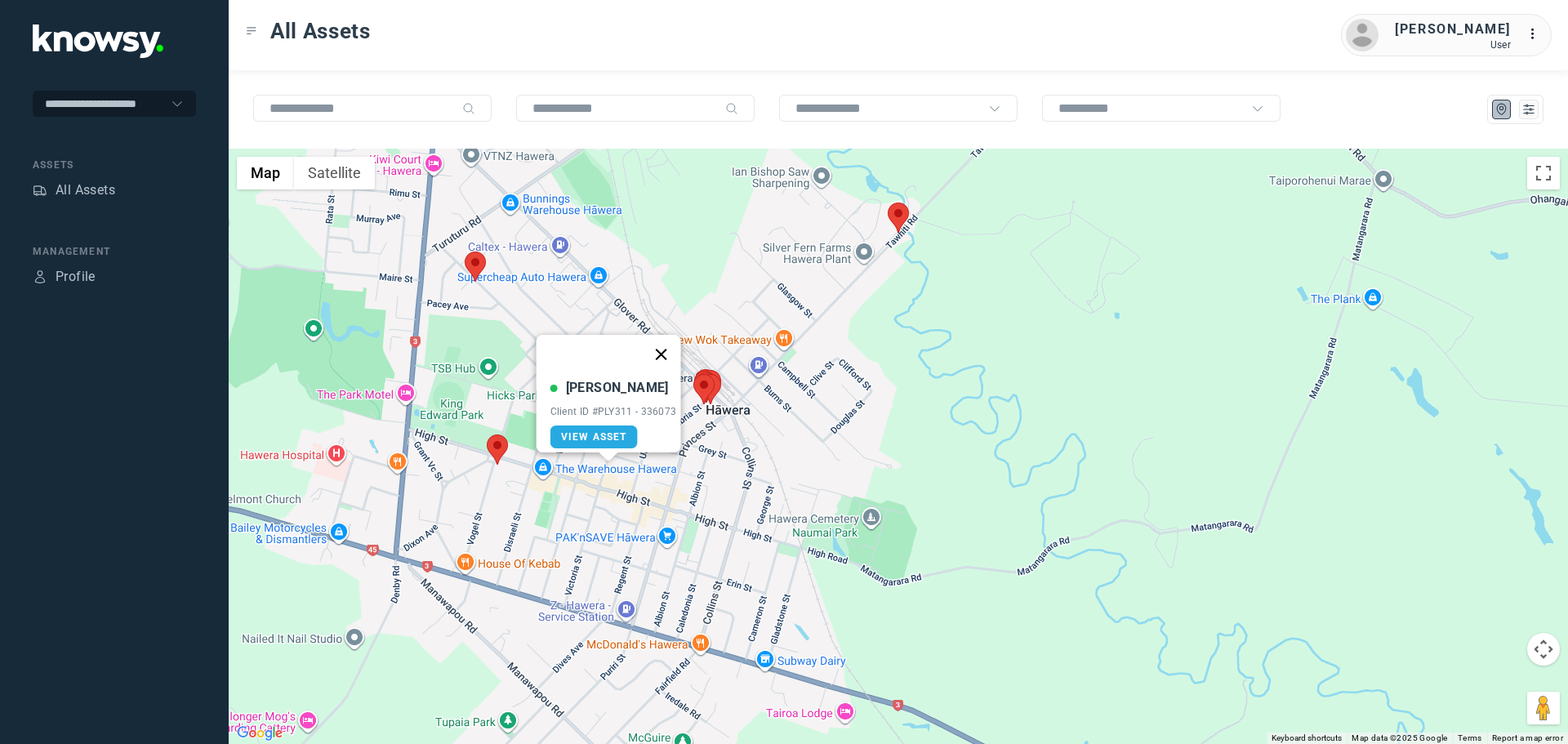
click at [671, 337] on button "Close" at bounding box center [661, 355] width 40 height 40
click at [700, 374] on area at bounding box center [700, 374] width 0 height 0
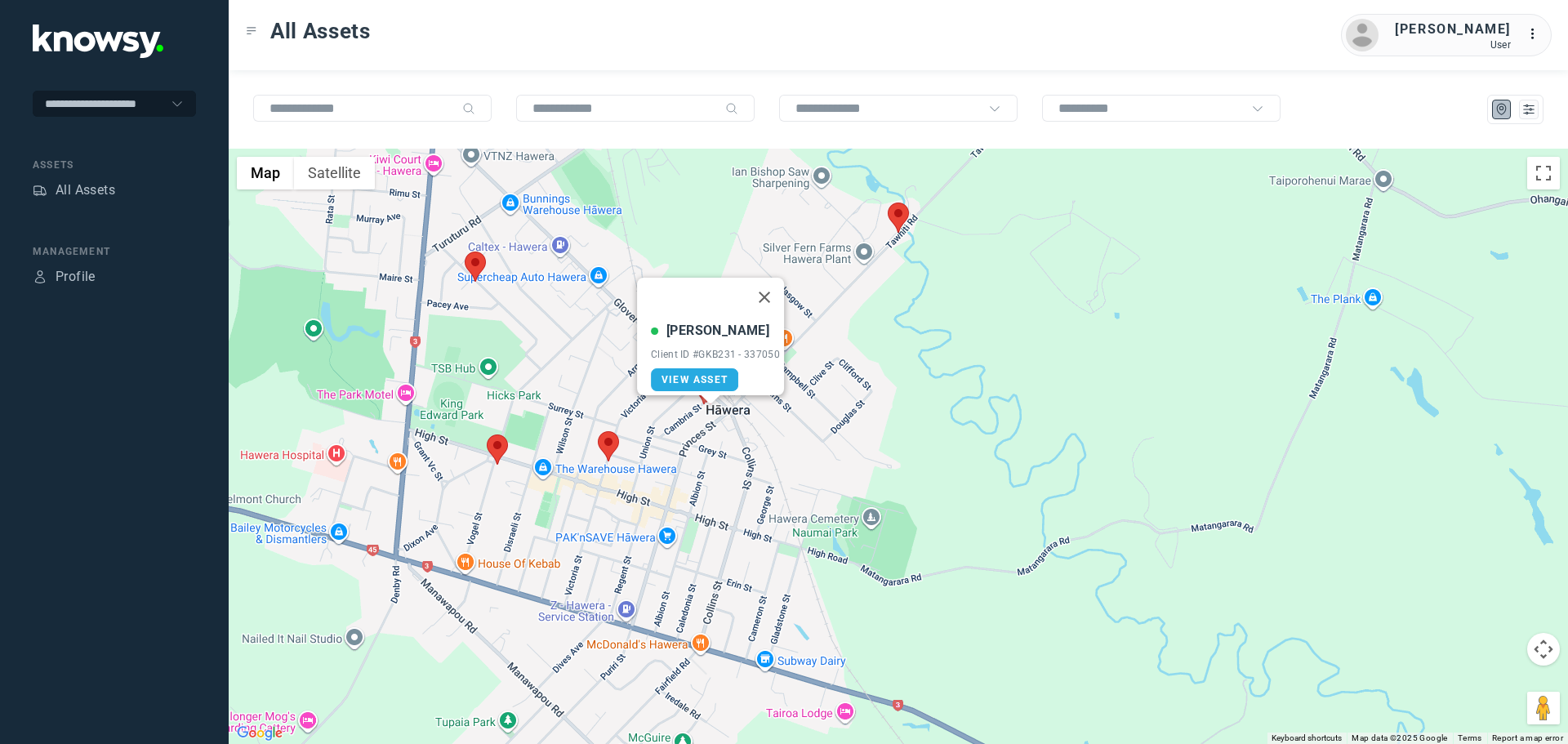
click at [770, 290] on button "Close" at bounding box center [765, 298] width 40 height 40
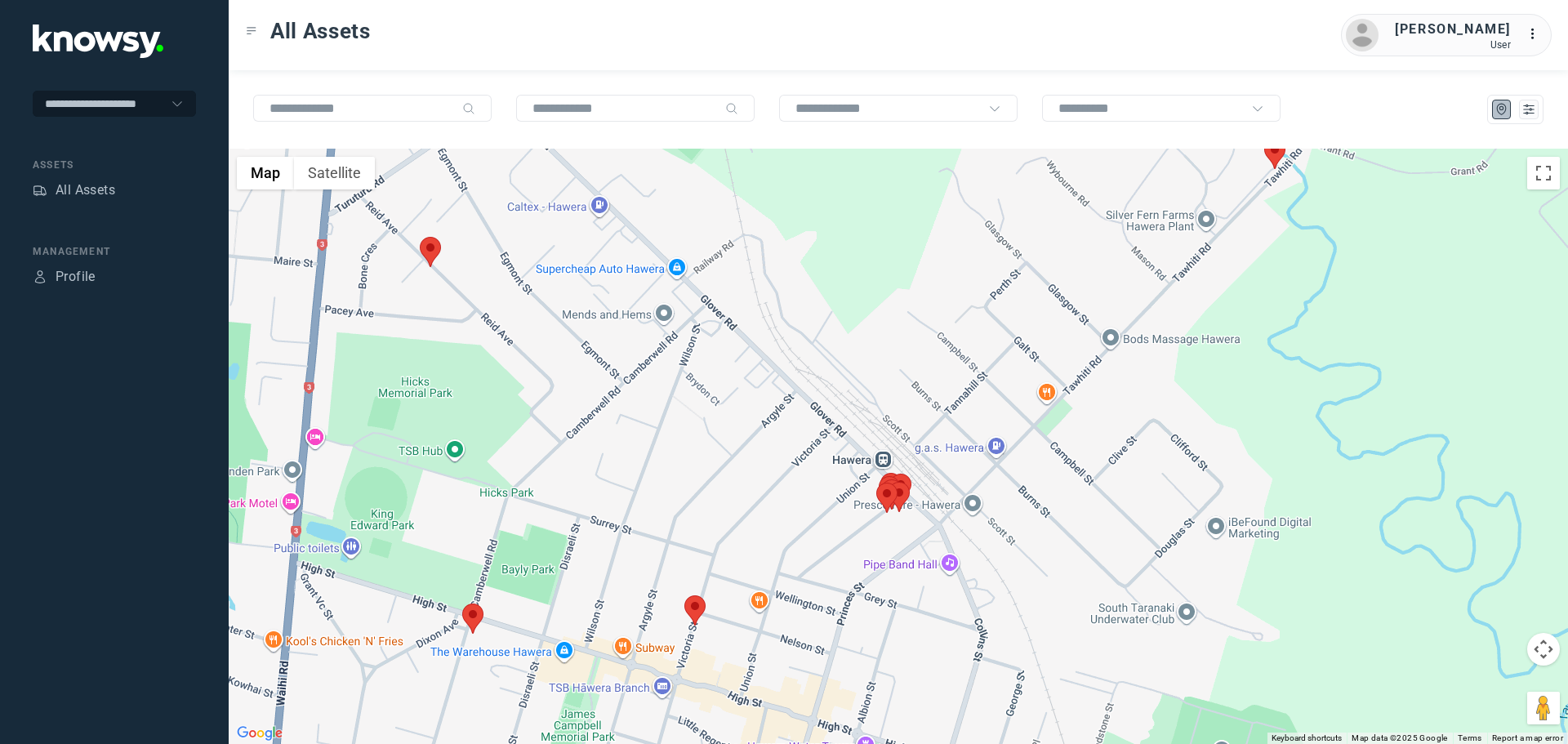
drag, startPoint x: 1128, startPoint y: 316, endPoint x: 977, endPoint y: 449, distance: 201.2
click at [996, 454] on div at bounding box center [898, 446] width 1340 height 596
